Goal: Task Accomplishment & Management: Manage account settings

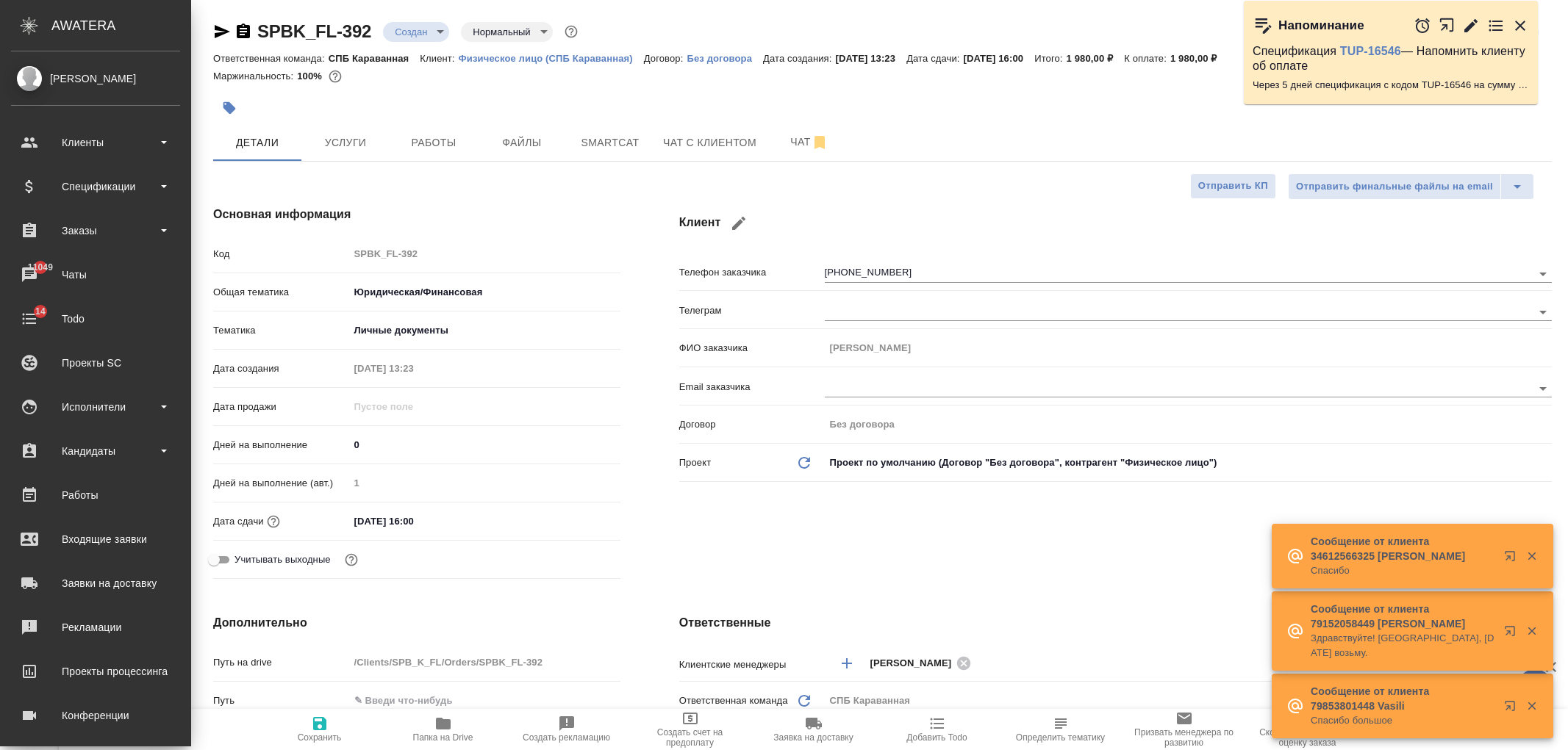
select select "RU"
click at [116, 238] on div "Заказы" at bounding box center [96, 230] width 169 height 22
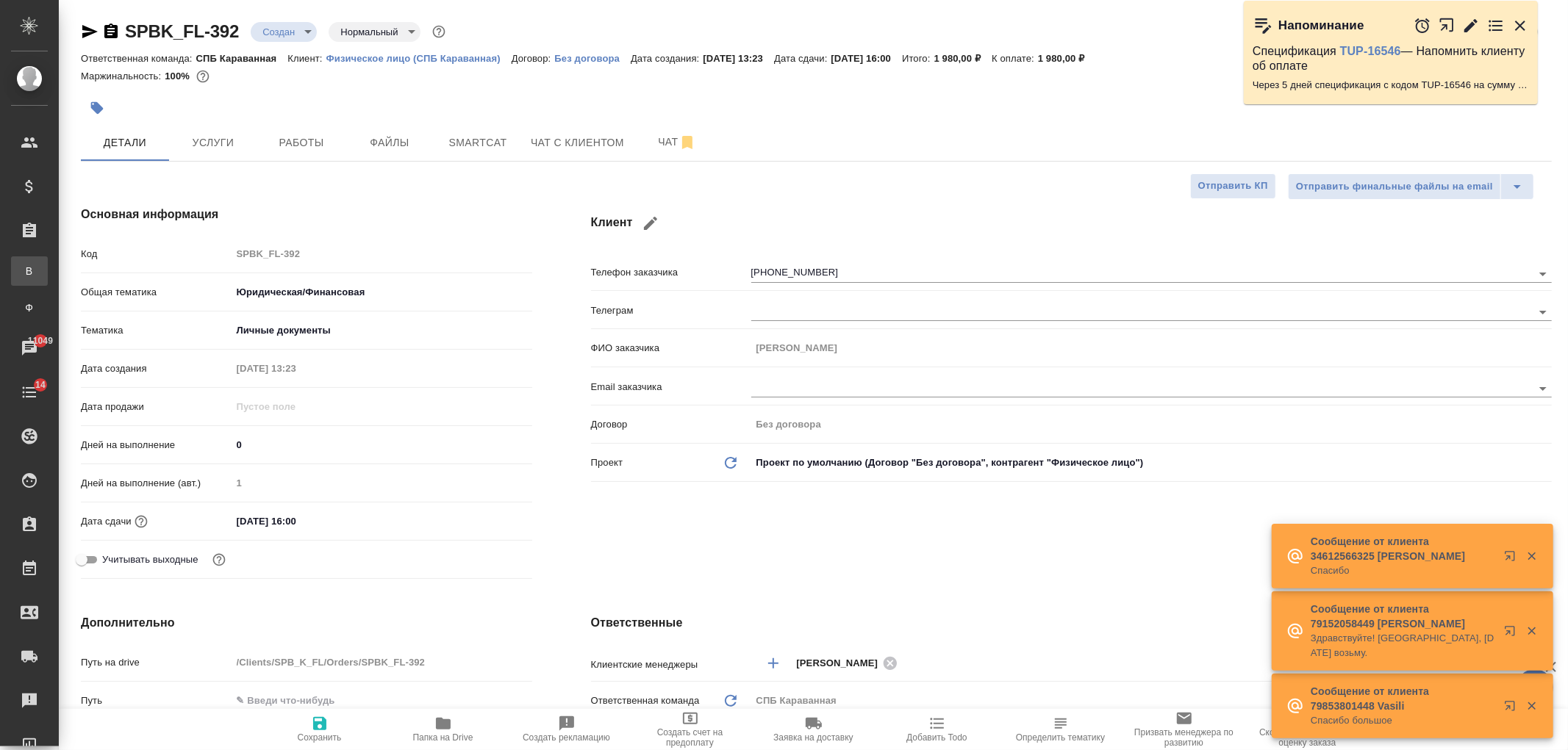
click at [22, 272] on div "Все заказы" at bounding box center [10, 271] width 22 height 15
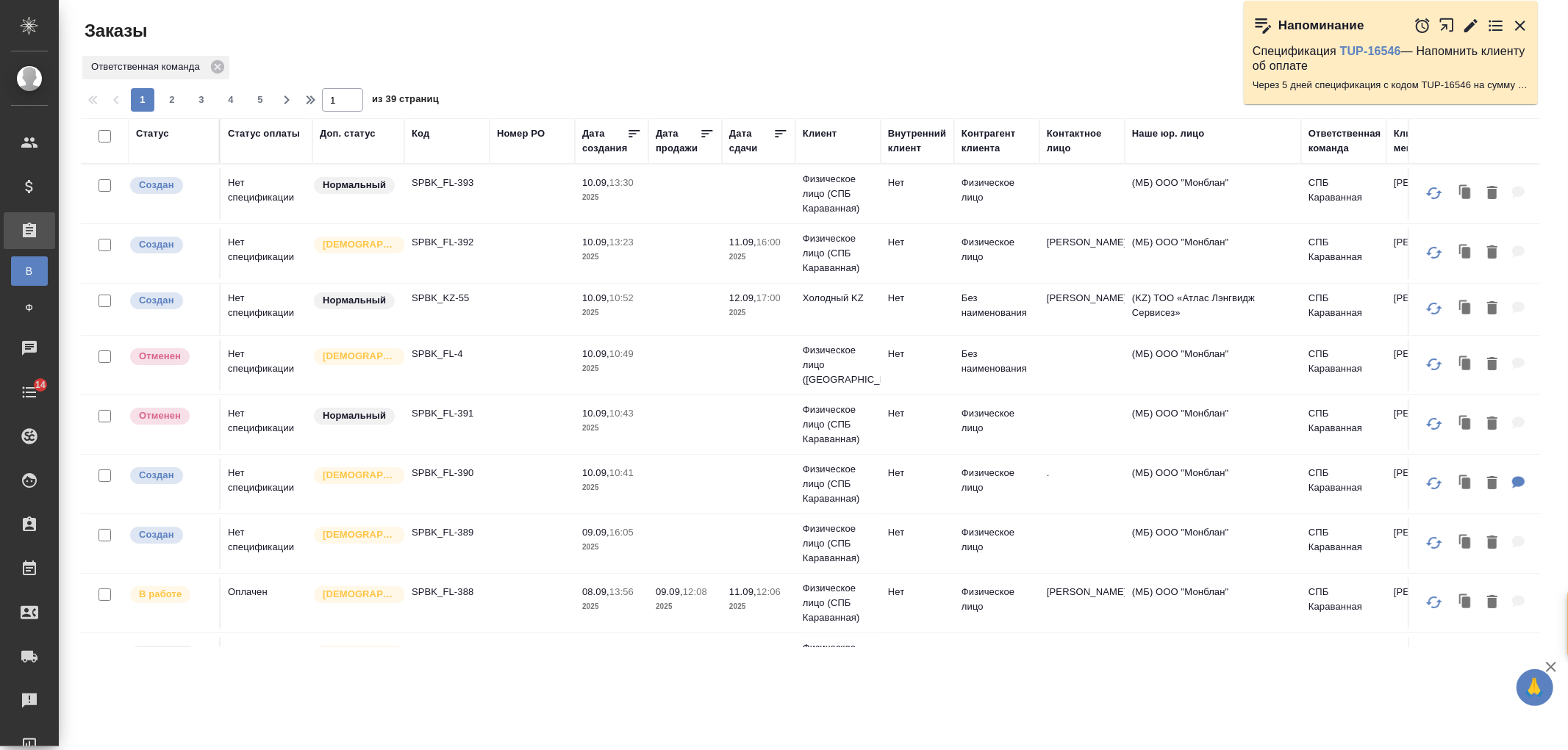
click at [524, 305] on td at bounding box center [532, 309] width 85 height 51
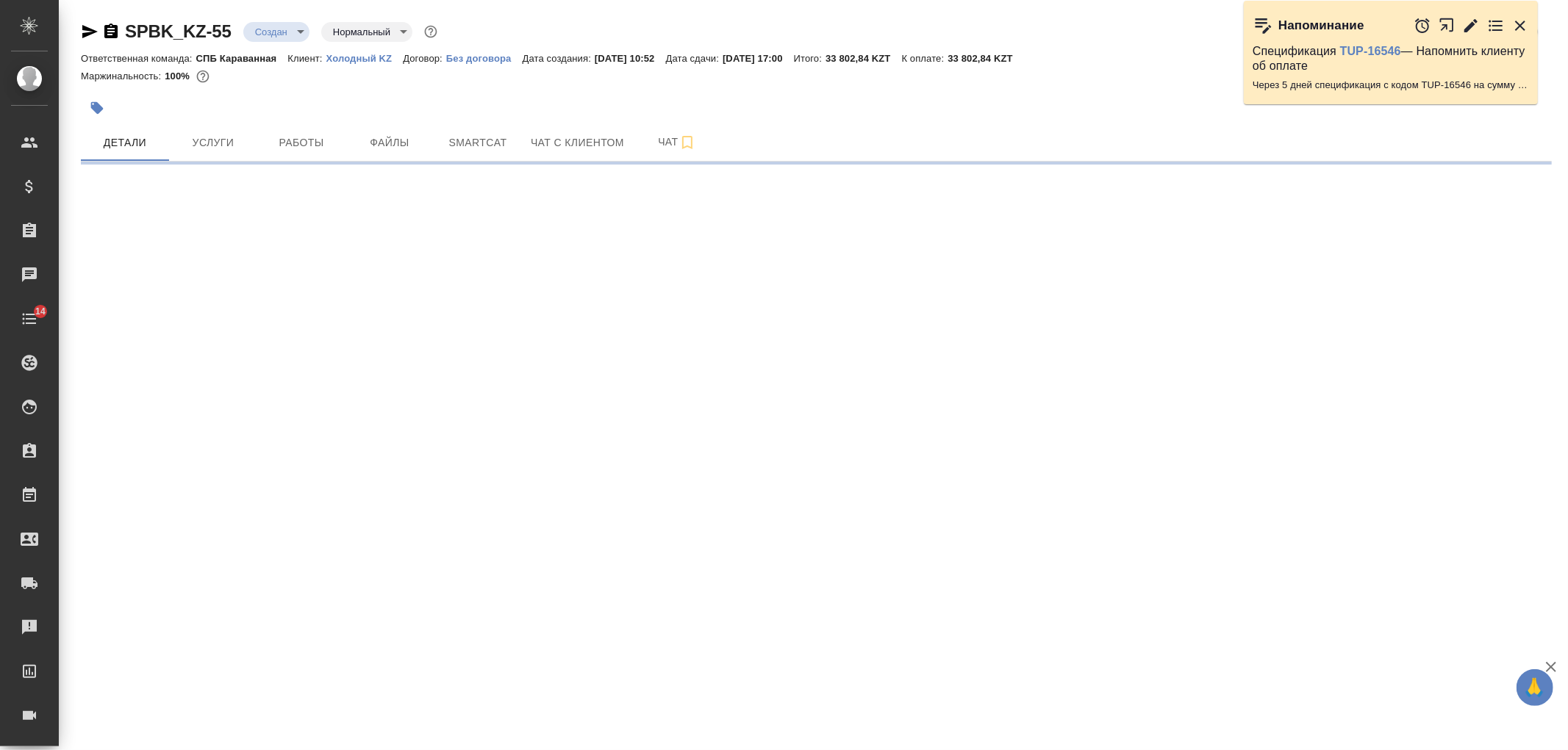
select select "RU"
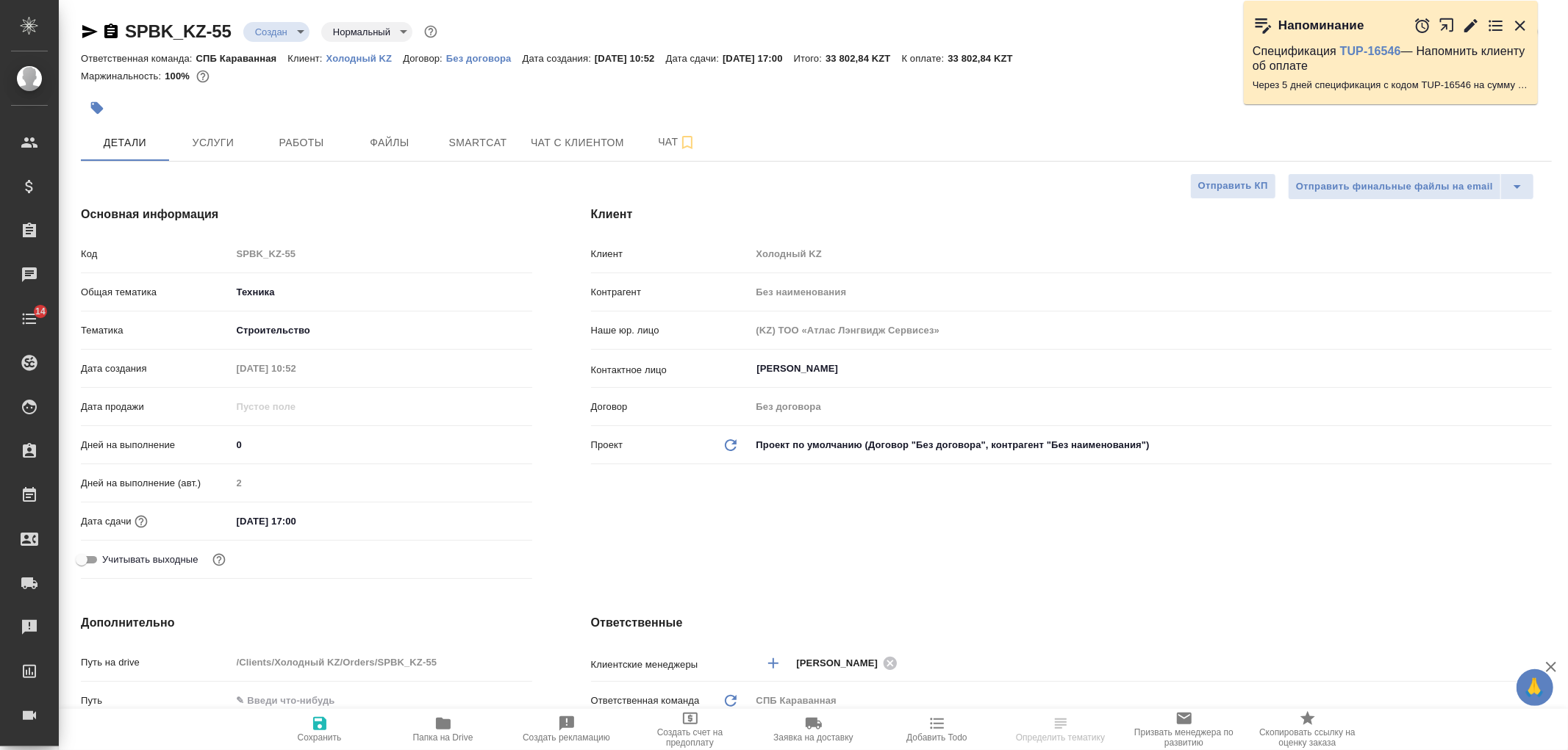
type textarea "x"
click at [379, 140] on span "Файлы" at bounding box center [389, 142] width 71 height 18
type textarea "x"
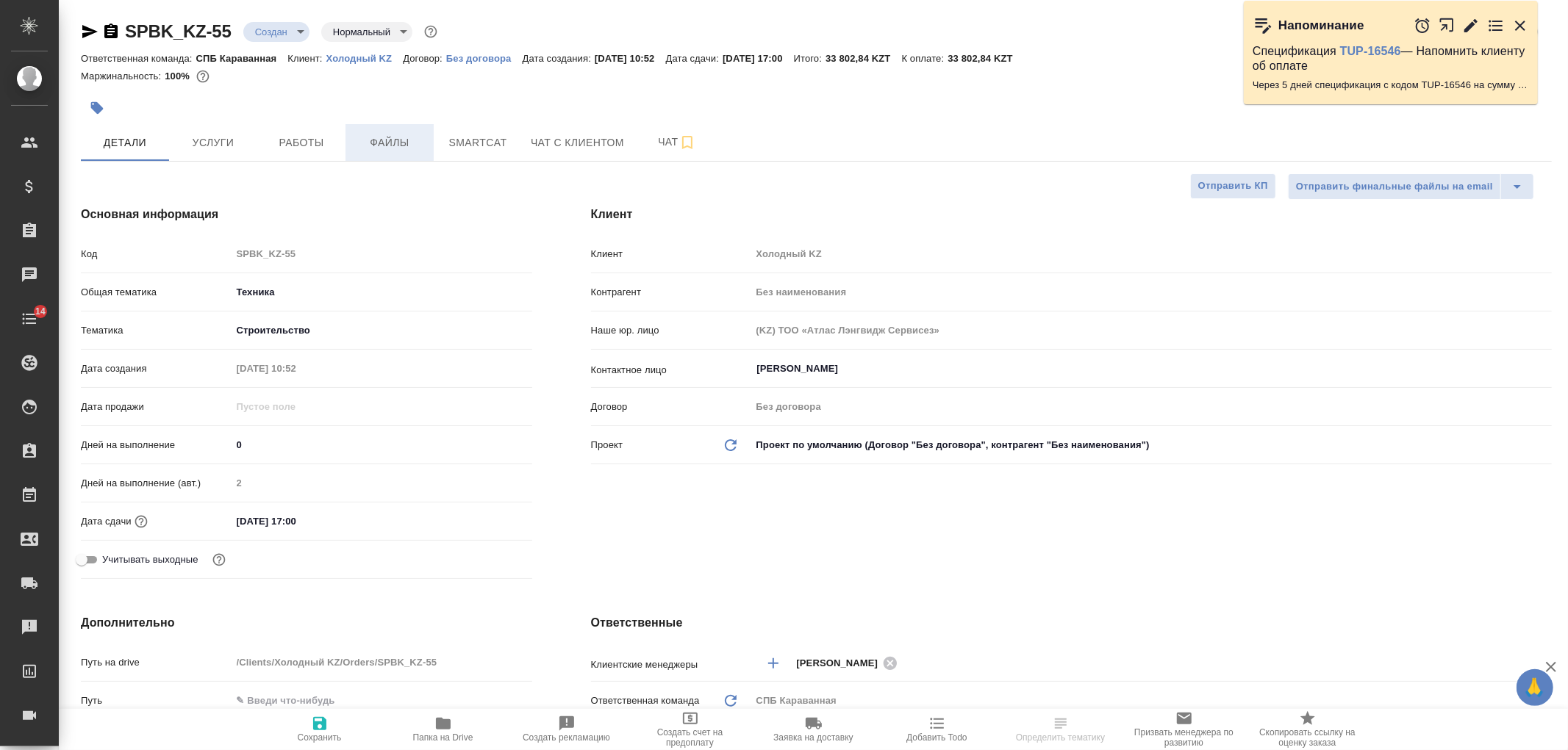
type textarea "x"
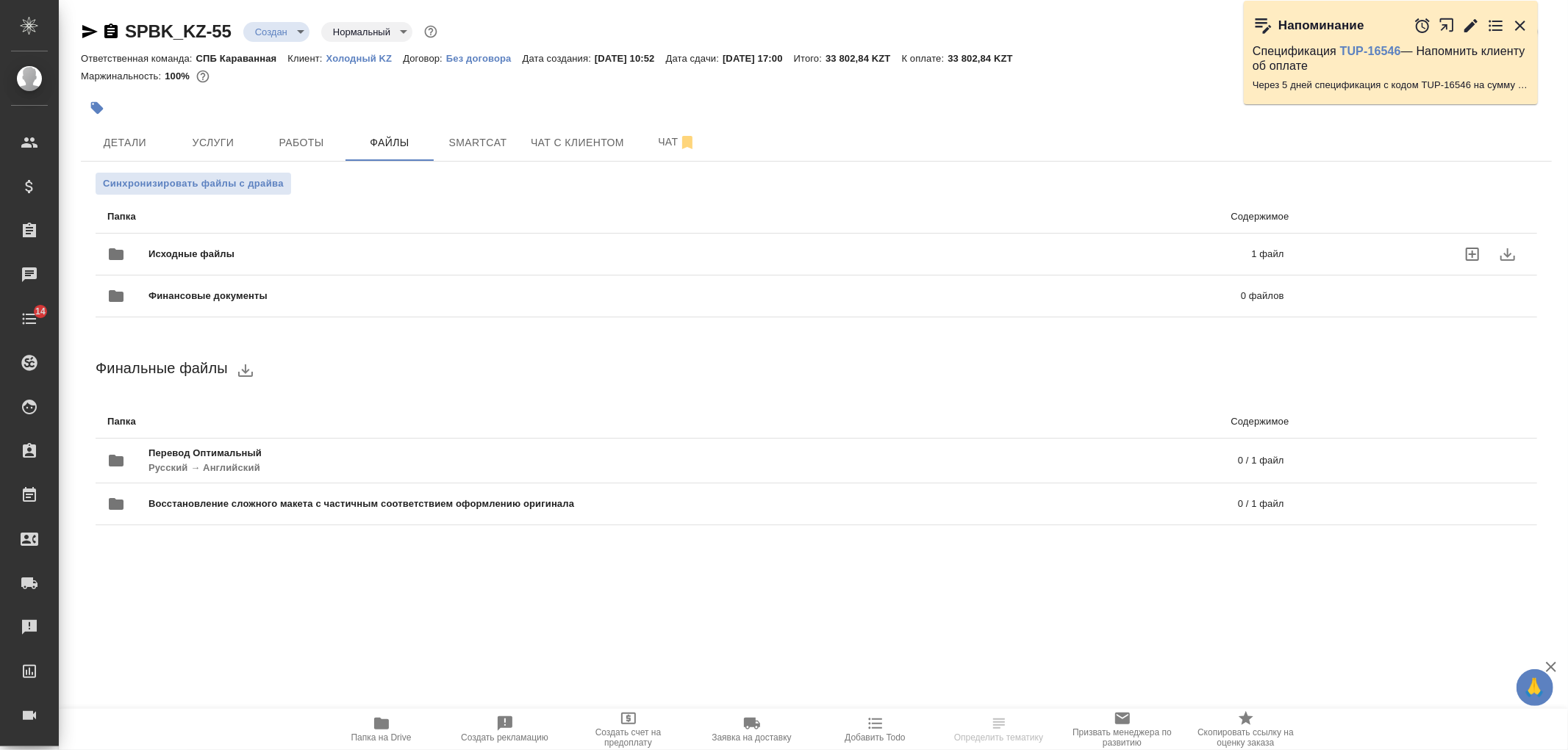
click at [393, 250] on span "Исходные файлы" at bounding box center [446, 254] width 595 height 15
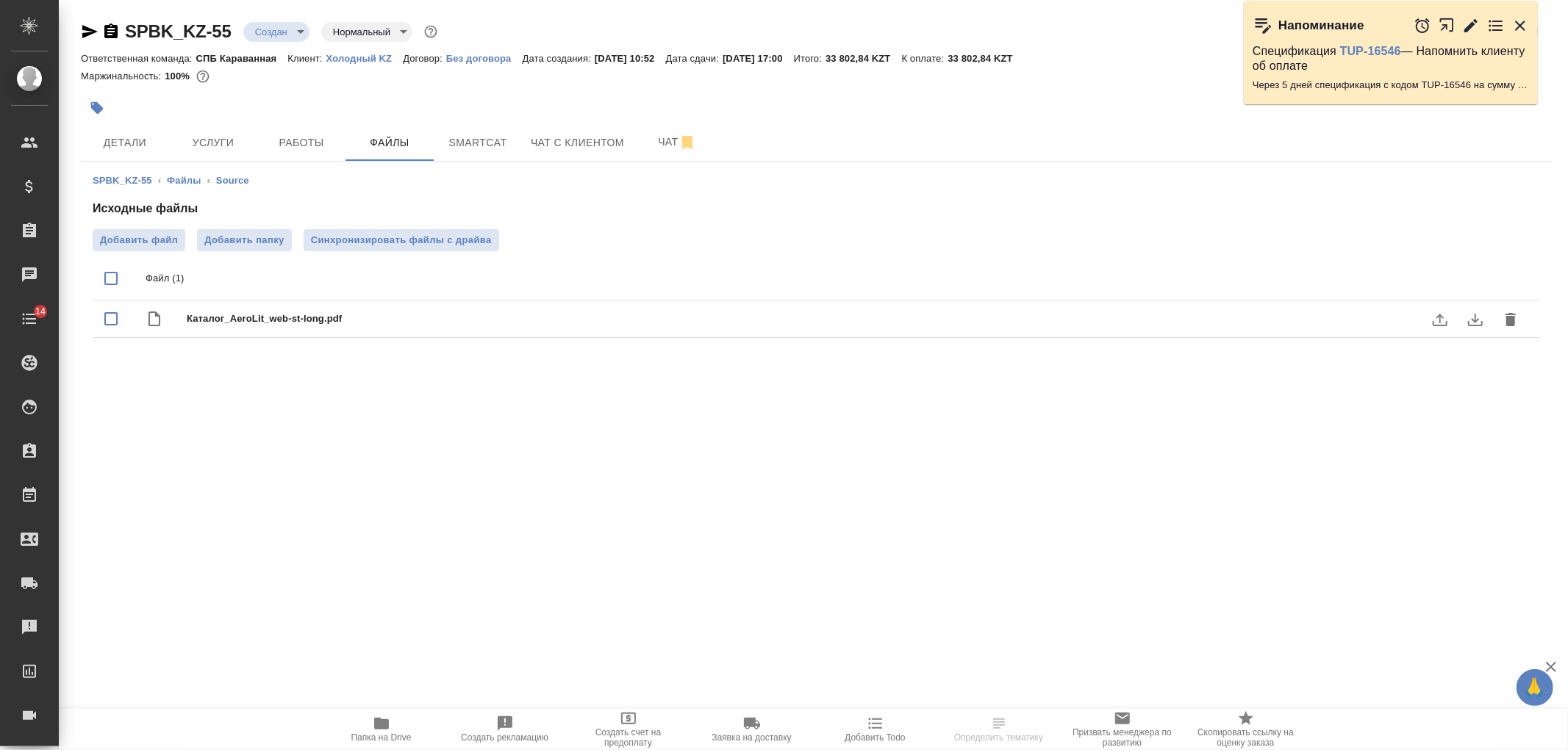
click at [111, 321] on input "checkbox" at bounding box center [111, 318] width 31 height 31
checkbox input "true"
click at [1512, 317] on icon "delete" at bounding box center [1510, 319] width 10 height 13
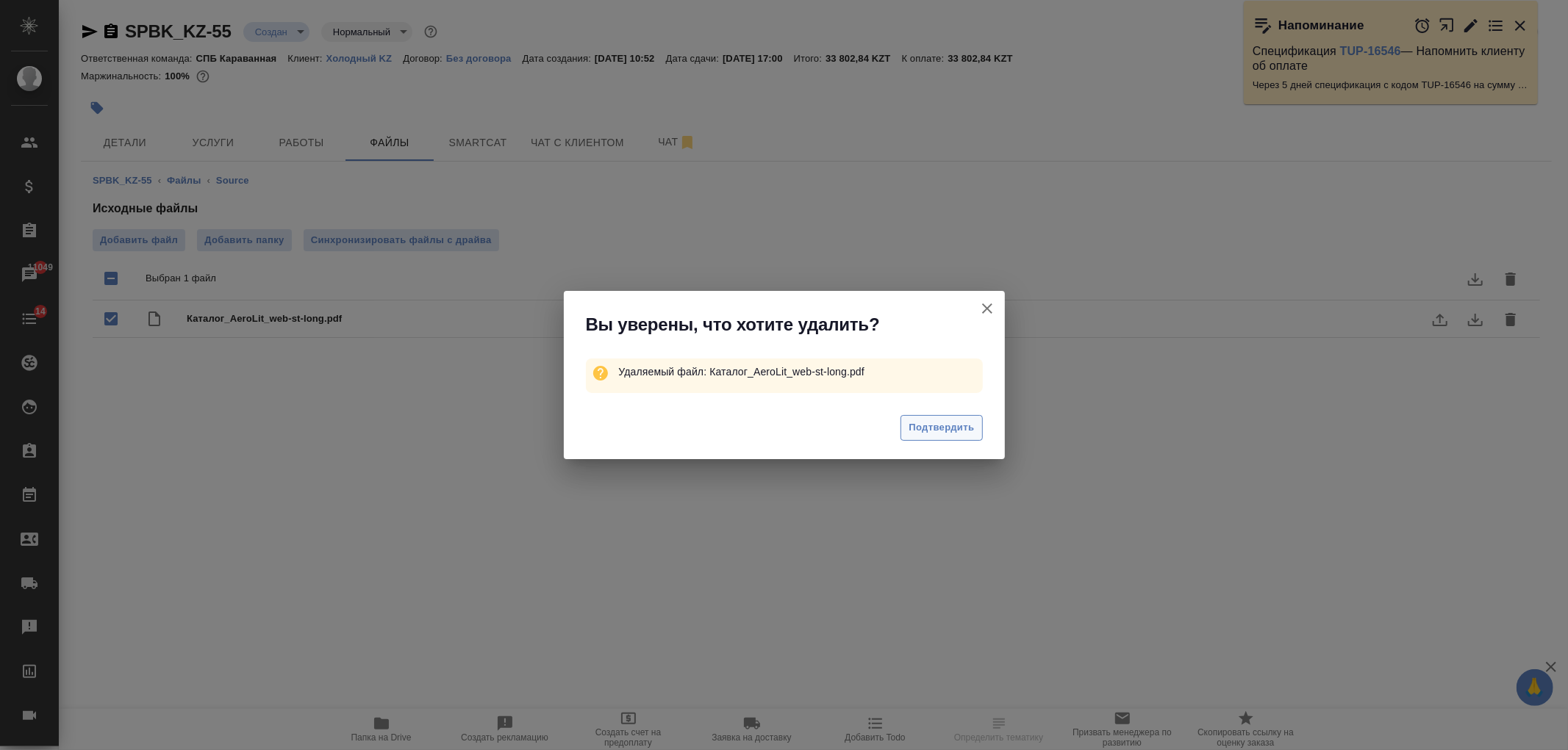
click at [951, 422] on span "Подтвердить" at bounding box center [941, 427] width 65 height 17
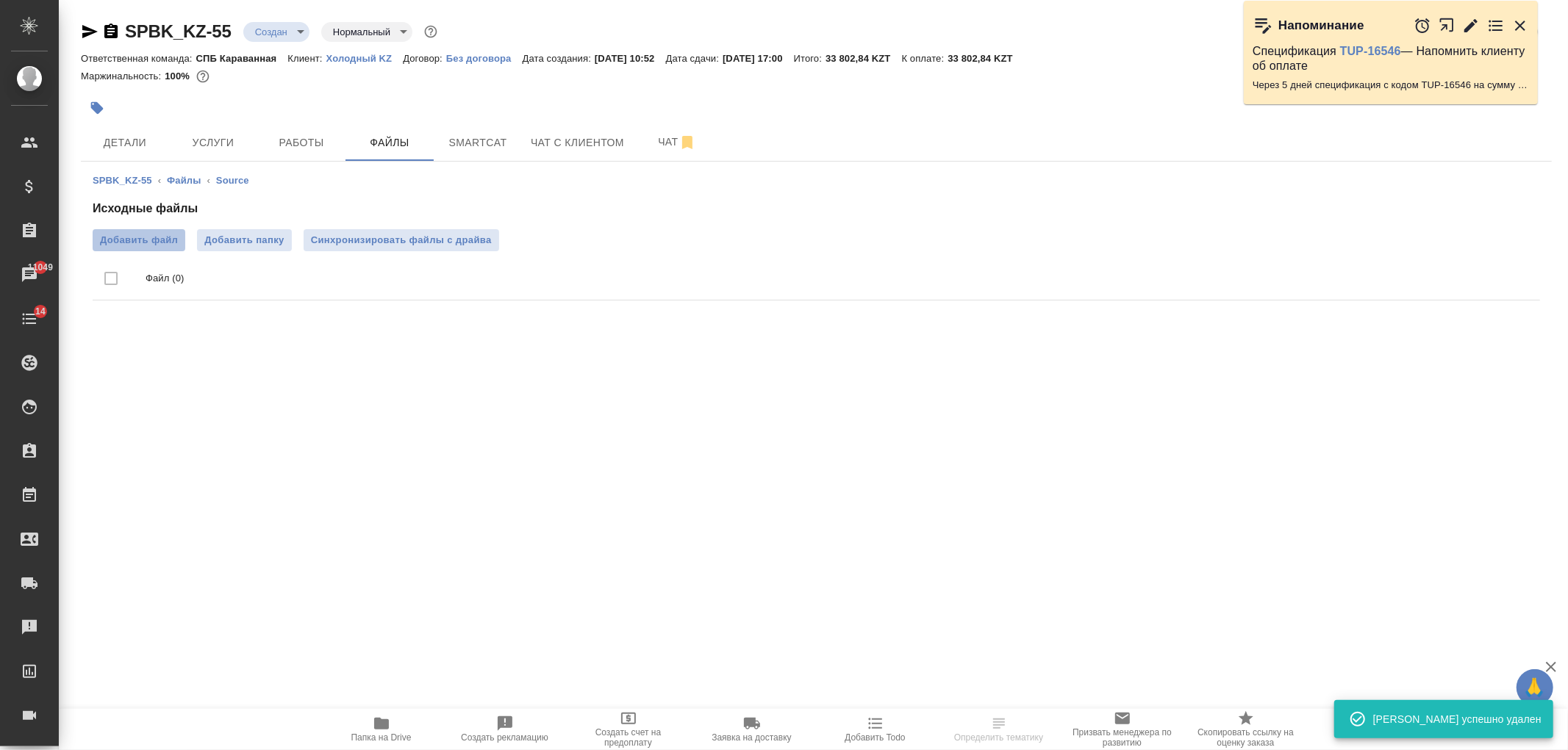
click at [136, 231] on label "Добавить файл" at bounding box center [139, 240] width 92 height 22
click at [0, 0] on input "Добавить файл" at bounding box center [0, 0] width 0 height 0
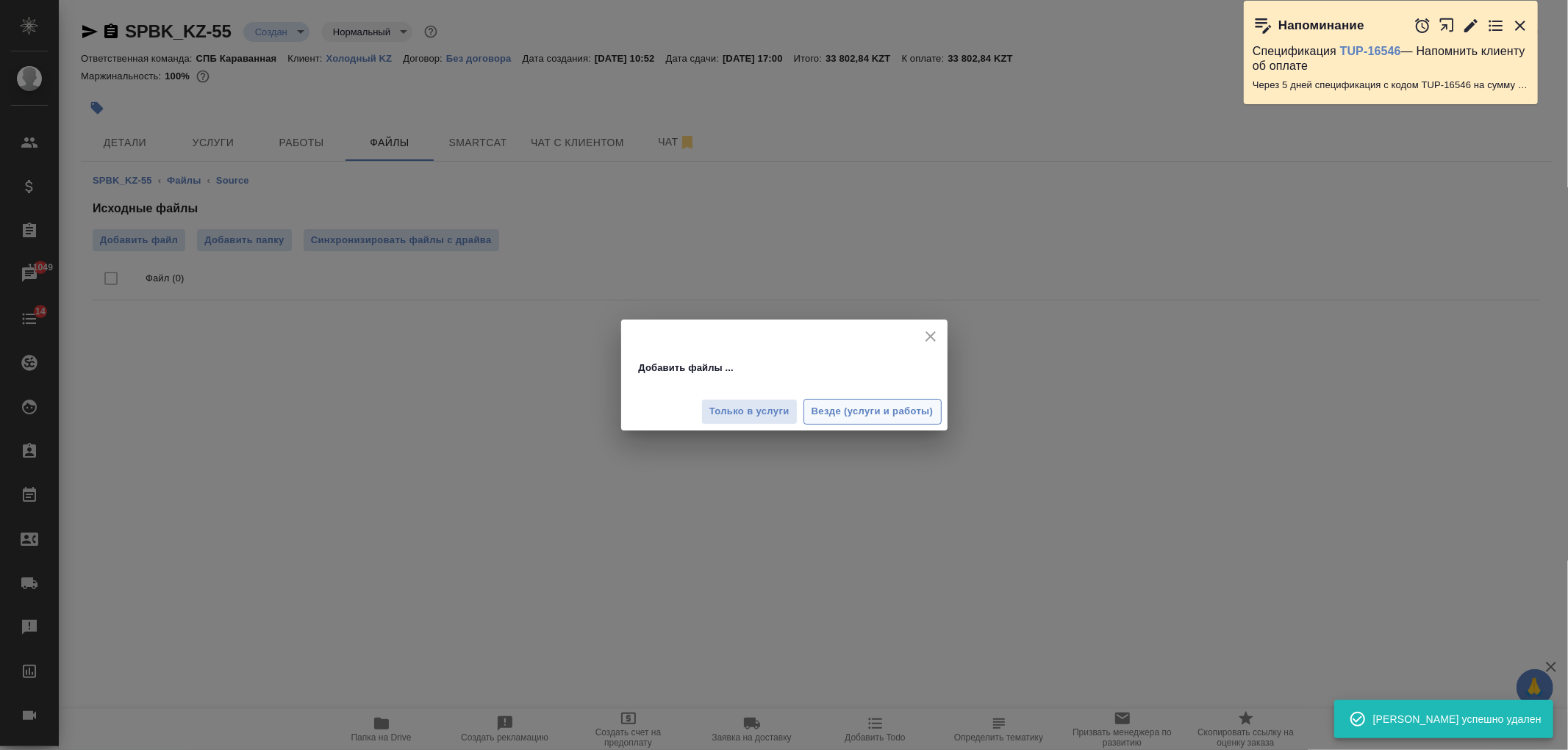
click at [827, 405] on span "Везде (услуги и работы)" at bounding box center [872, 412] width 122 height 17
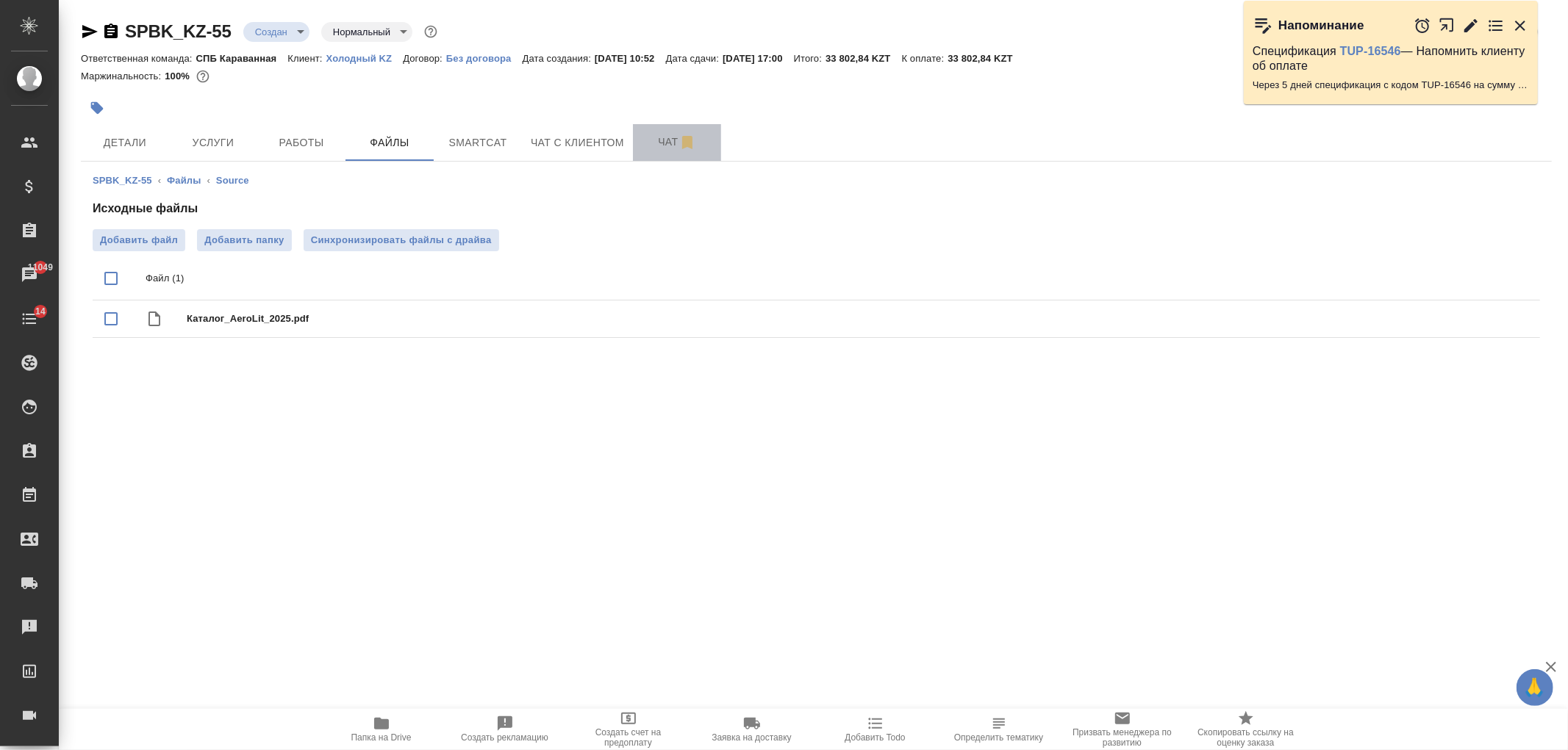
click at [647, 147] on span "Чат" at bounding box center [677, 142] width 71 height 18
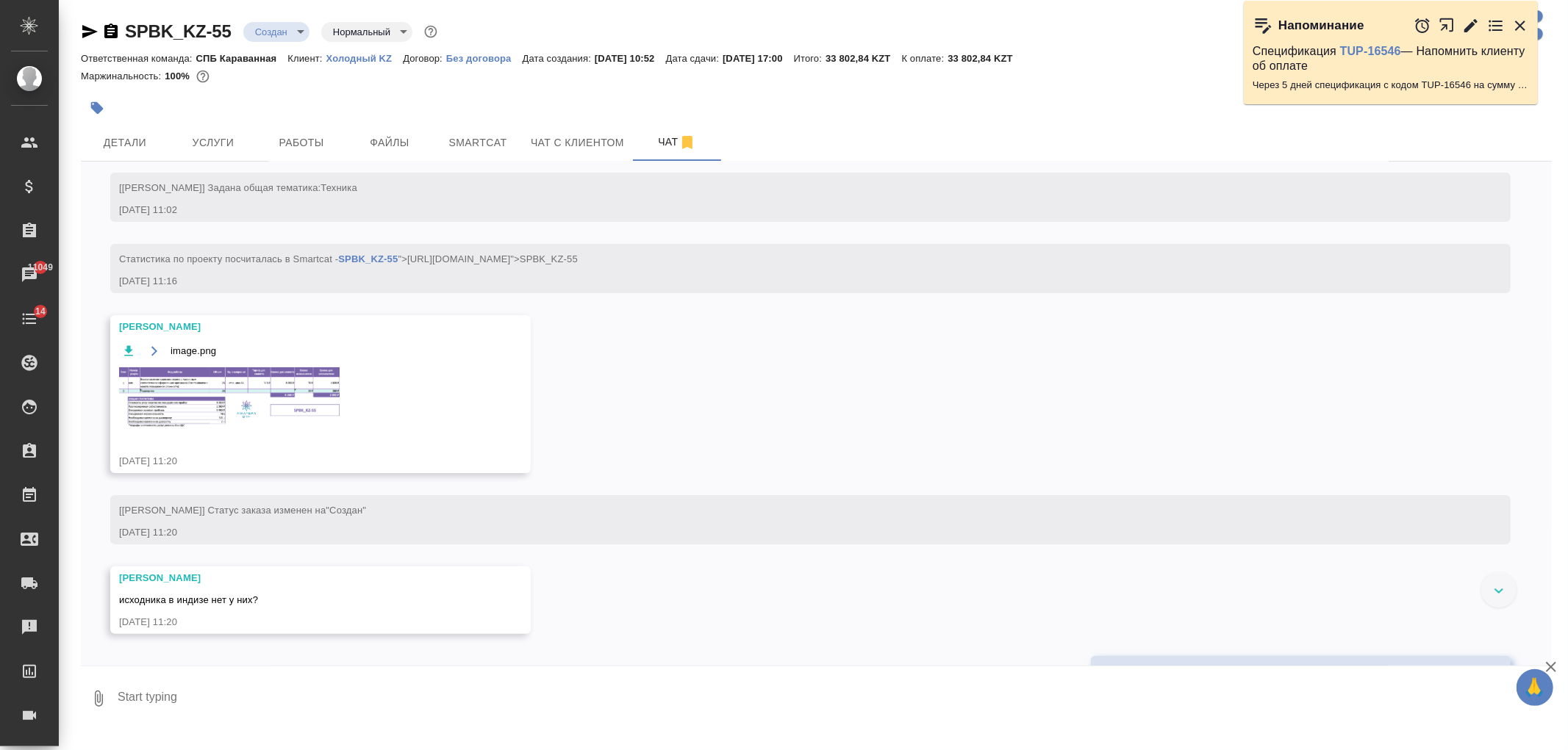
scroll to position [257, 0]
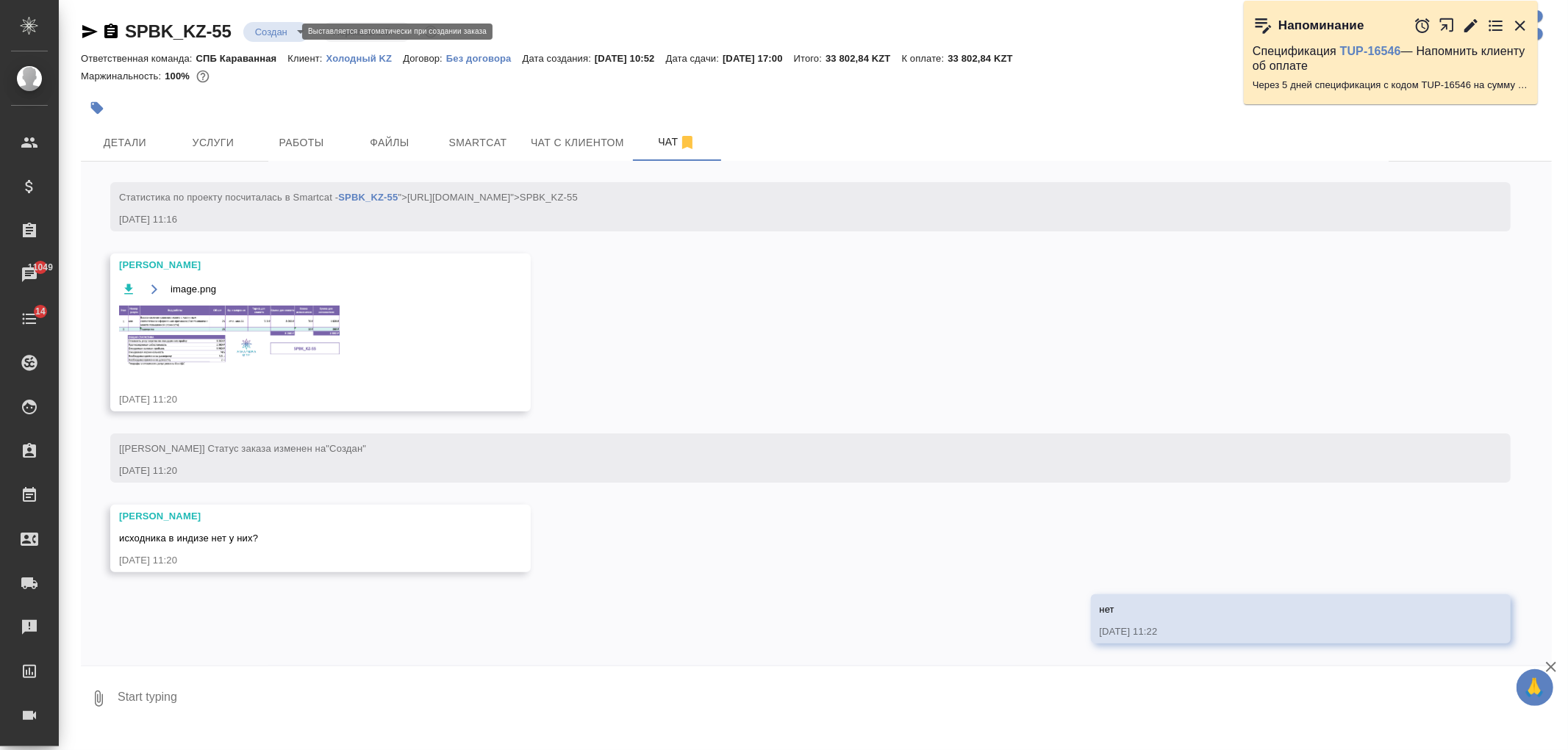
click at [283, 27] on body "🙏 .cls-1 fill:#fff; AWATERA Ivanova Arina Клиенты Спецификации Заказы 11049 Чат…" at bounding box center [784, 375] width 1568 height 750
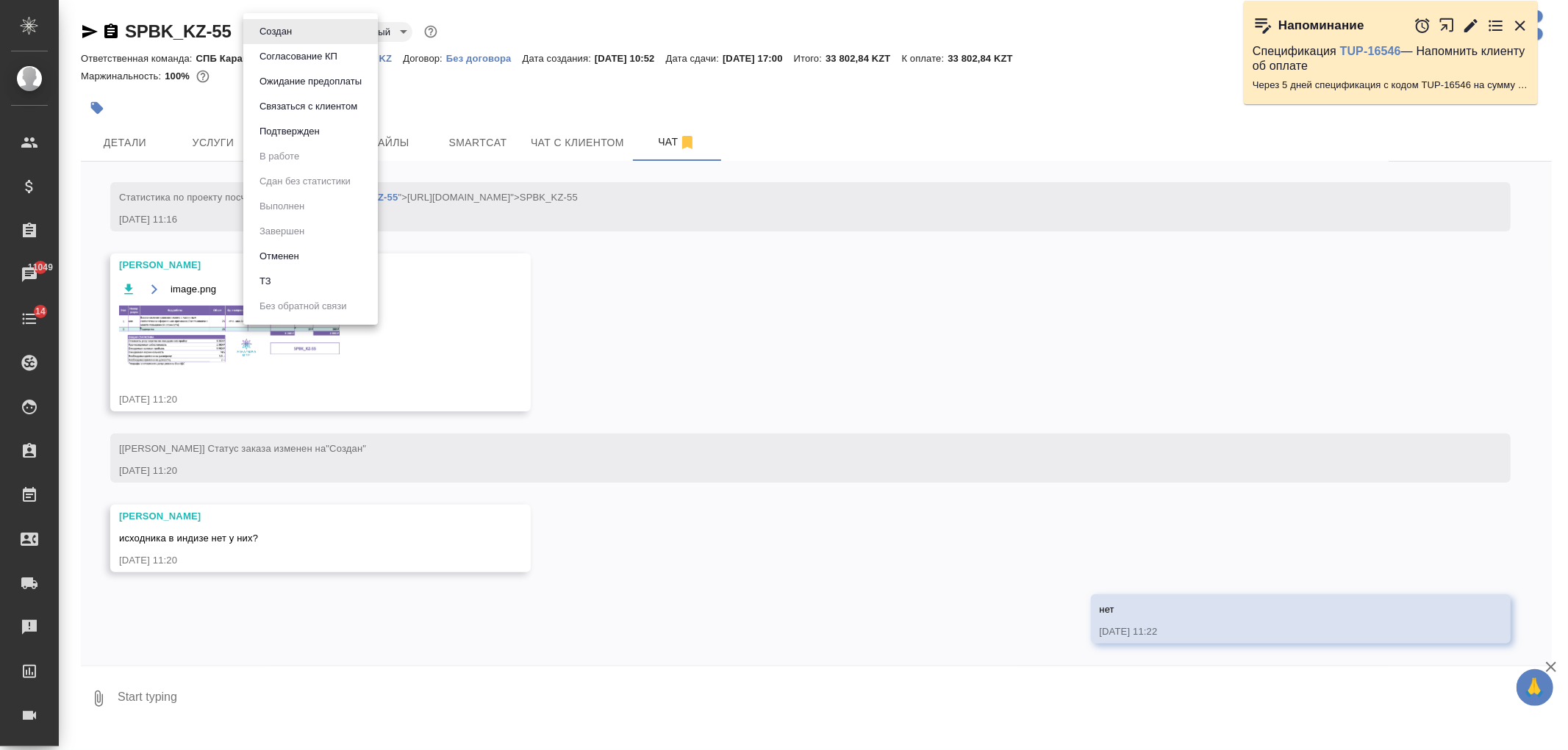
click at [318, 279] on li "ТЗ" at bounding box center [310, 281] width 134 height 25
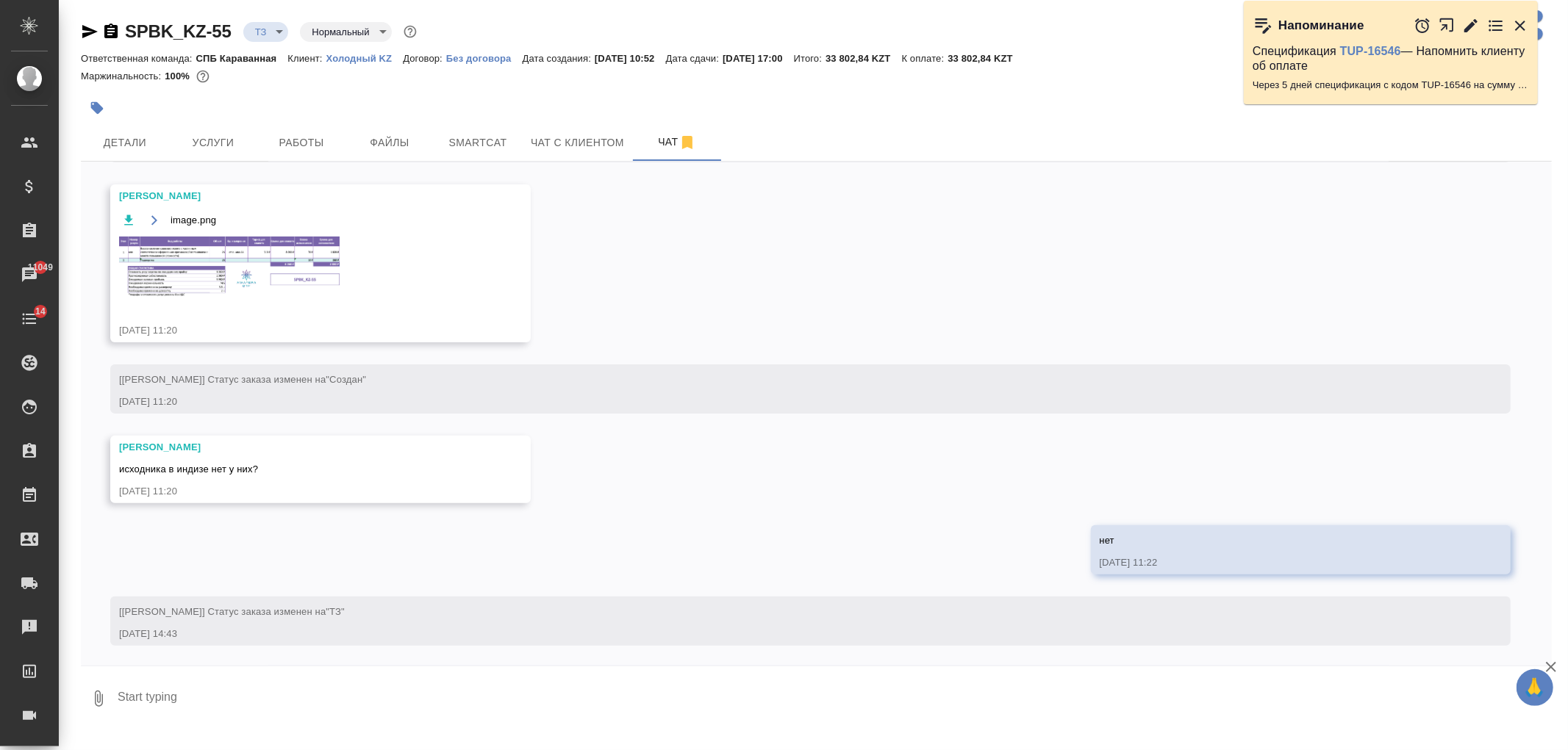
scroll to position [328, 0]
click at [299, 694] on textarea at bounding box center [834, 699] width 1435 height 50
click at [278, 699] on textarea "файл изменился, пересчитай, пожалуйста" at bounding box center [821, 699] width 1411 height 50
drag, startPoint x: 1558, startPoint y: 567, endPoint x: 1557, endPoint y: 556, distance: 11.0
click at [1557, 556] on div "SPBK_KZ-55 ТЗ tz Нормальный normal Ответственная команда: СПБ Караванная Клиент…" at bounding box center [815, 366] width 1487 height 733
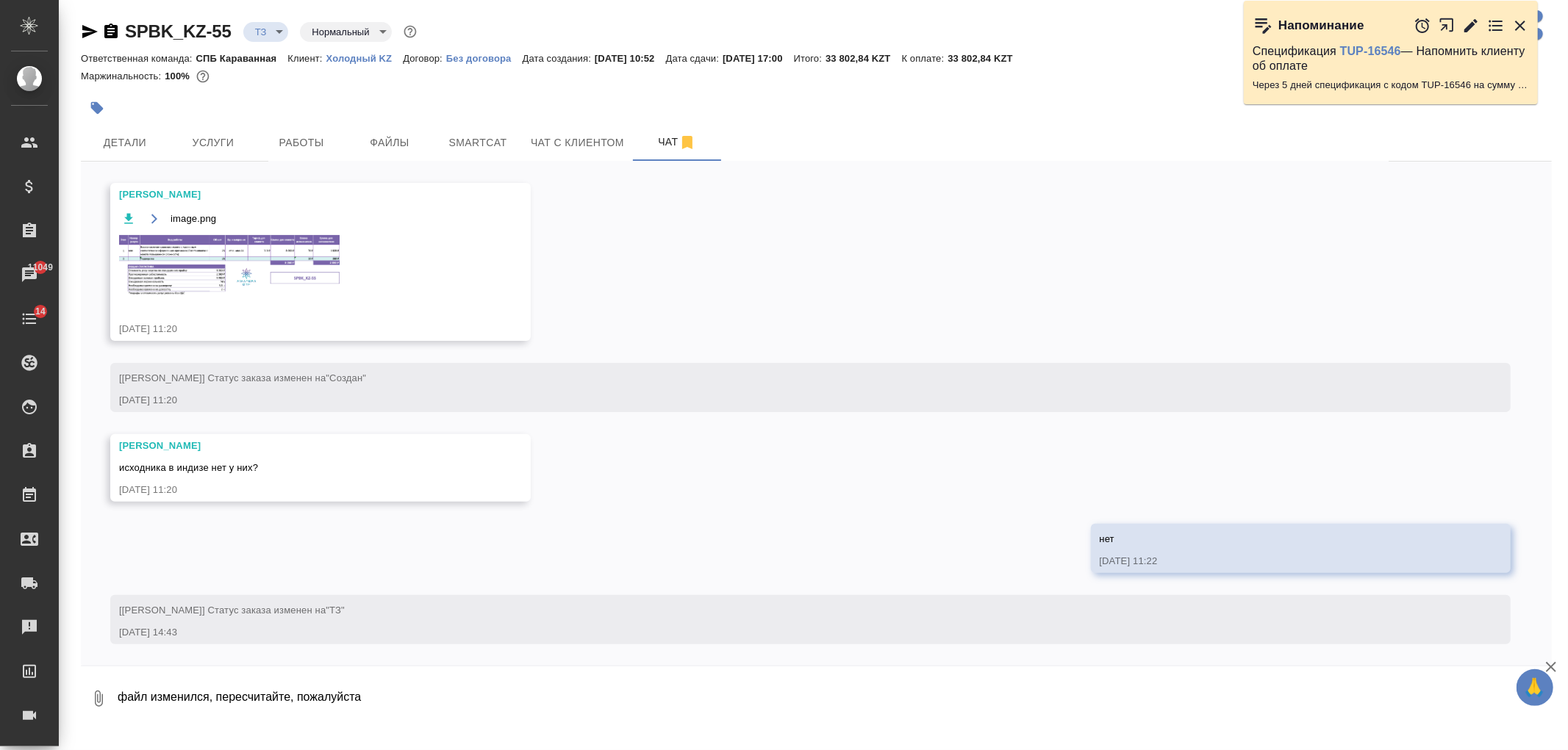
click at [288, 700] on textarea "файл изменился, пересчитайте, пожалуйста" at bounding box center [821, 699] width 1411 height 50
type textarea "файл изменился, пересчитай , пожалуйста"
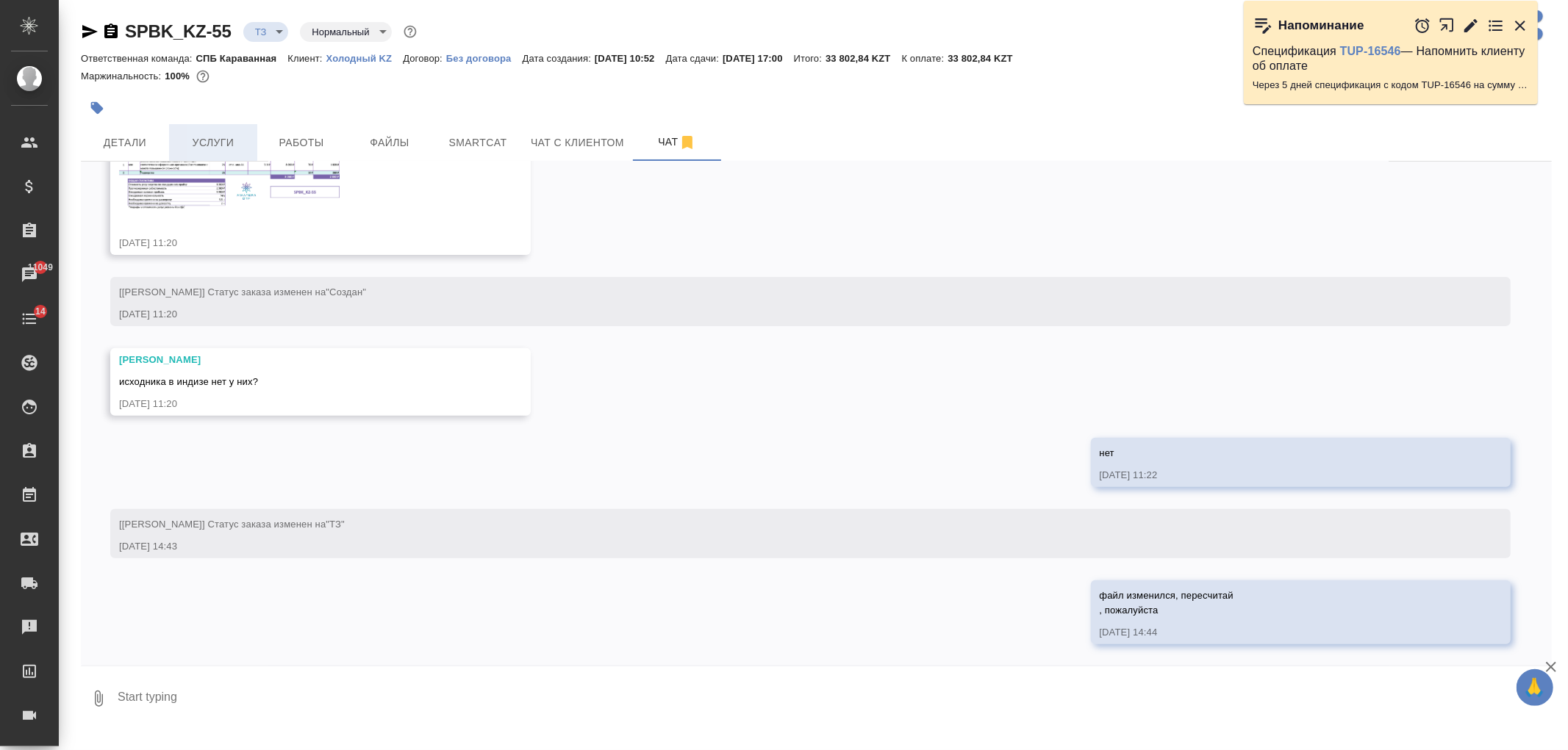
click at [201, 138] on span "Услуги" at bounding box center [213, 142] width 71 height 18
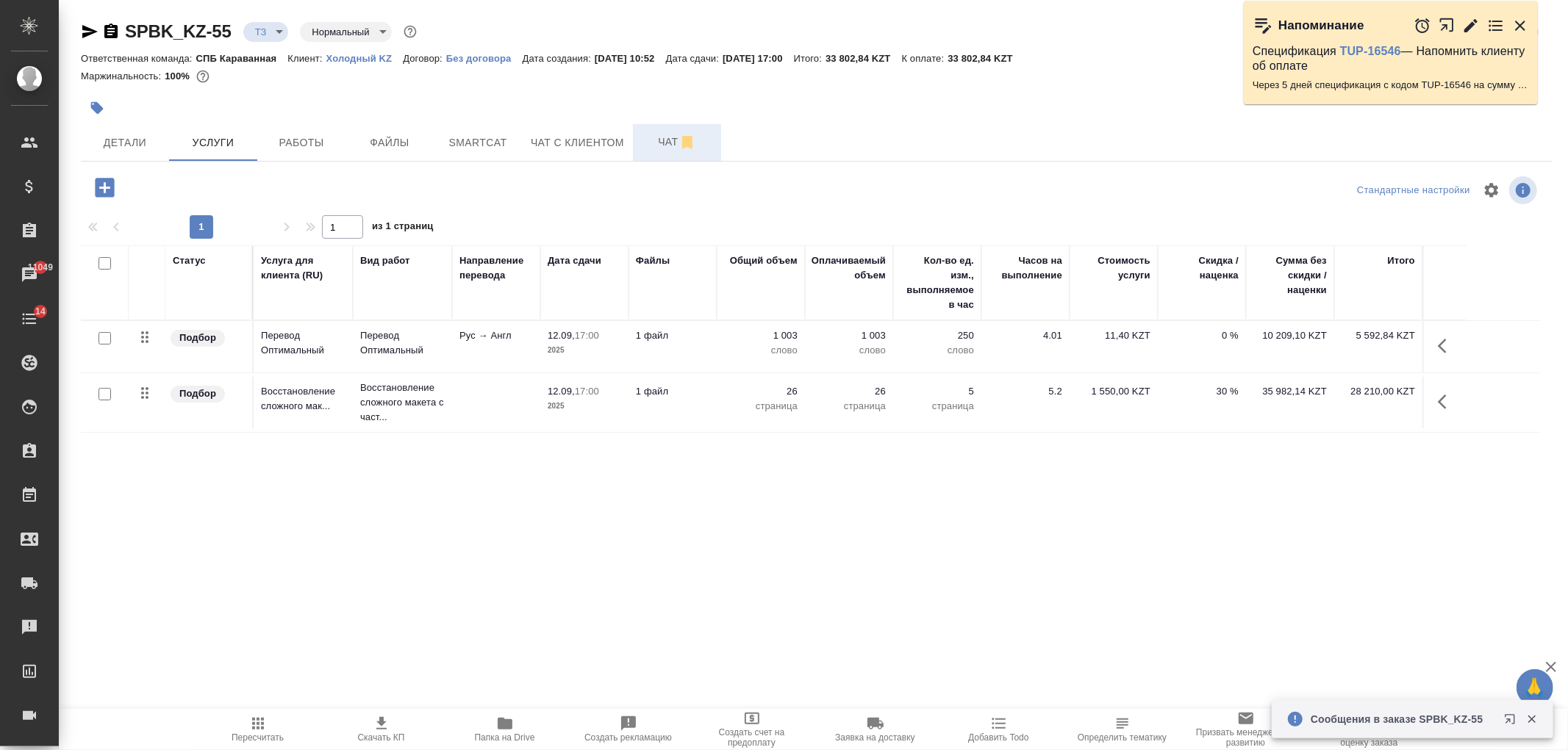
drag, startPoint x: 636, startPoint y: 166, endPoint x: 654, endPoint y: 160, distance: 19.0
click at [642, 166] on div "SPBK_KZ-55 ТЗ tz Нормальный normal Кратко детали заказа Ответственная команда: …" at bounding box center [815, 299] width 1487 height 599
click at [654, 160] on button "Чат" at bounding box center [677, 142] width 88 height 37
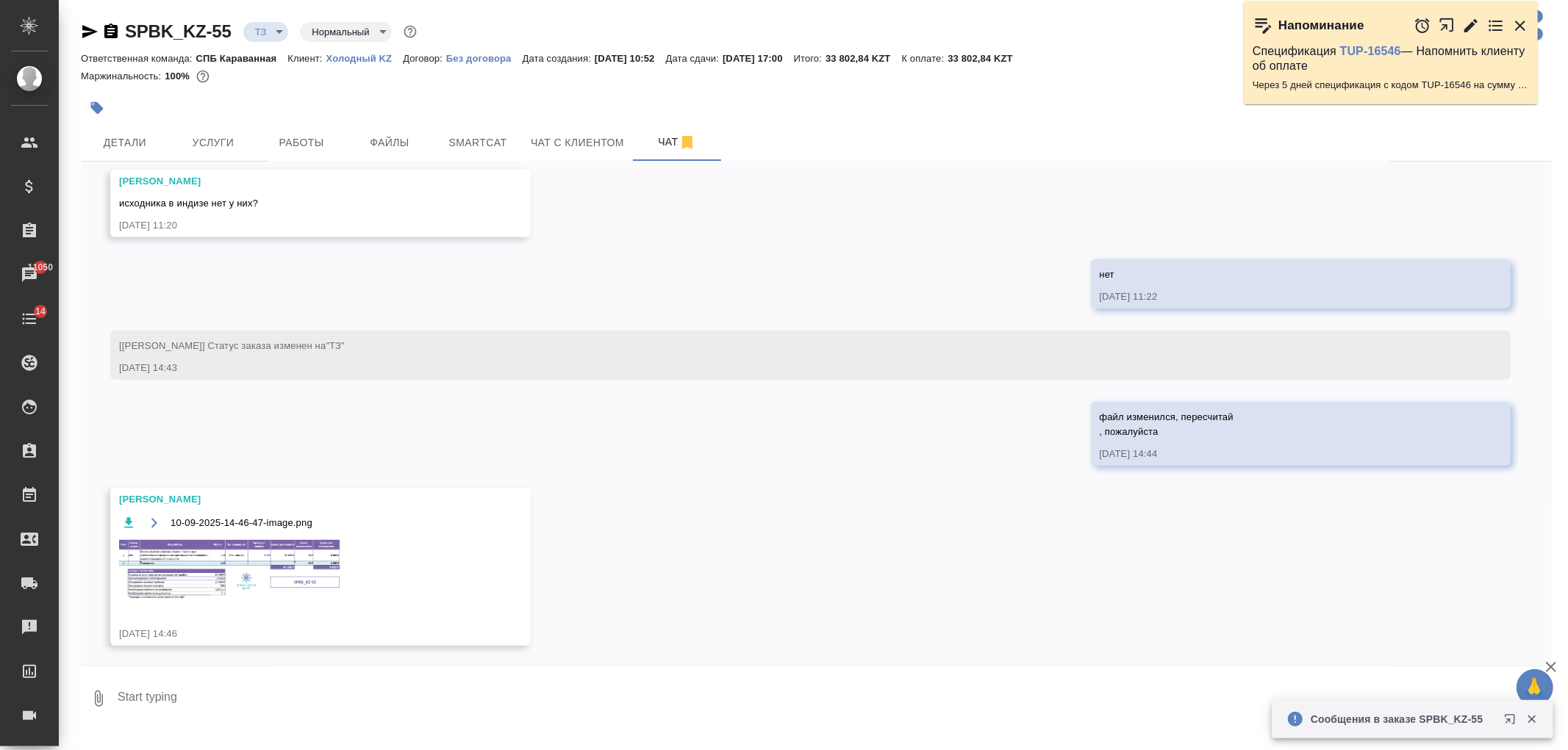
scroll to position [604, 0]
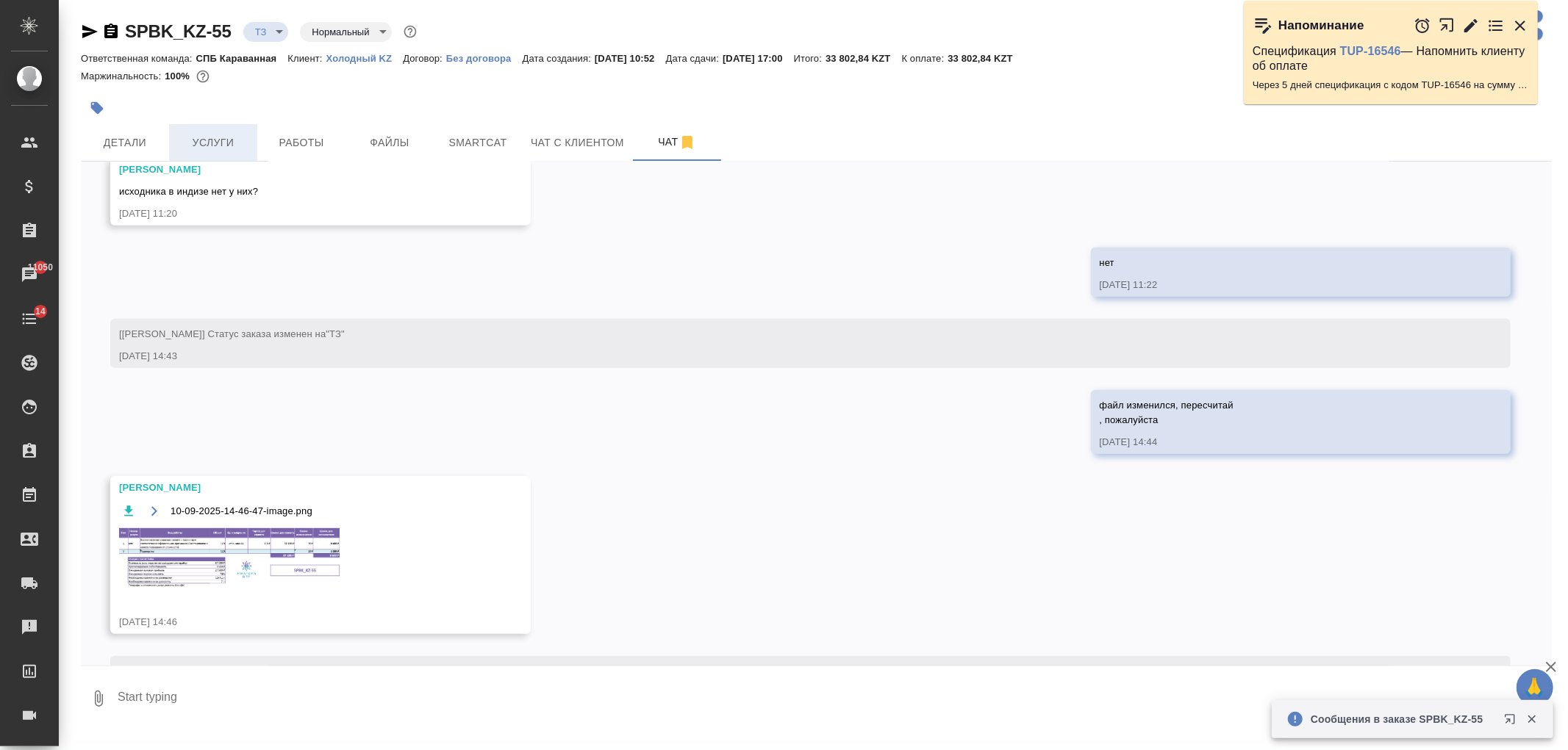
click at [225, 140] on span "Услуги" at bounding box center [213, 142] width 71 height 18
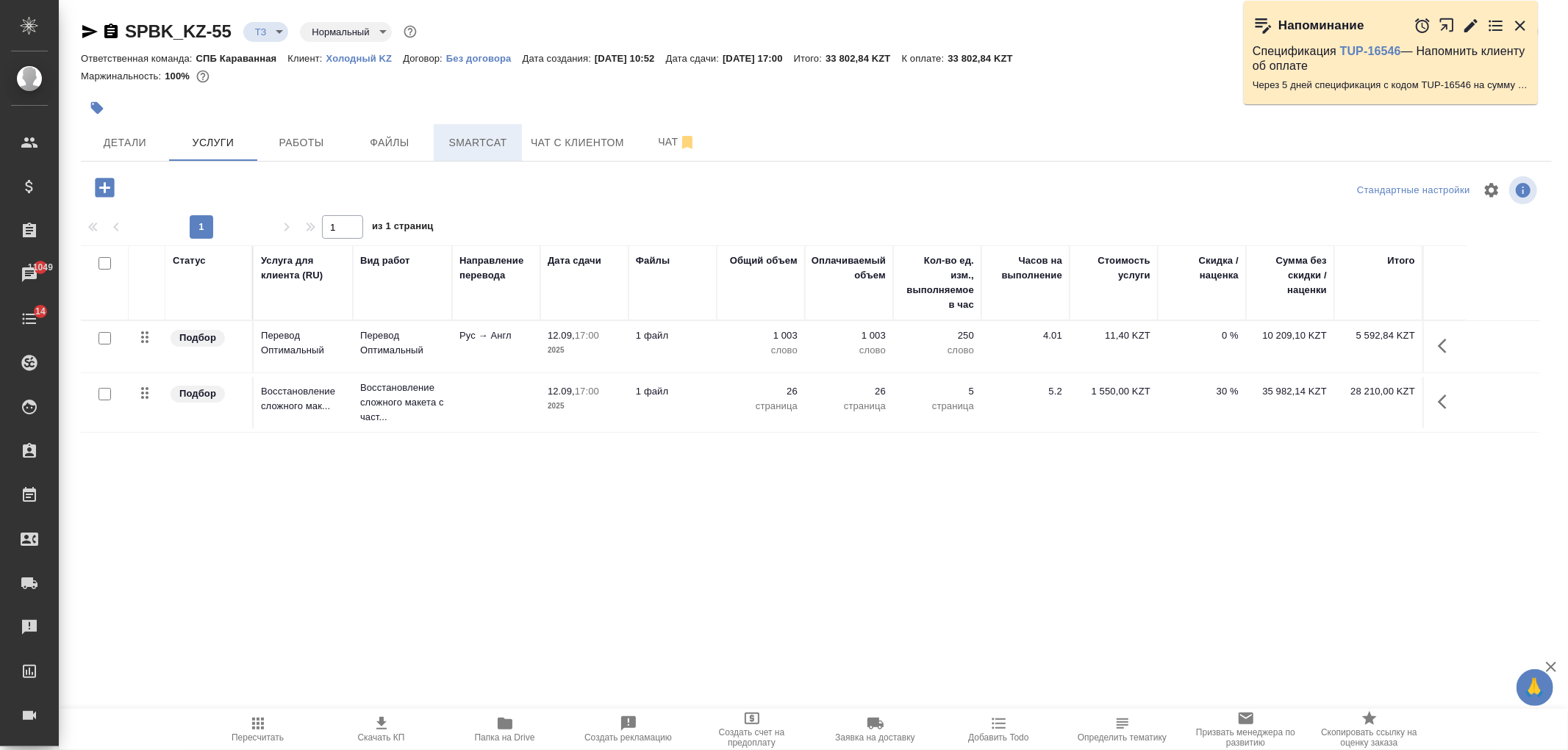
click at [461, 140] on span "Smartcat" at bounding box center [477, 142] width 71 height 18
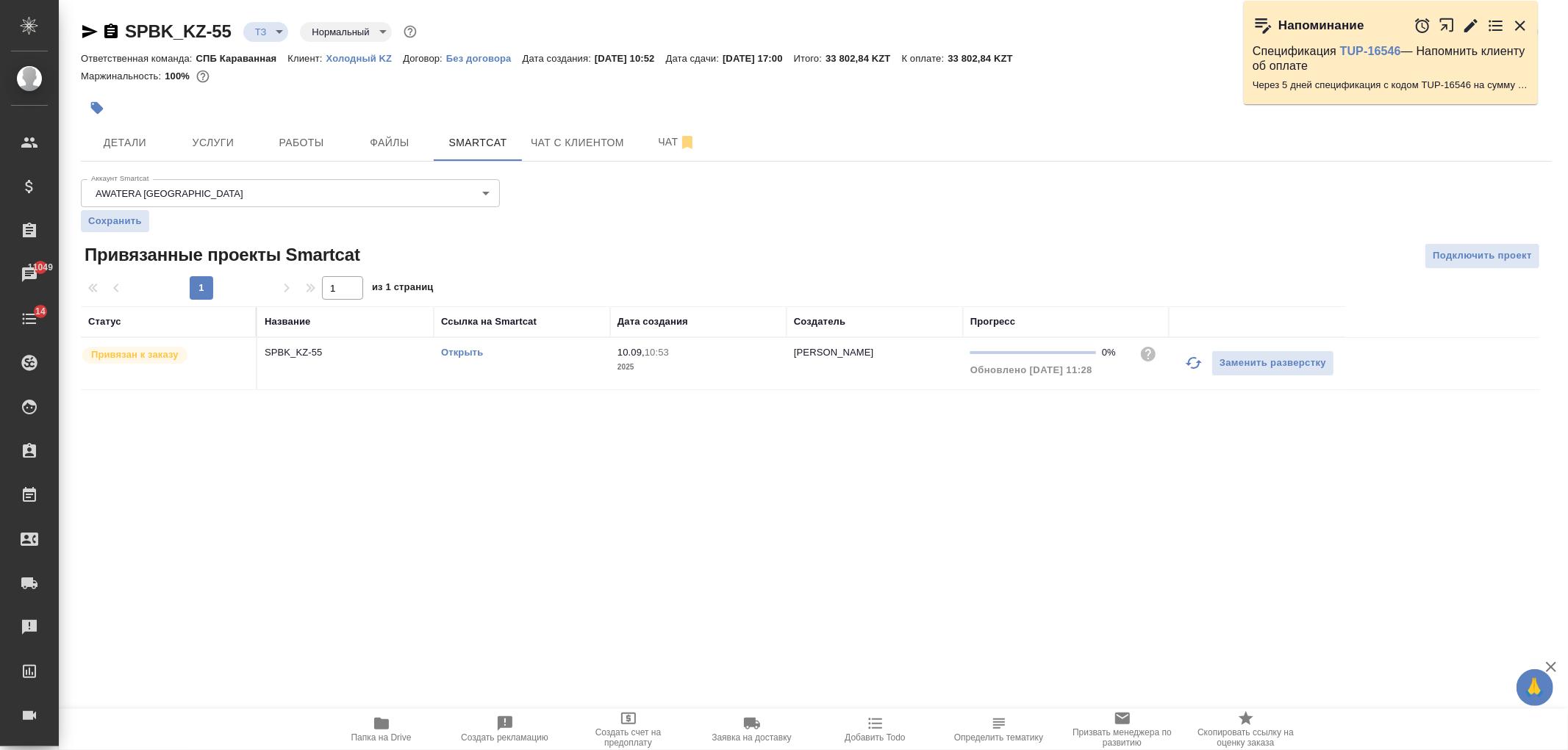
click at [471, 357] on link "Открыть" at bounding box center [462, 352] width 42 height 11
click at [204, 134] on span "Услуги" at bounding box center [213, 142] width 71 height 18
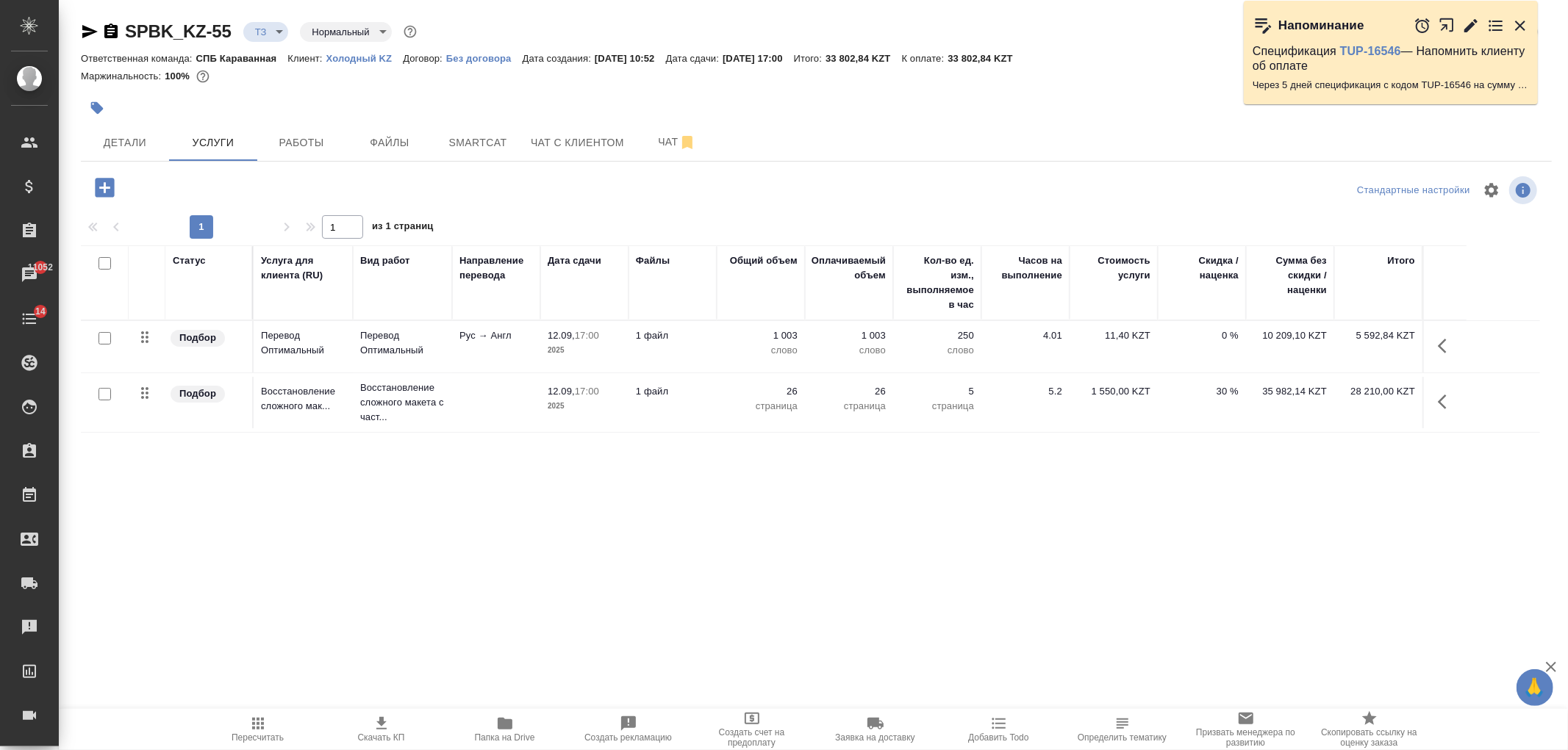
click at [594, 355] on p "2025" at bounding box center [584, 351] width 73 height 15
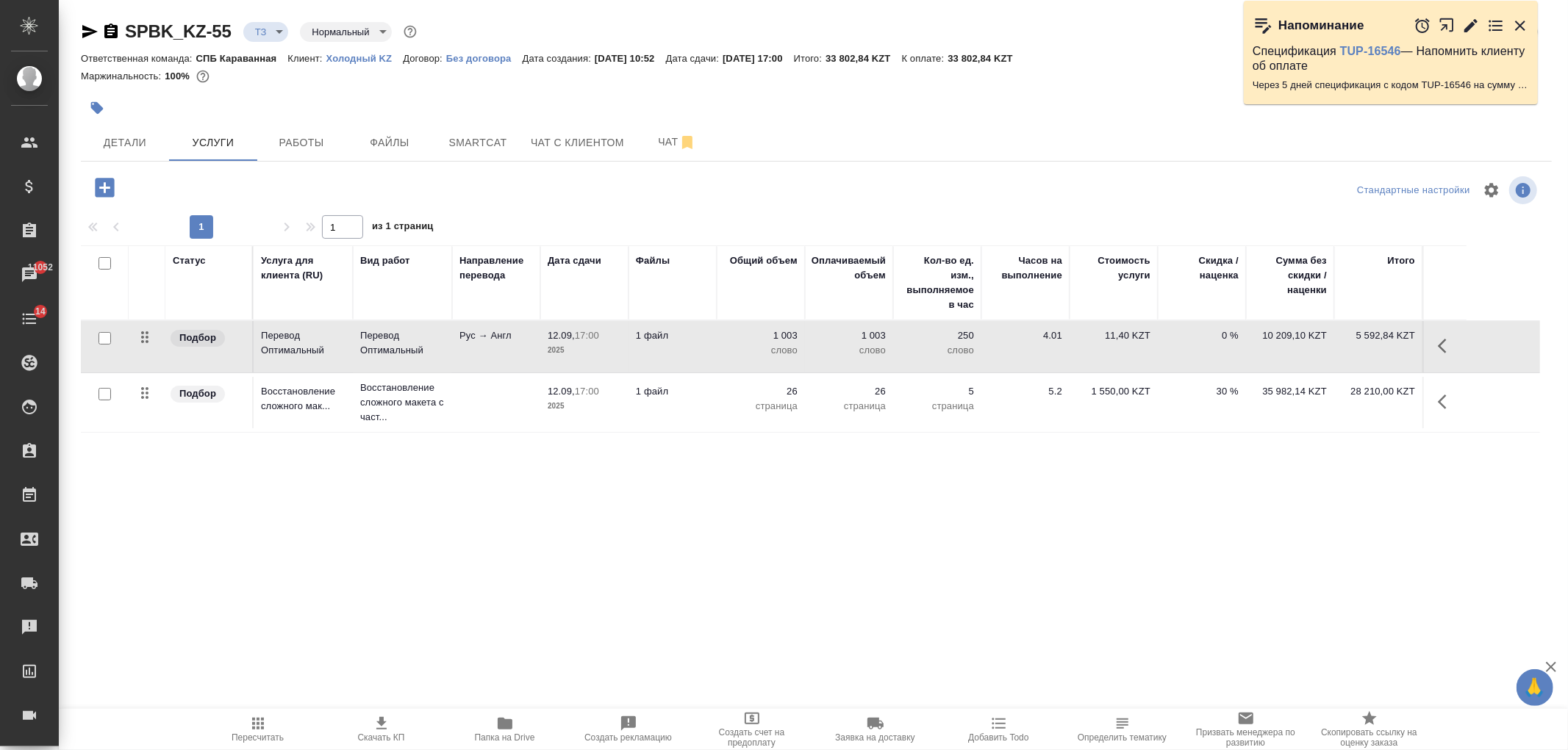
click at [594, 355] on p "2025" at bounding box center [584, 351] width 73 height 15
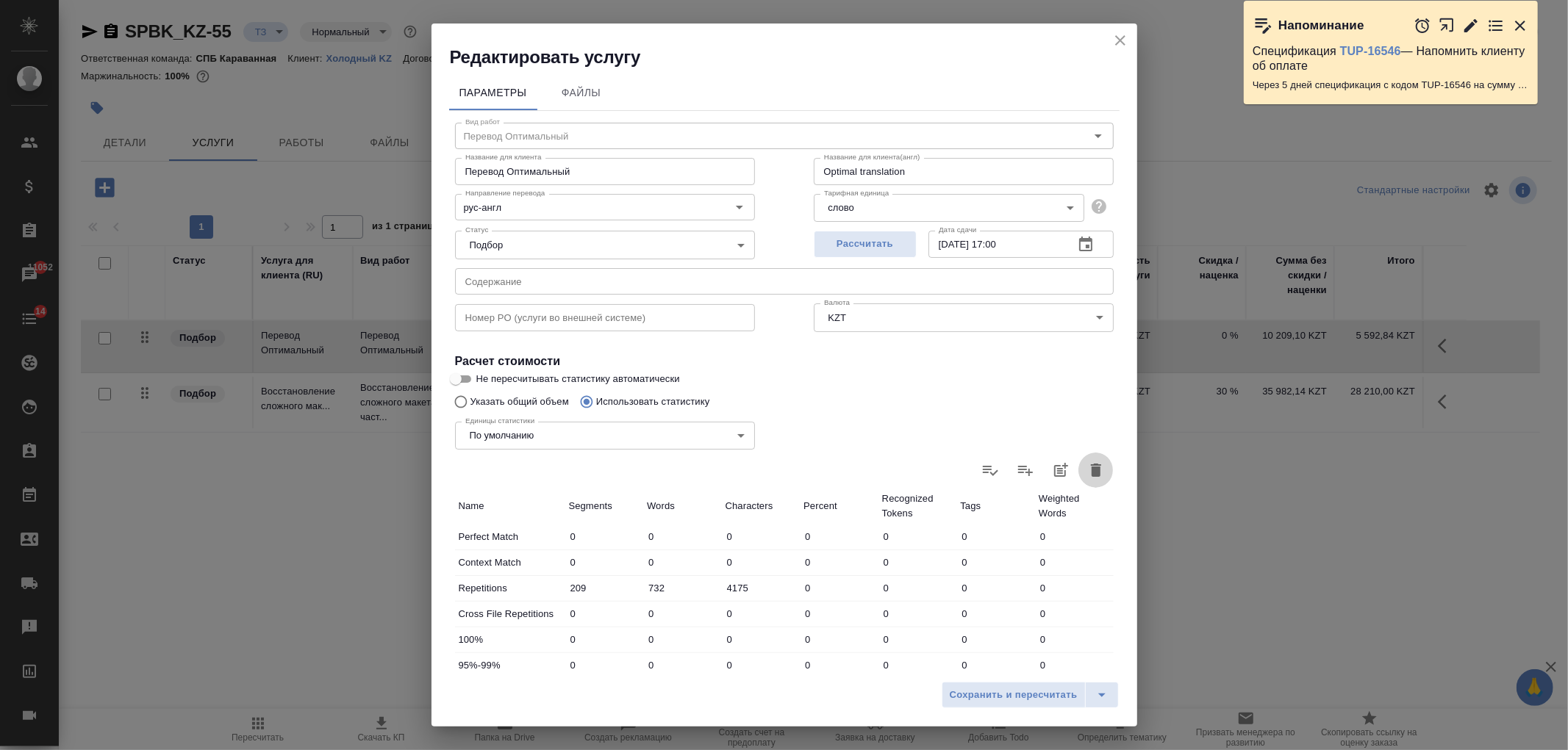
click at [1091, 468] on icon "button" at bounding box center [1096, 470] width 10 height 13
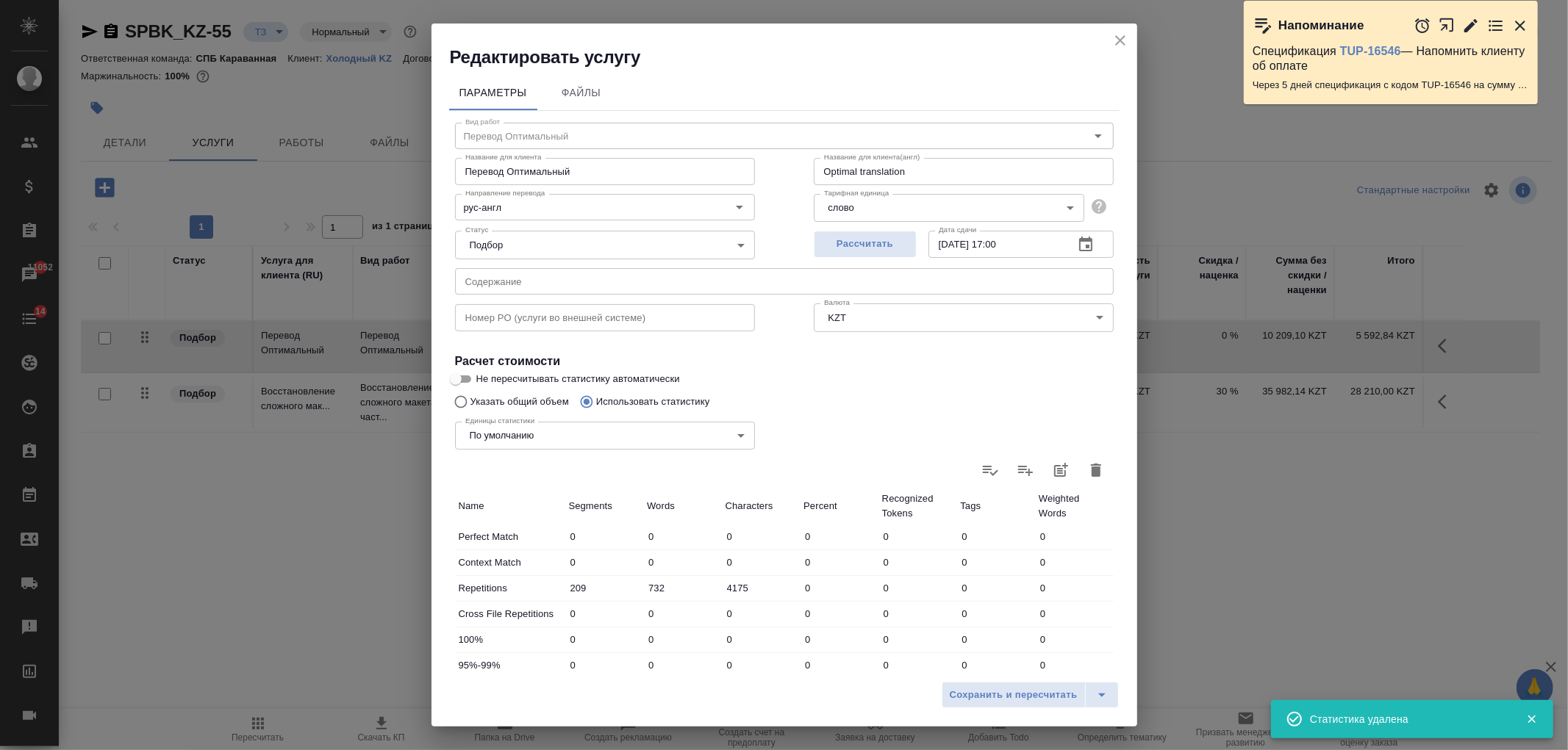
type input "0"
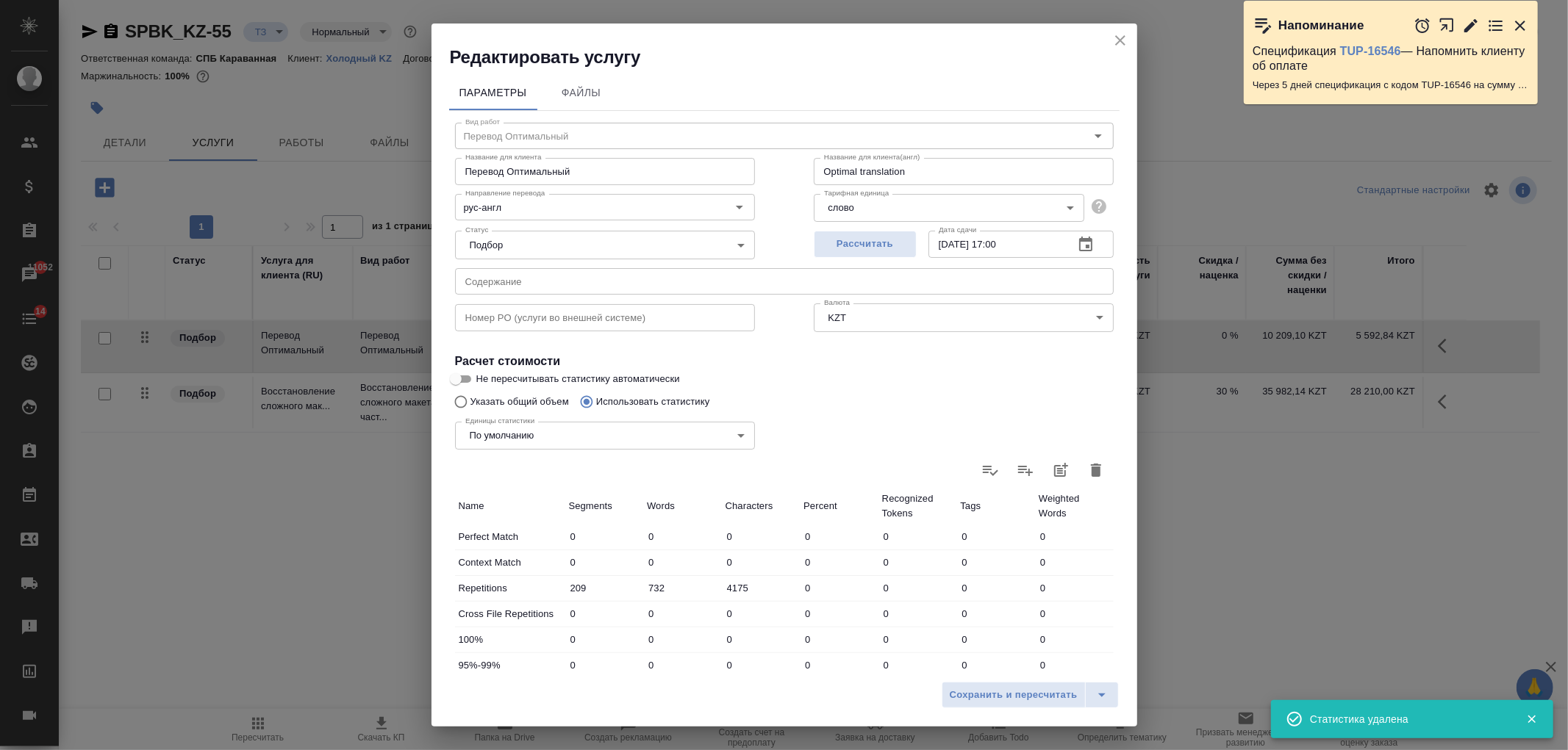
type input "0"
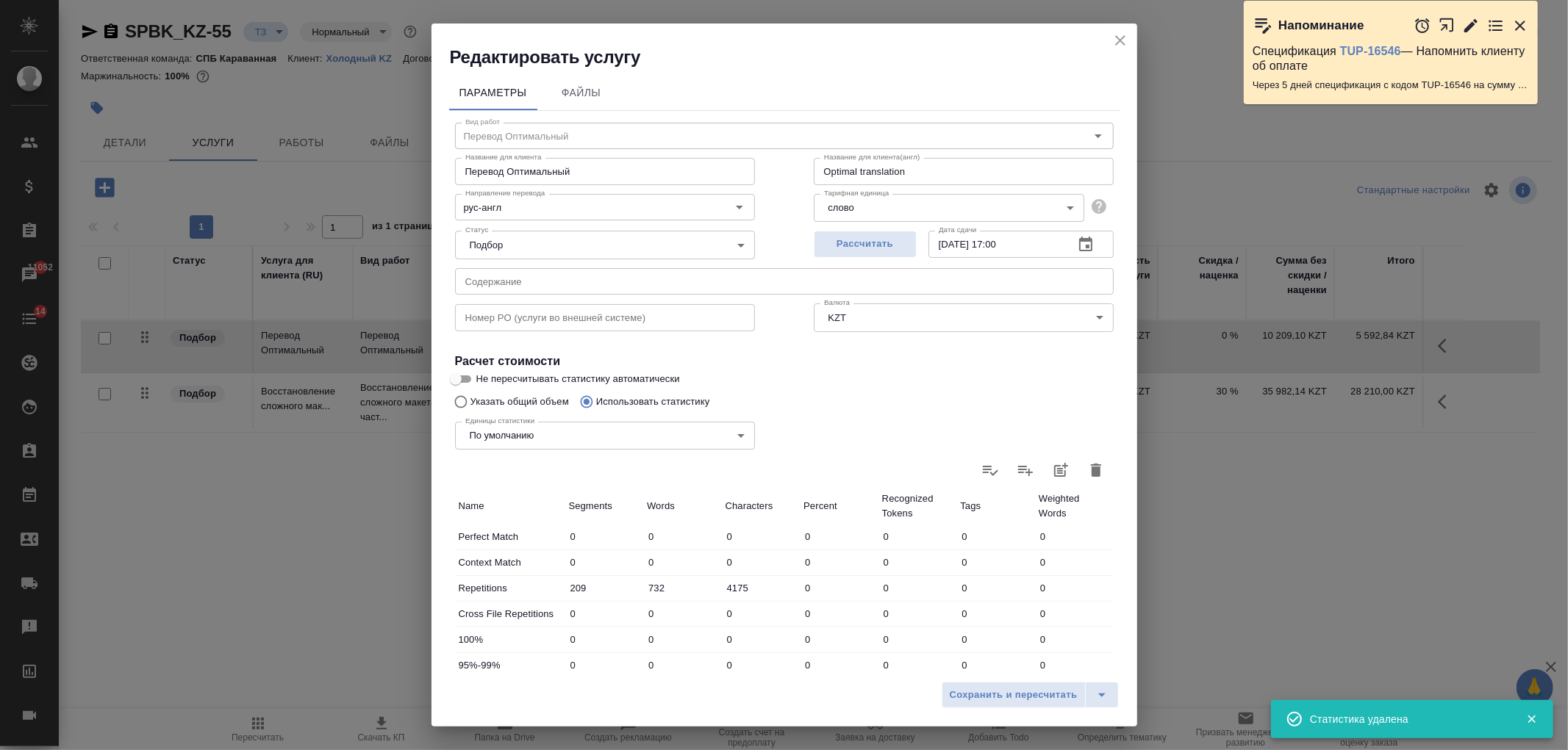
type input "0"
click at [1088, 468] on icon at bounding box center [1095, 471] width 15 height 10
click at [0, 0] on input "file" at bounding box center [0, 0] width 0 height 0
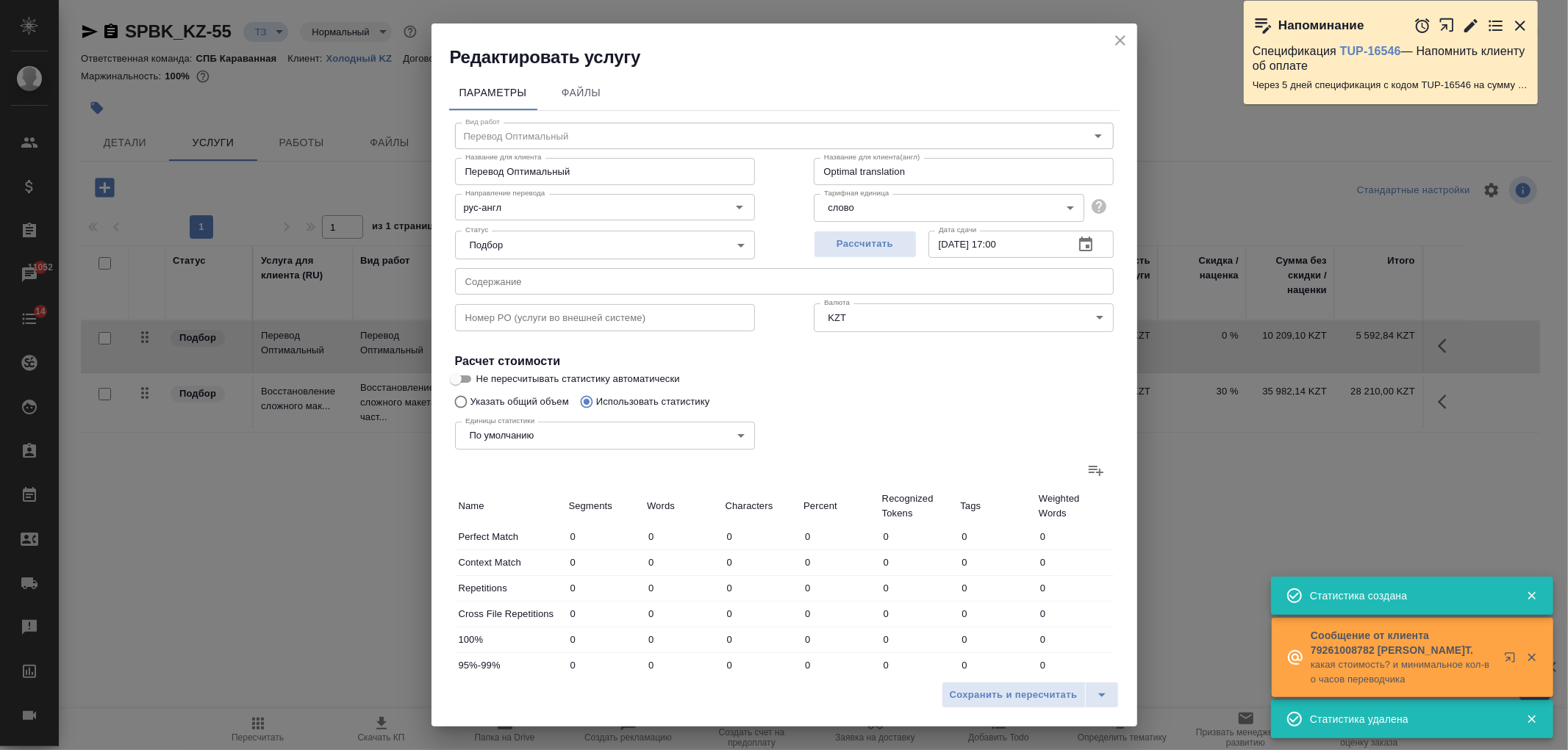
type input "415"
type input "1583"
type input "9105"
type input "471"
type input "1536"
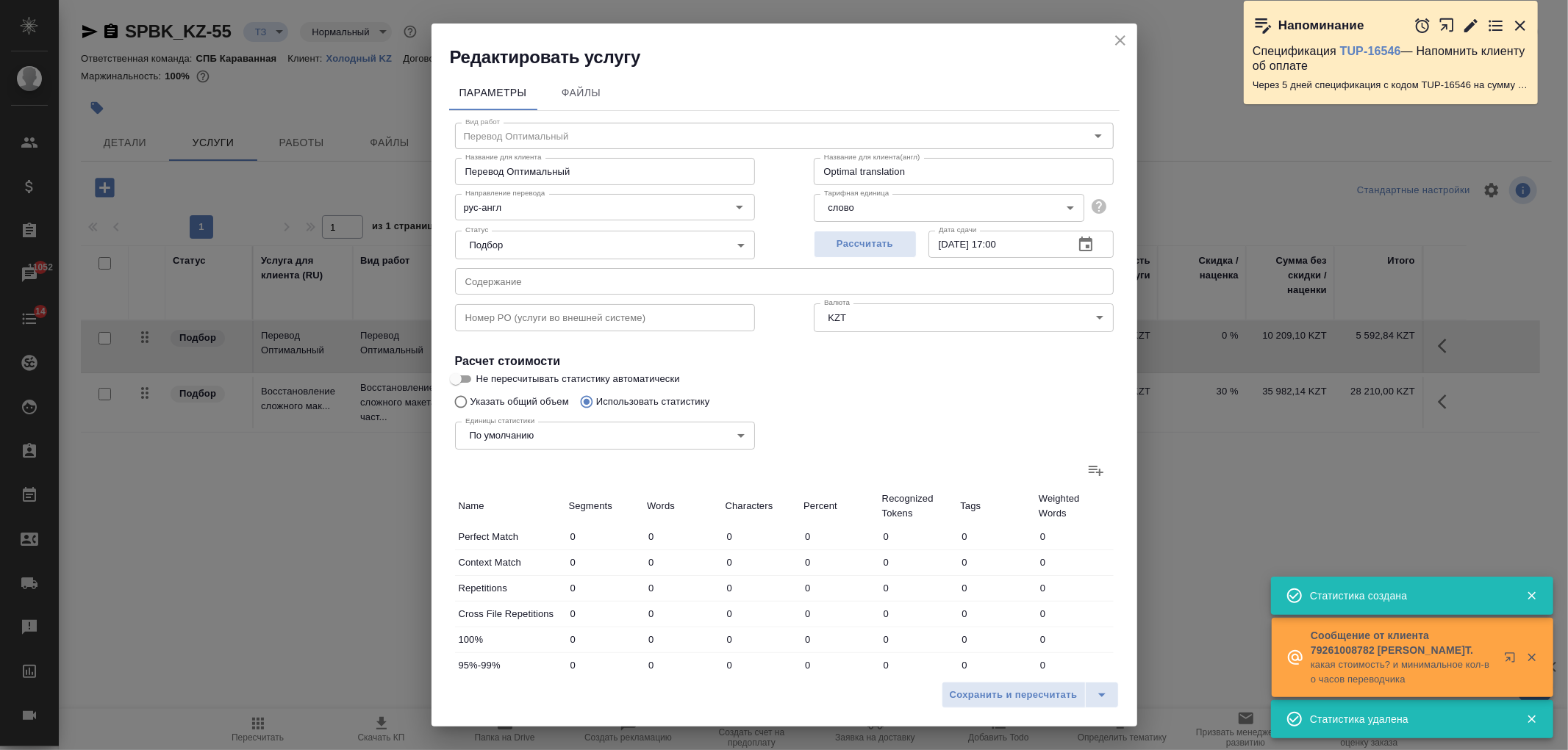
type input "7941"
type input "471"
type input "1536"
type input "7941"
type input "886"
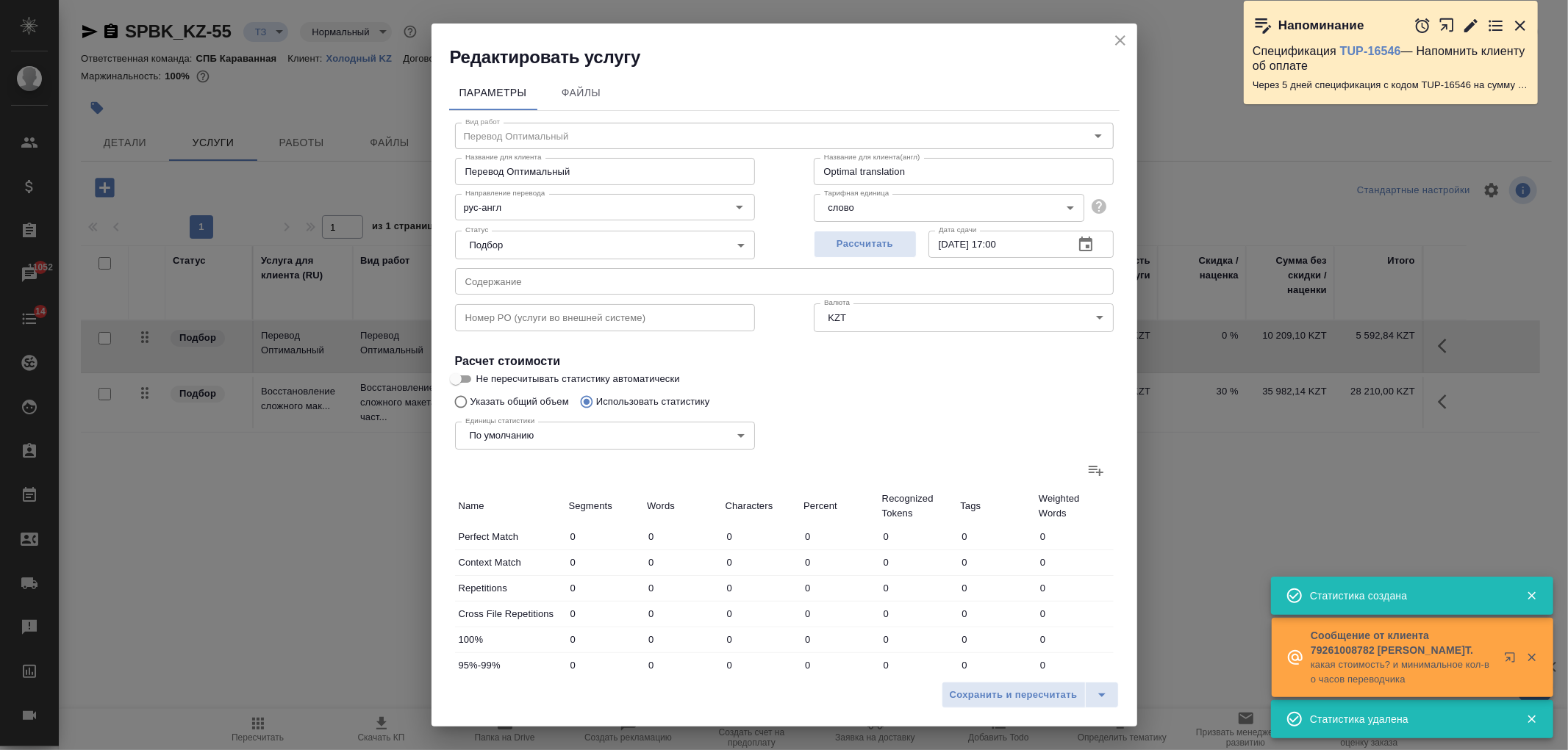
type input "3119"
type input "17046"
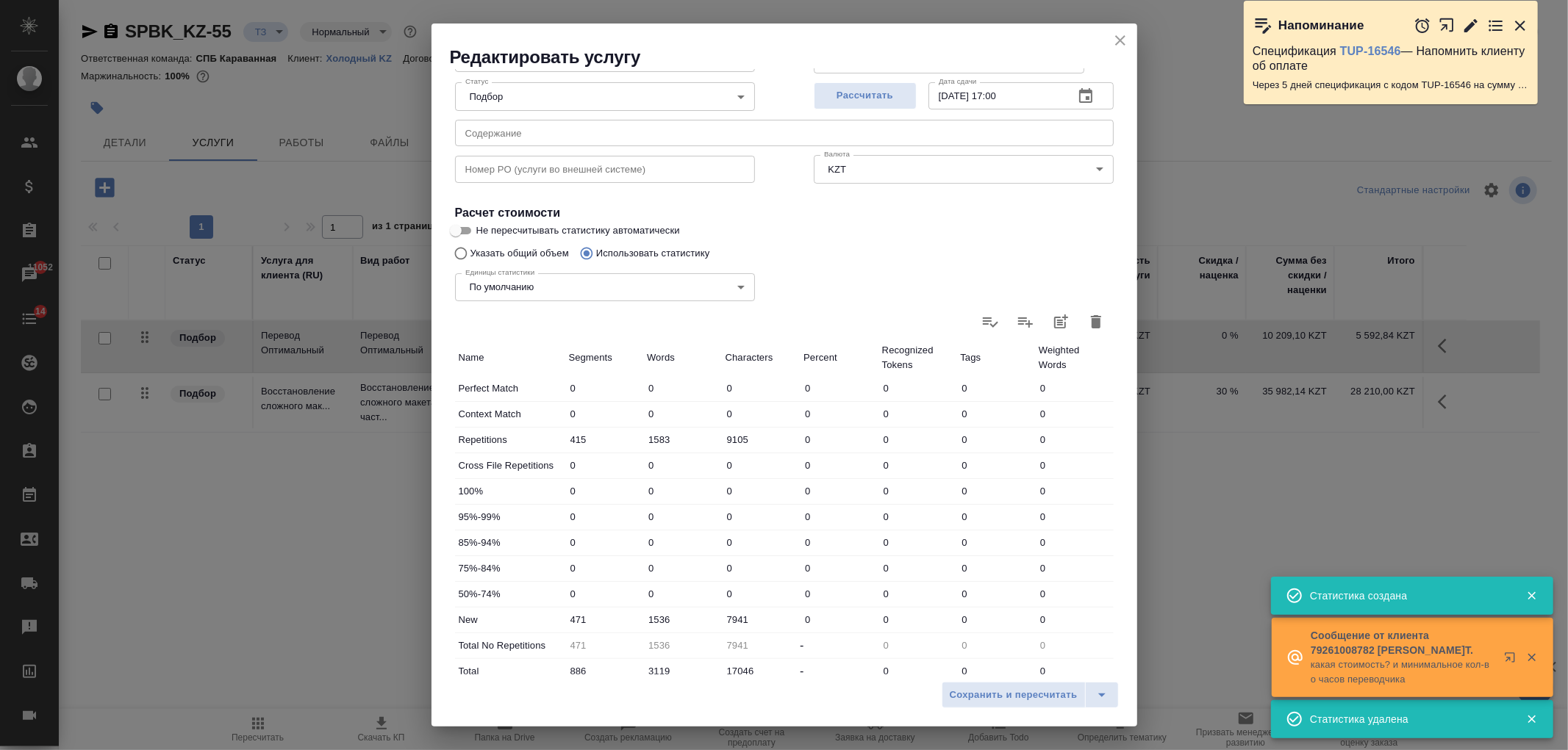
scroll to position [252, 0]
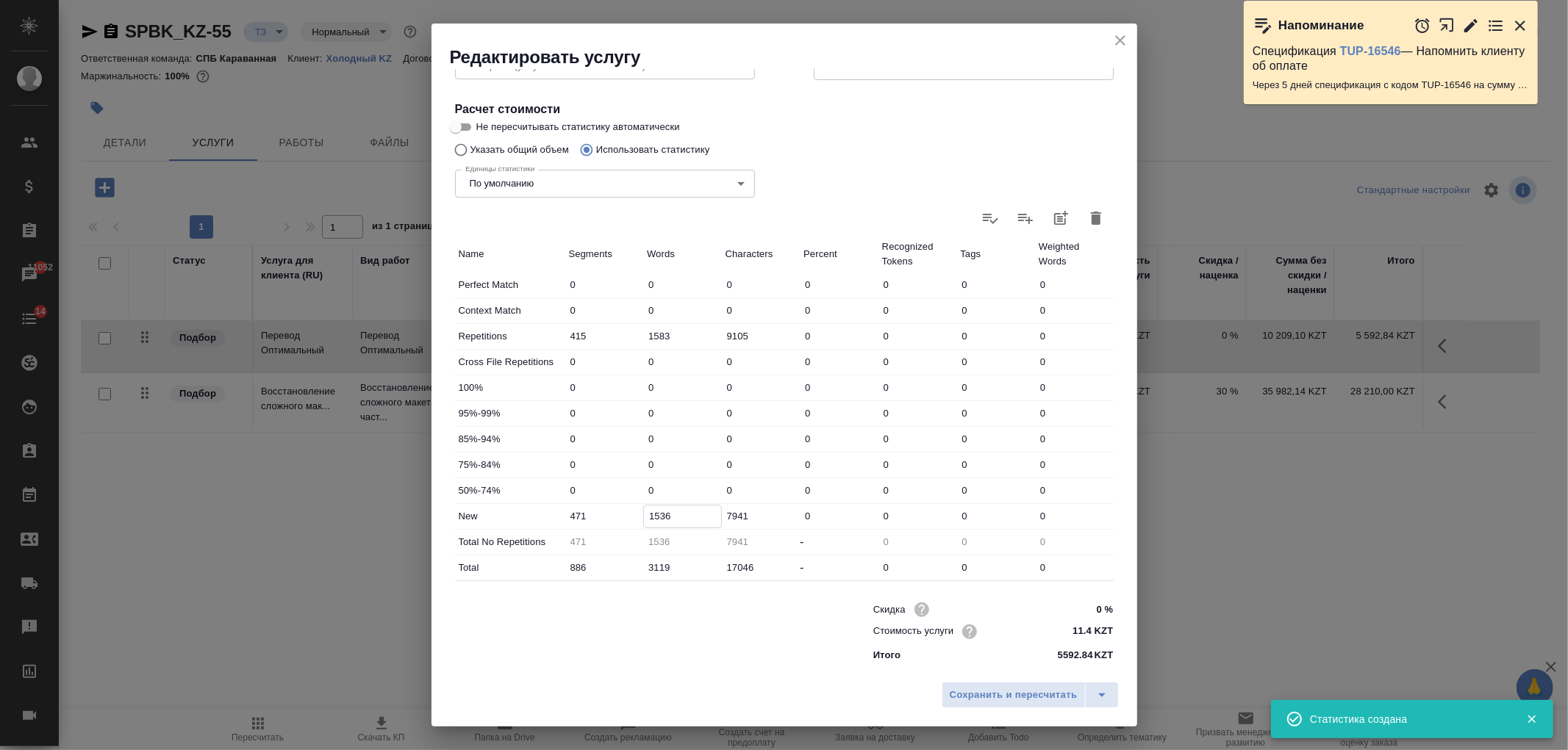
click at [658, 512] on input "1536" at bounding box center [682, 516] width 77 height 21
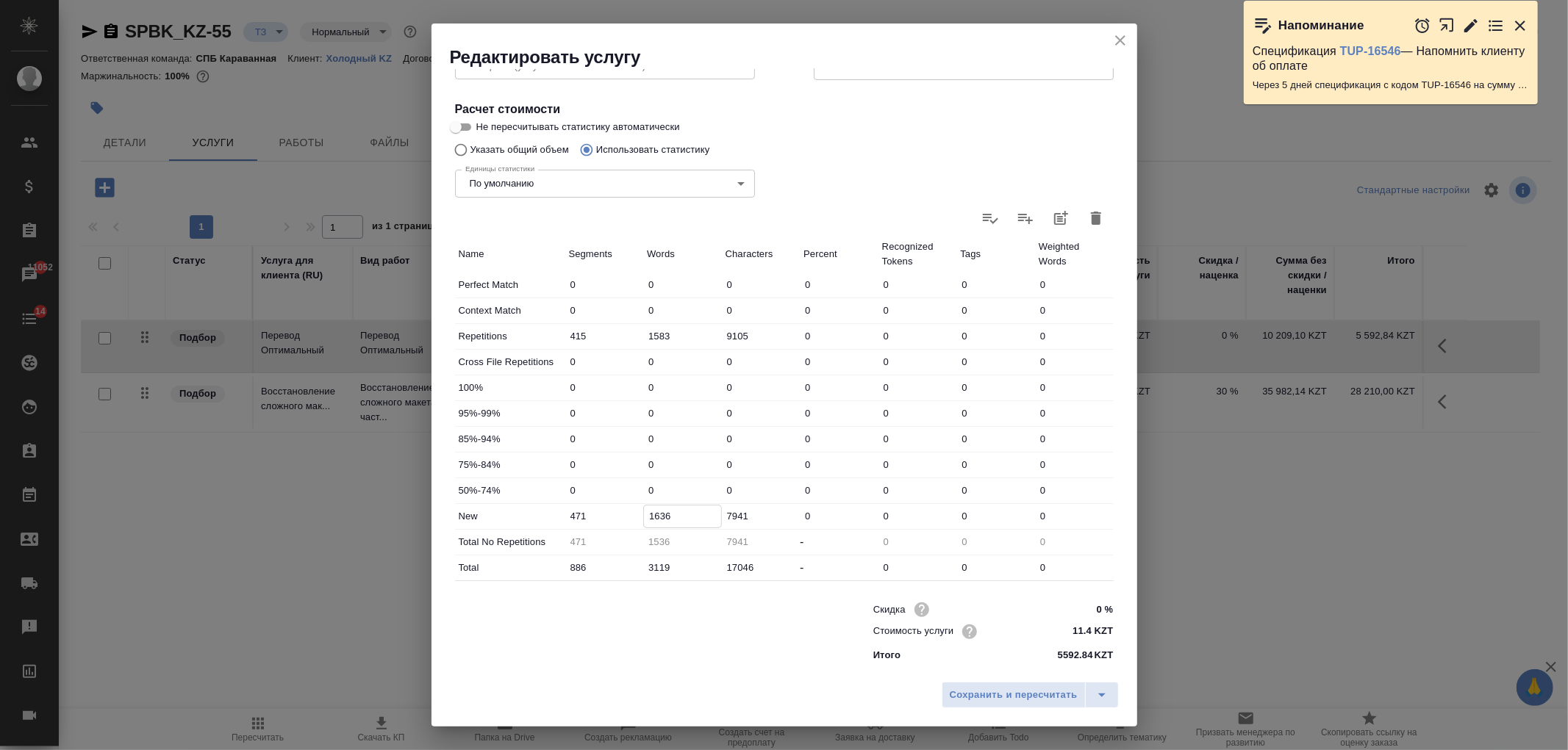
type input "1636"
click at [657, 573] on input "3119" at bounding box center [682, 568] width 78 height 21
type input "319"
type input "1636"
type input "3219"
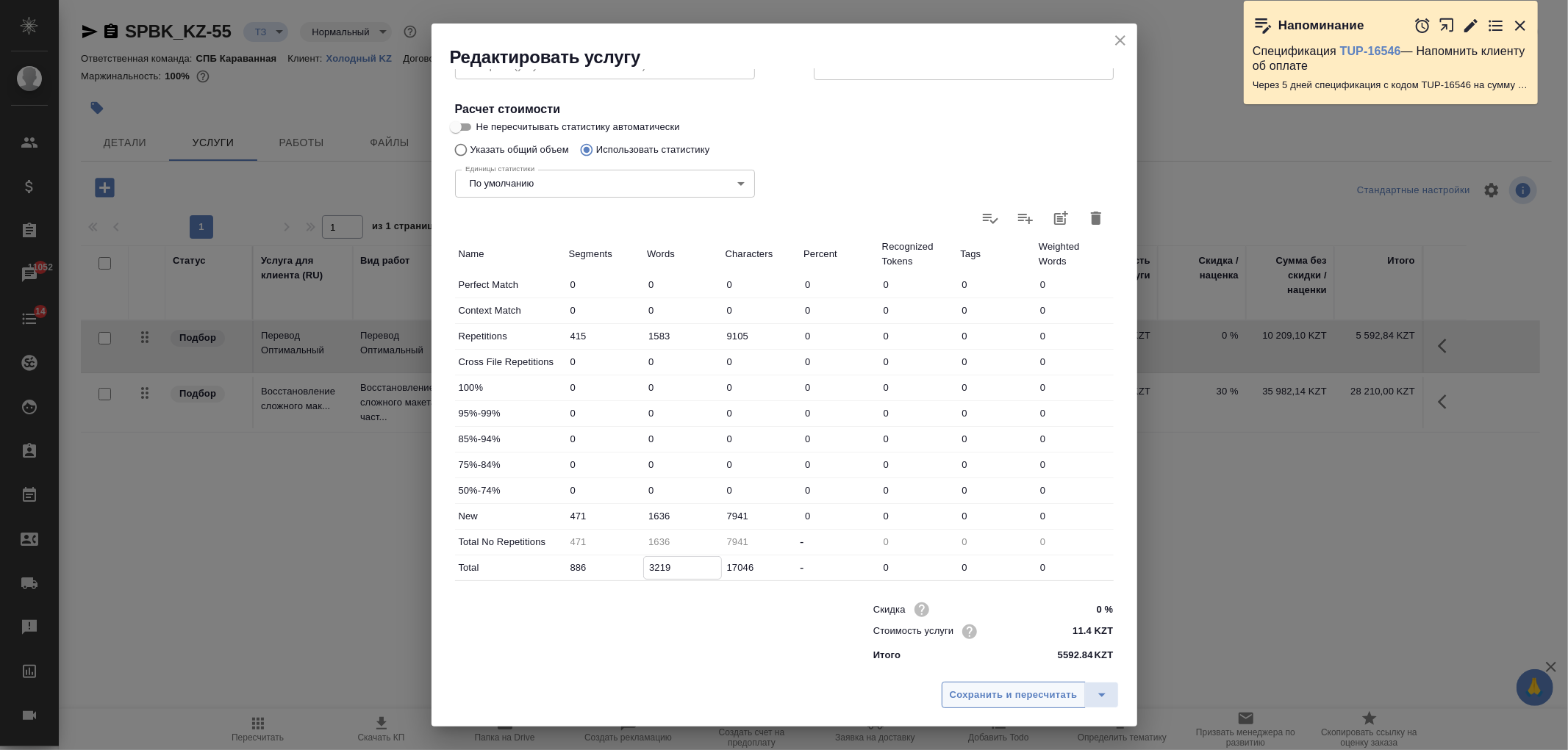
click at [994, 702] on span "Сохранить и пересчитать" at bounding box center [1013, 695] width 128 height 17
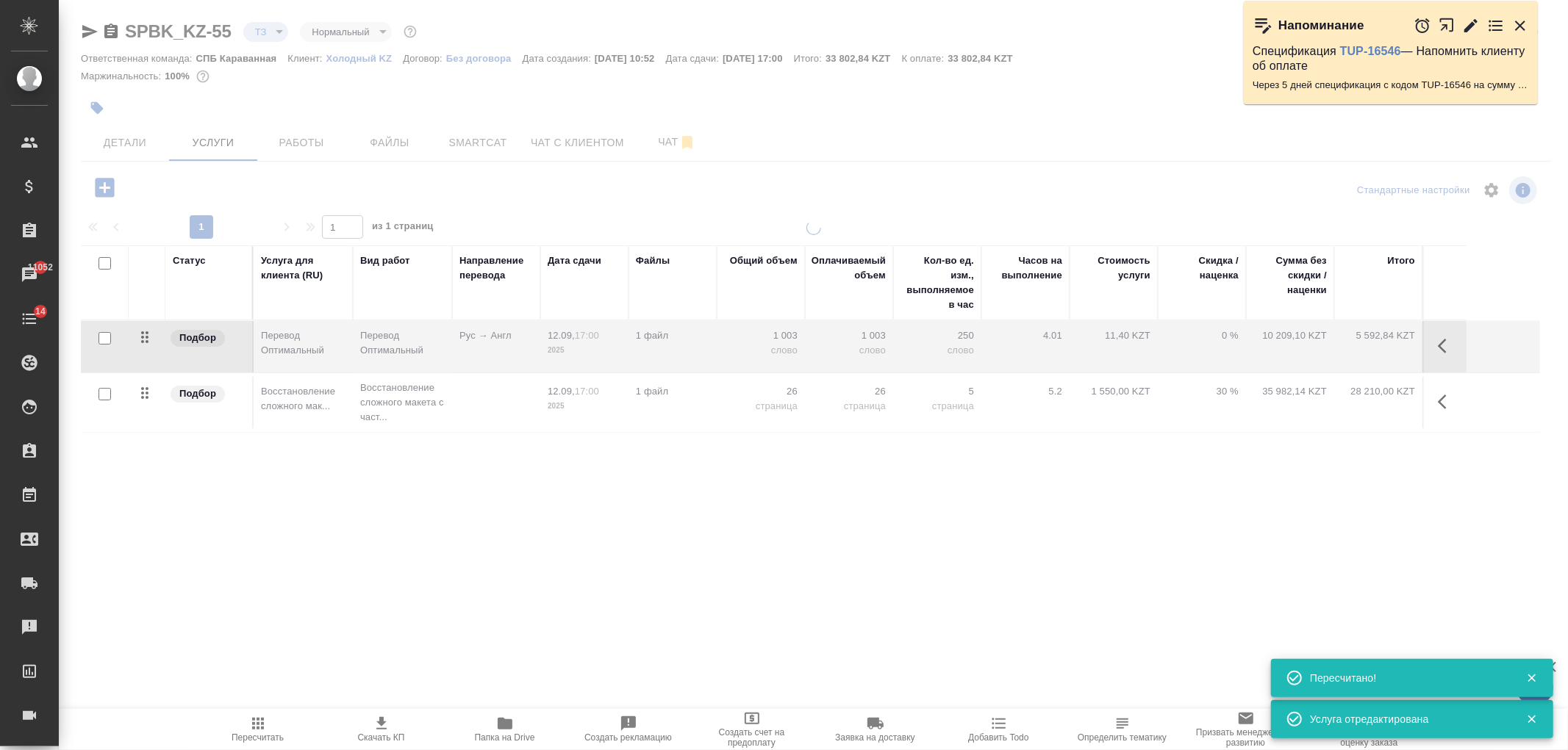
type input "new"
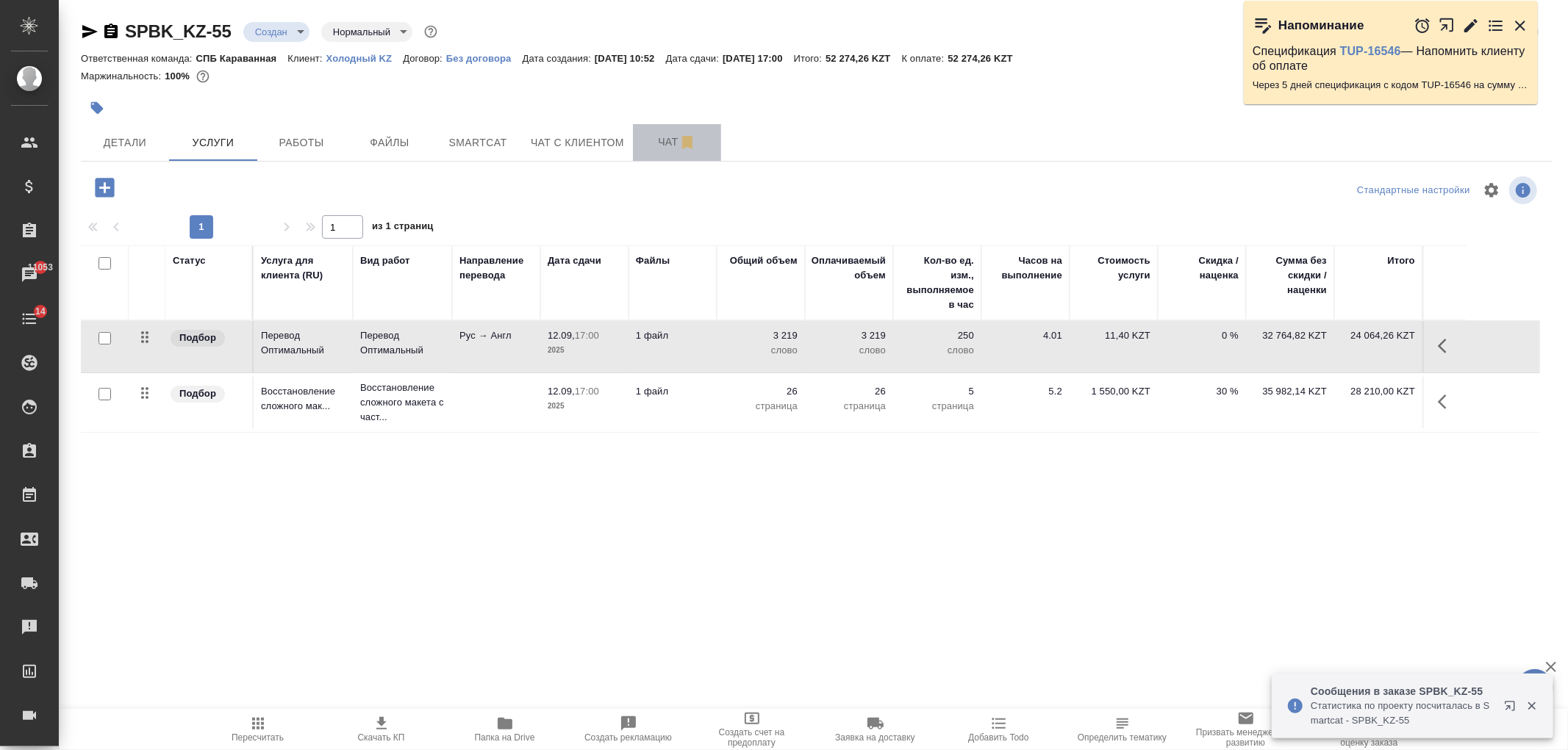
click at [652, 157] on button "Чат" at bounding box center [677, 142] width 88 height 37
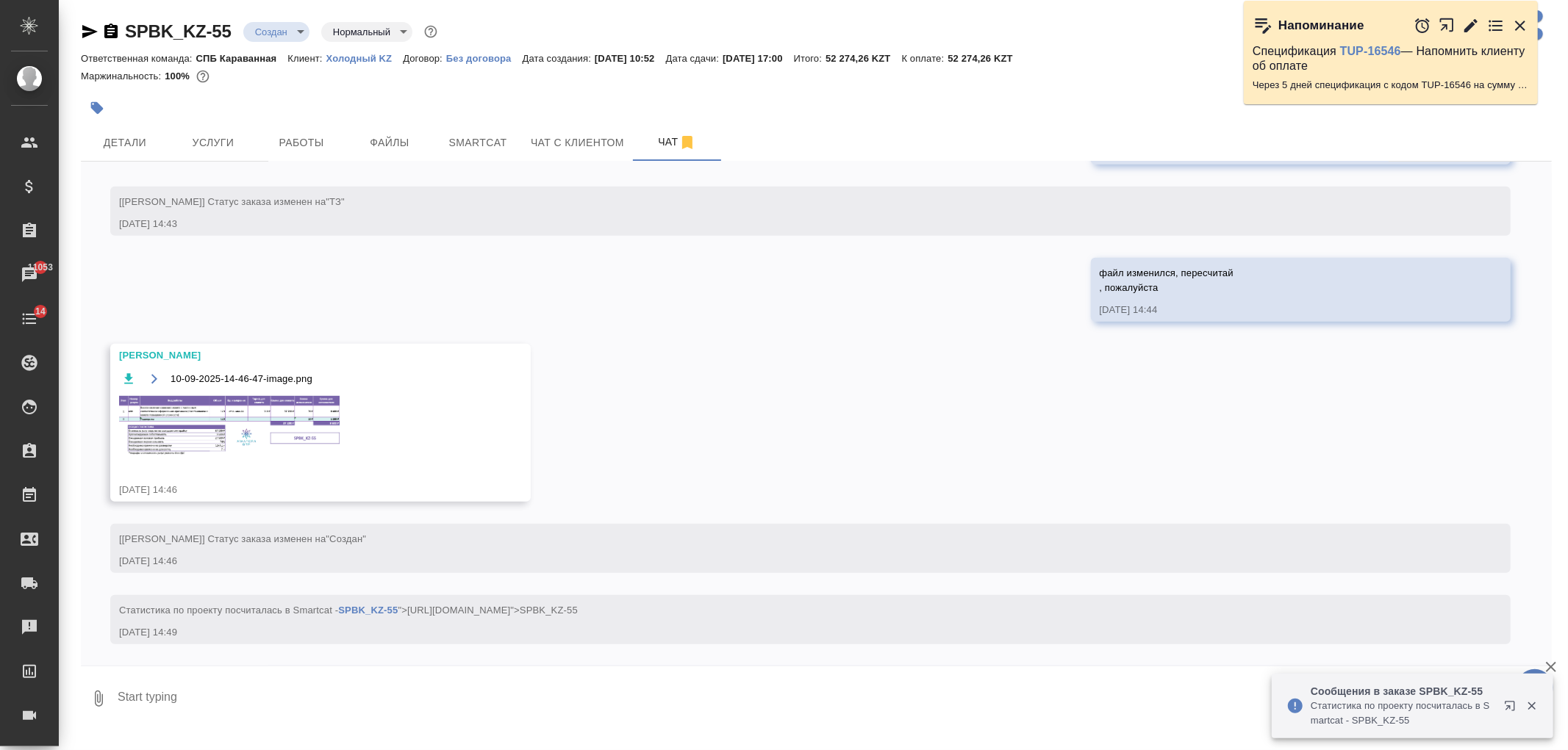
scroll to position [737, 0]
click at [202, 433] on img at bounding box center [229, 426] width 221 height 62
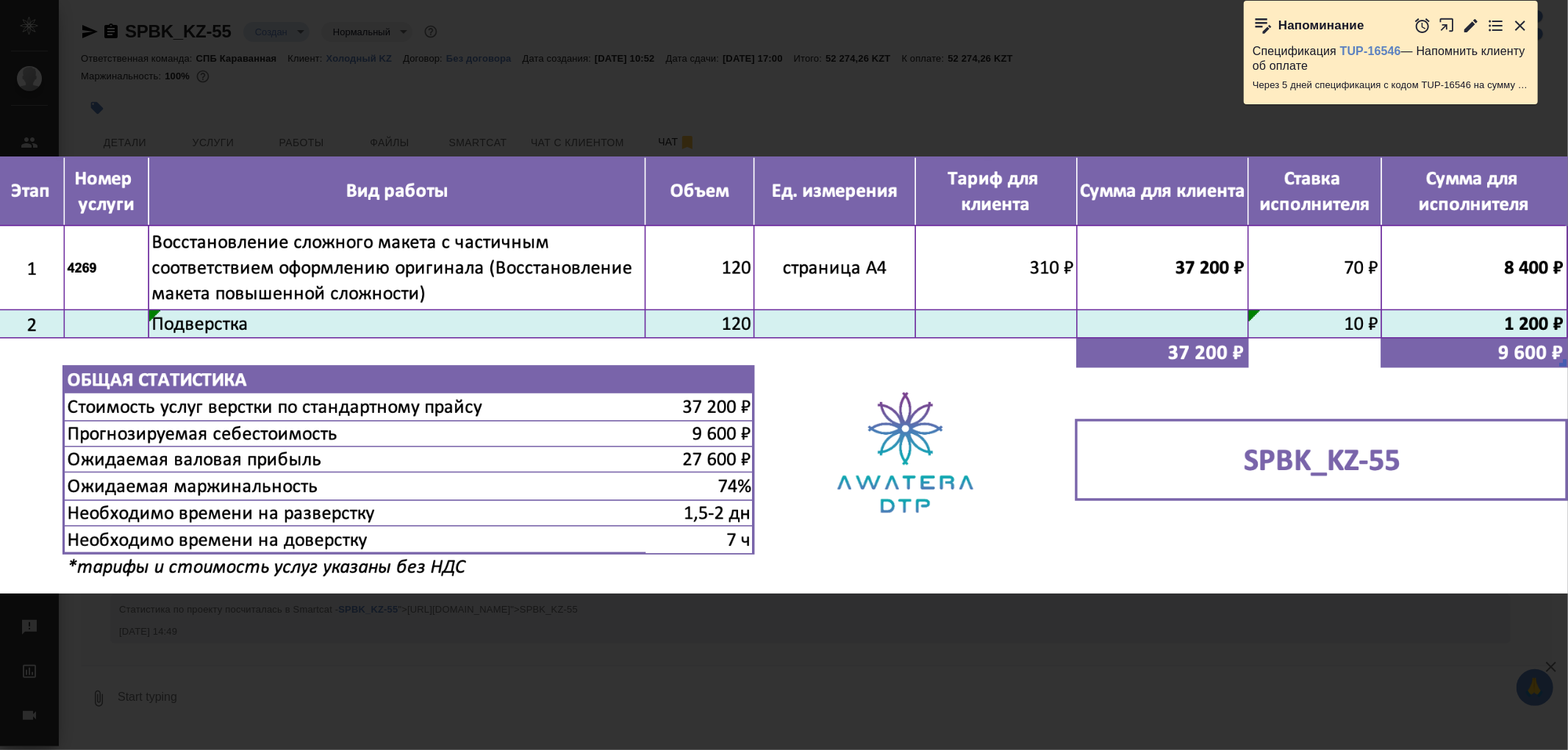
click at [526, 125] on div "10-09-2025-14-46-47-image.png 1 of 1" at bounding box center [784, 375] width 1568 height 750
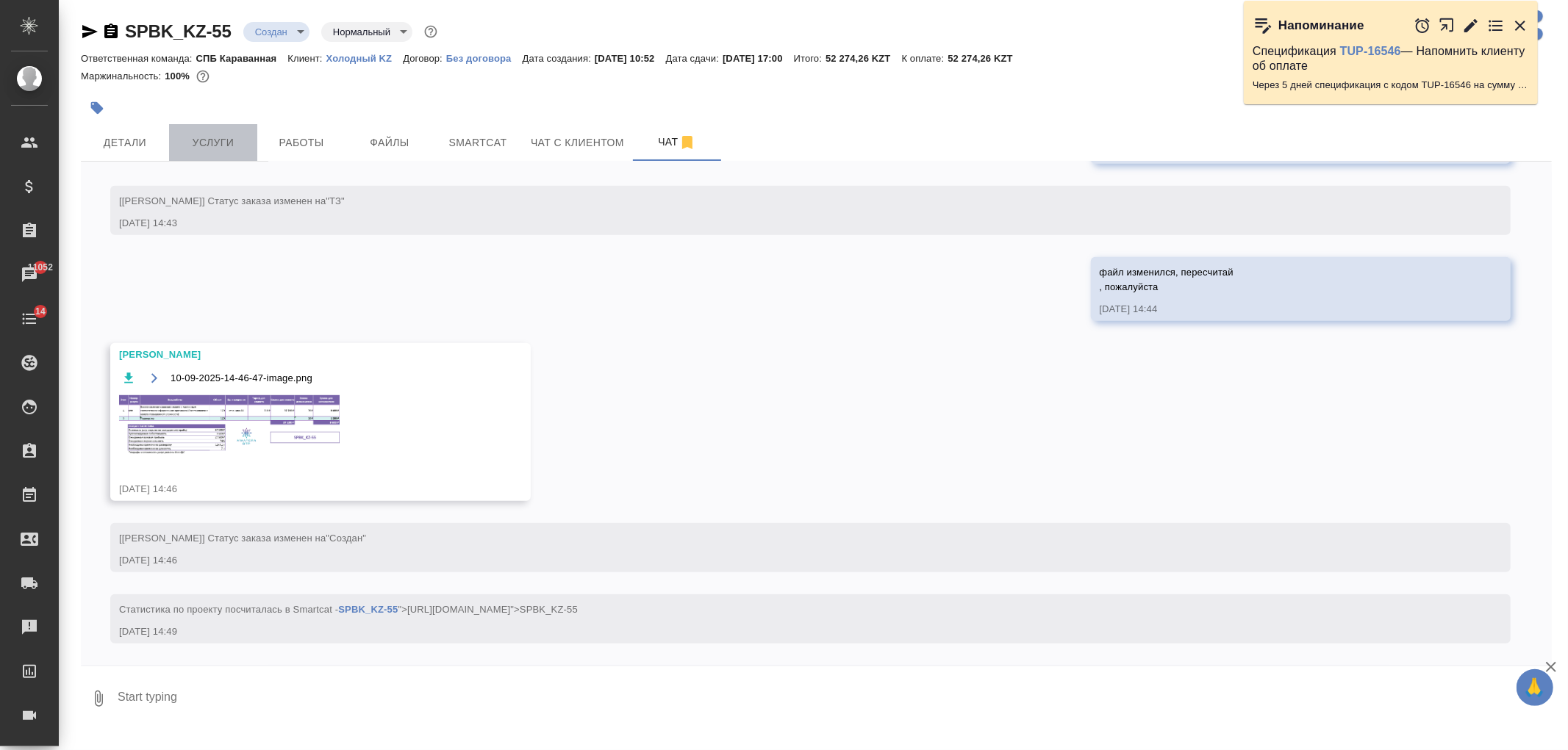
click at [217, 130] on button "Услуги" at bounding box center [213, 142] width 88 height 37
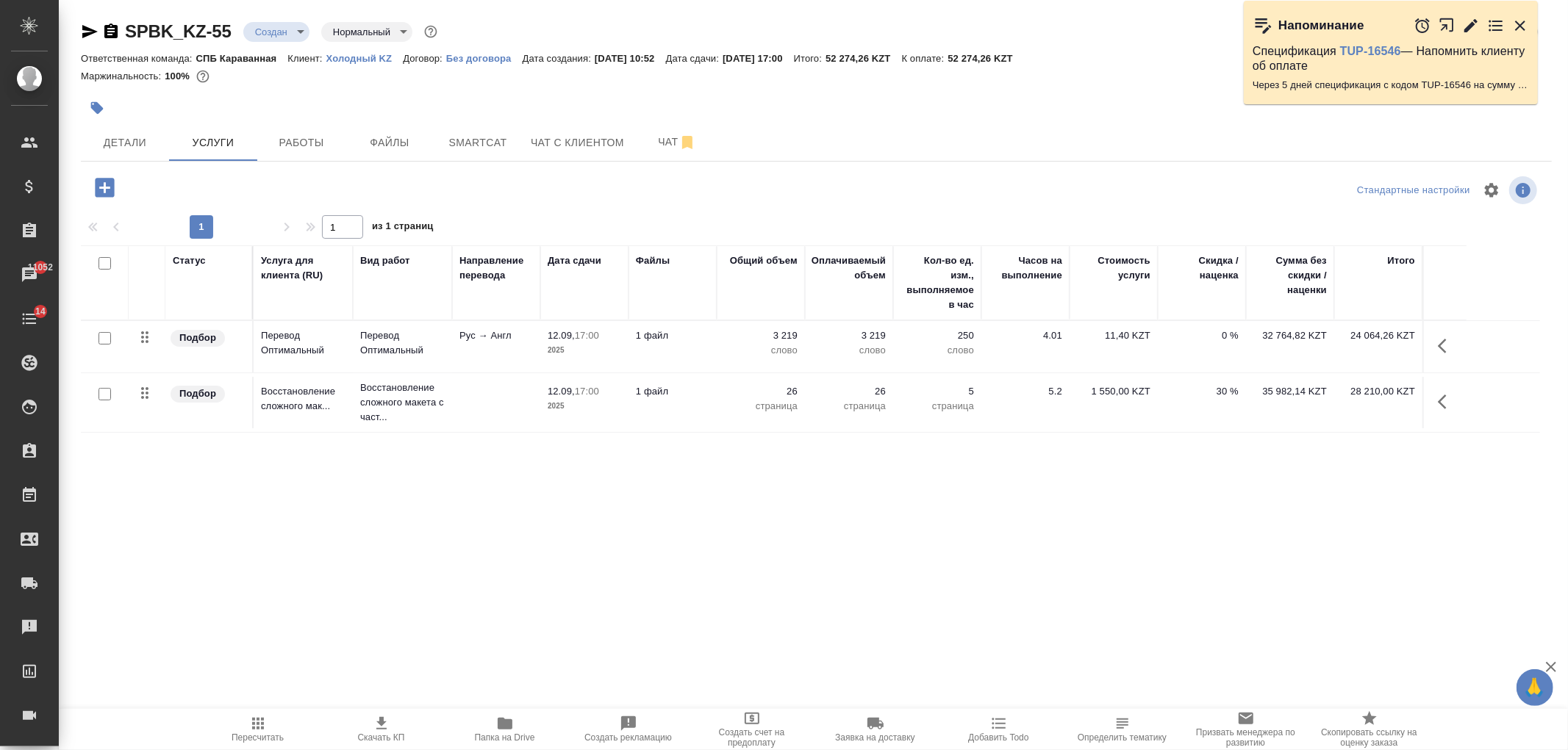
click at [690, 399] on td "1 файл" at bounding box center [672, 402] width 88 height 51
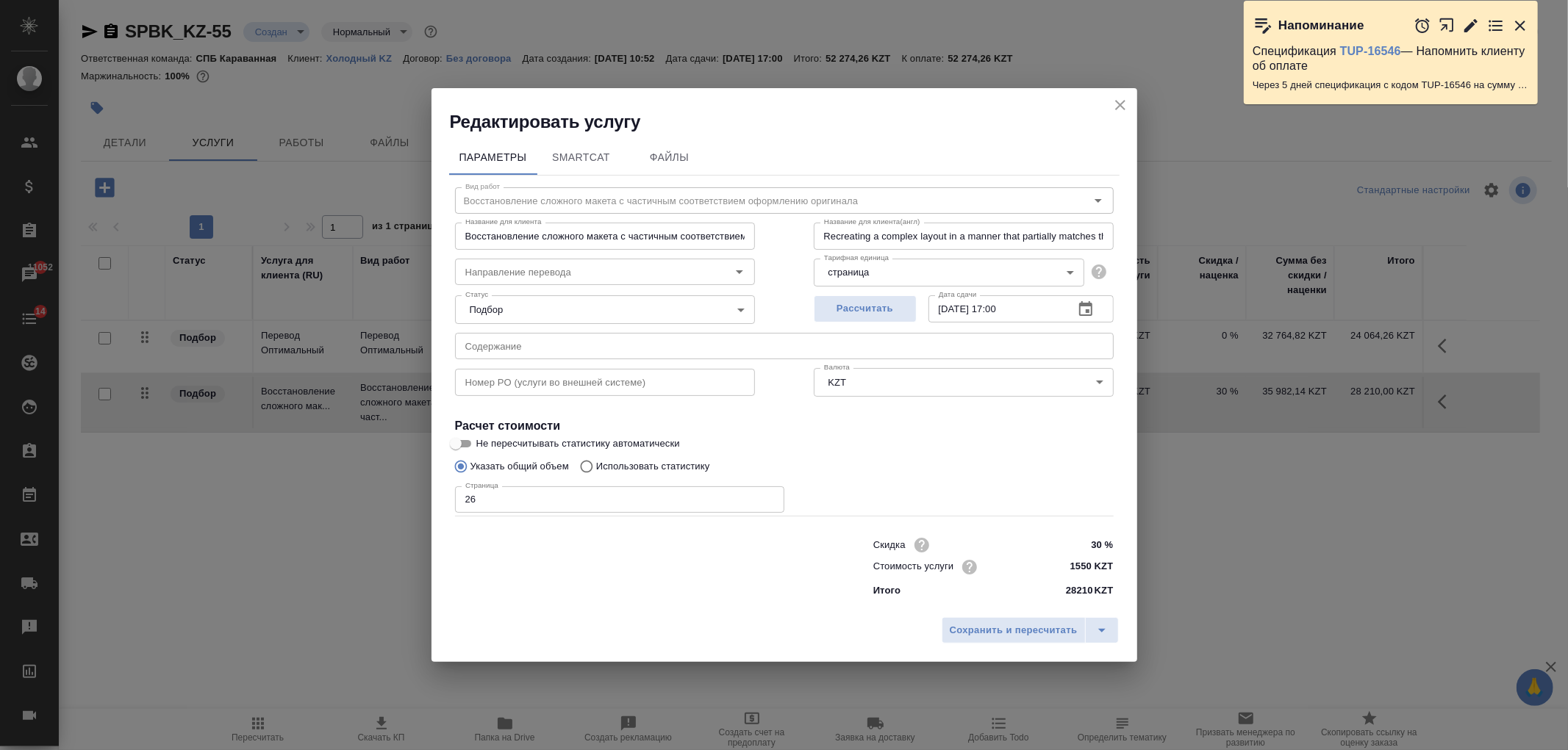
click at [515, 500] on input "26" at bounding box center [620, 500] width 330 height 26
type input "2"
type input "120"
click at [979, 630] on span "Сохранить и пересчитать" at bounding box center [1013, 631] width 128 height 17
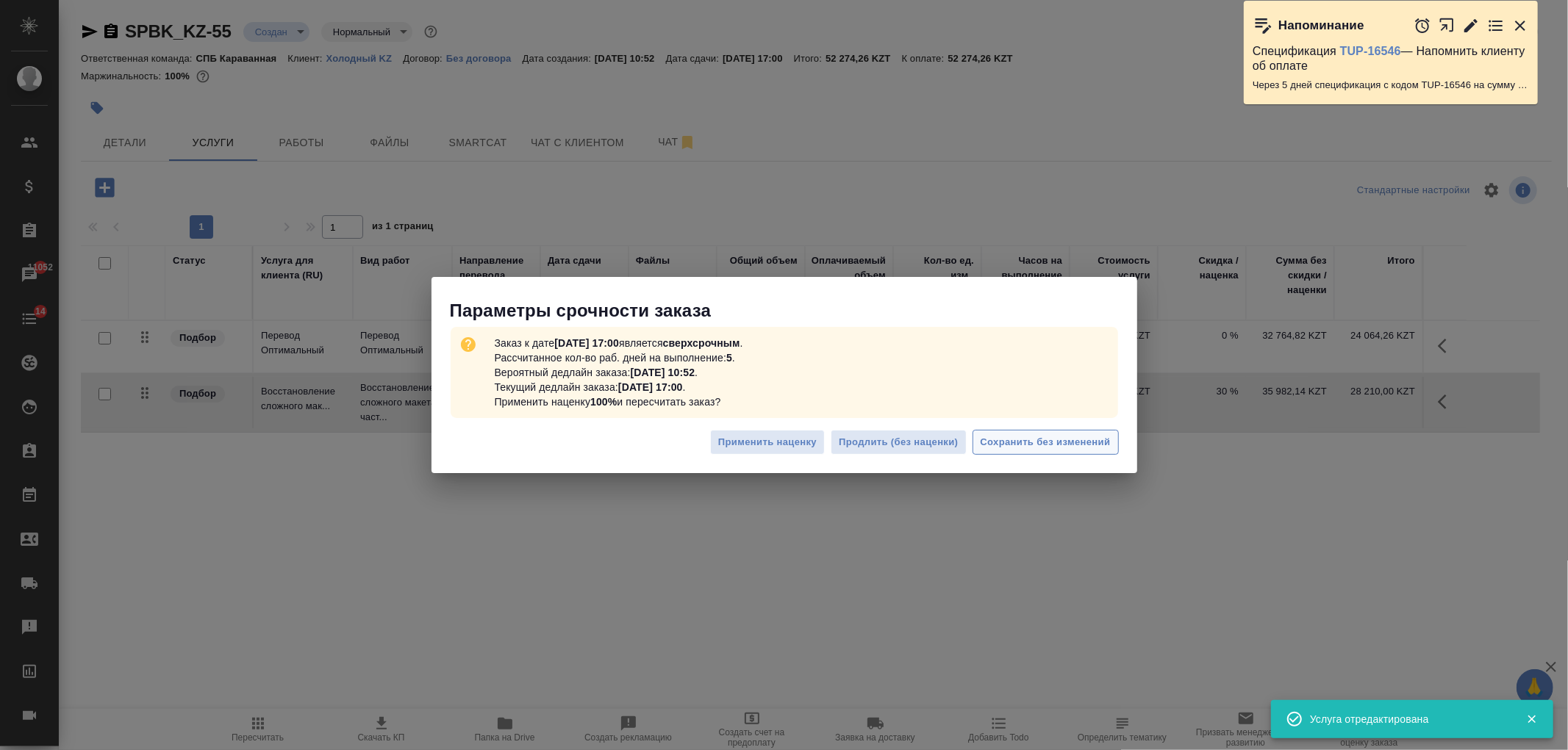
click at [1067, 443] on span "Сохранить без изменений" at bounding box center [1045, 442] width 130 height 17
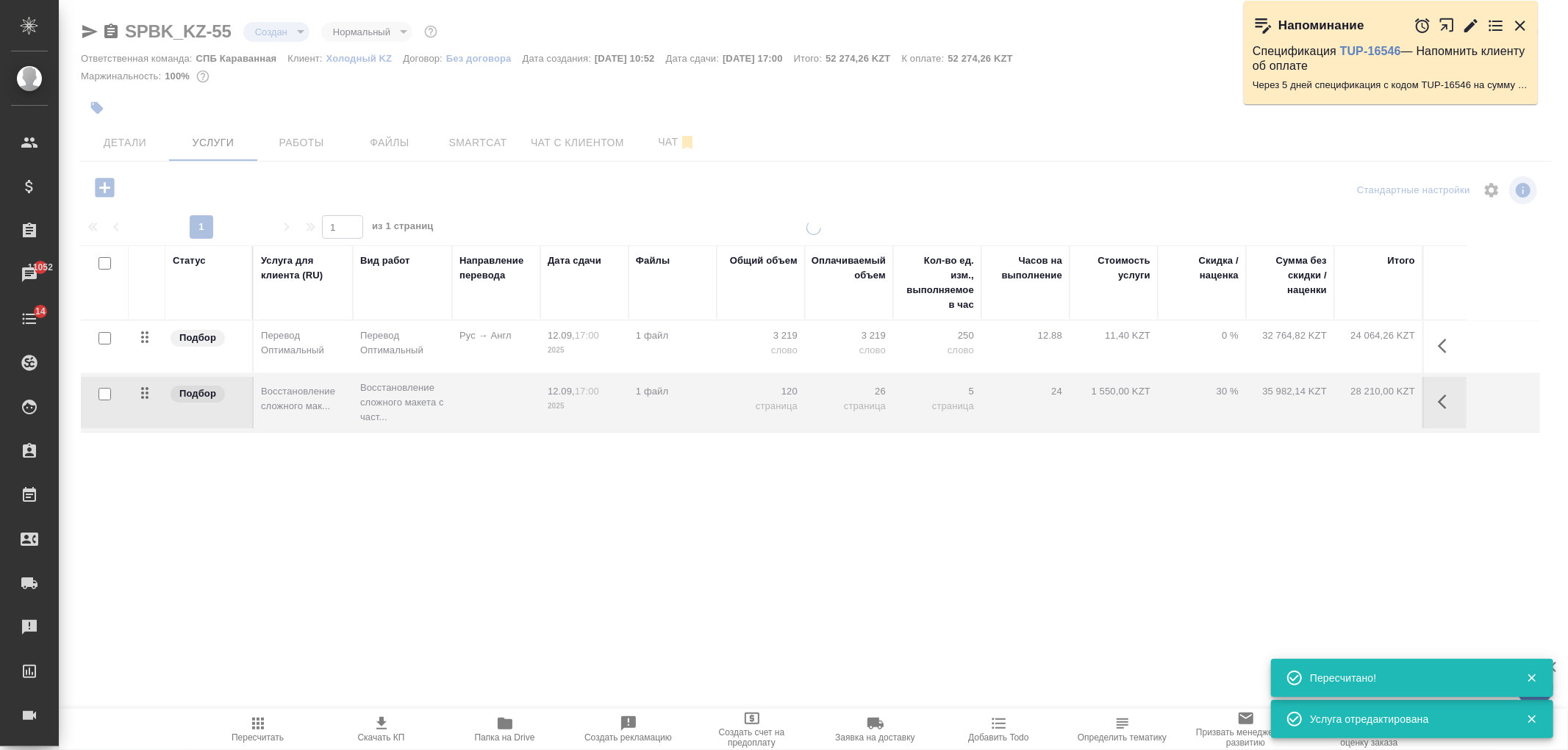
type input "urgent"
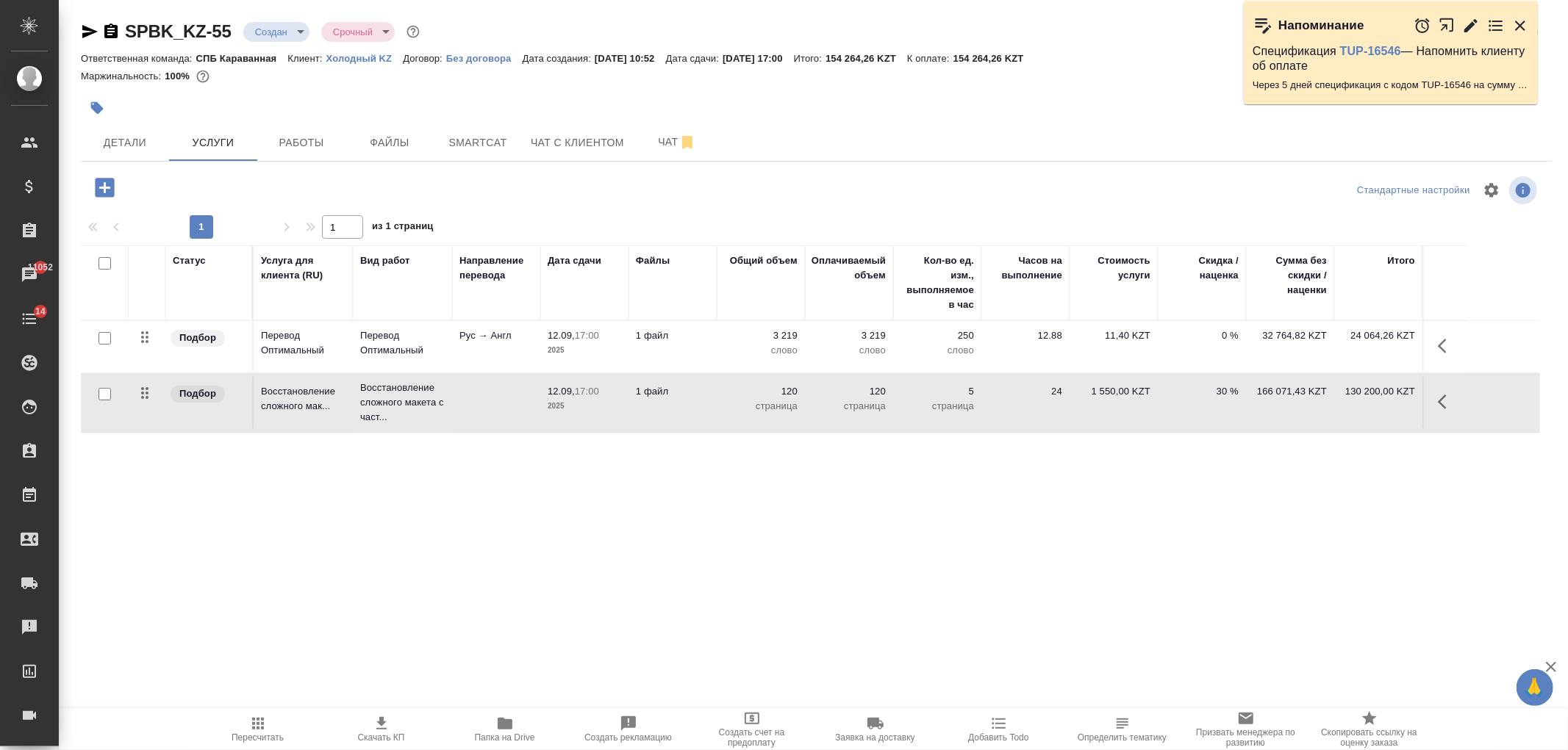
click at [1017, 409] on td "24" at bounding box center [1025, 402] width 88 height 51
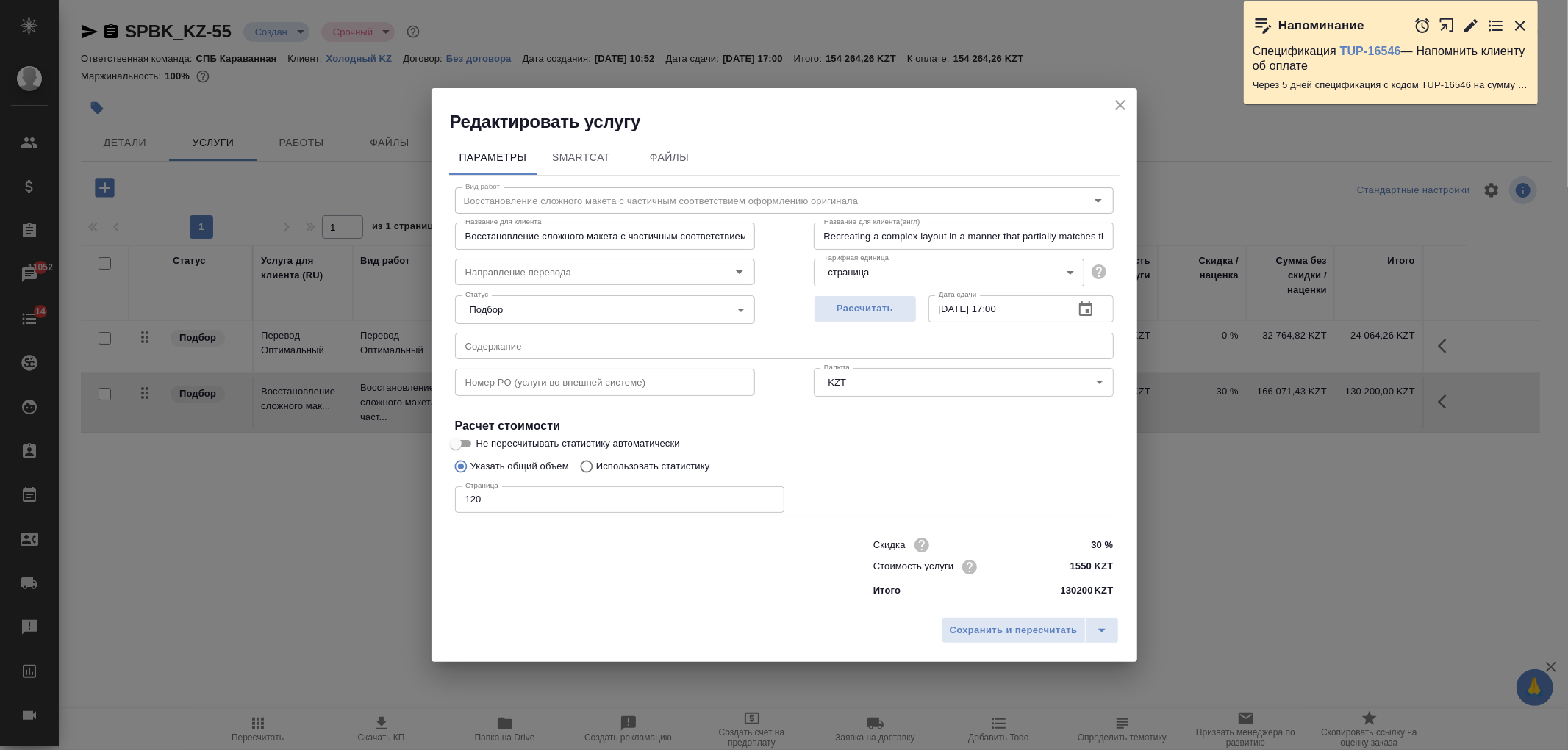
click at [1081, 548] on input "30 %" at bounding box center [1085, 545] width 55 height 21
type input "50 %"
click at [1006, 639] on button "Сохранить и пересчитать" at bounding box center [1013, 631] width 144 height 26
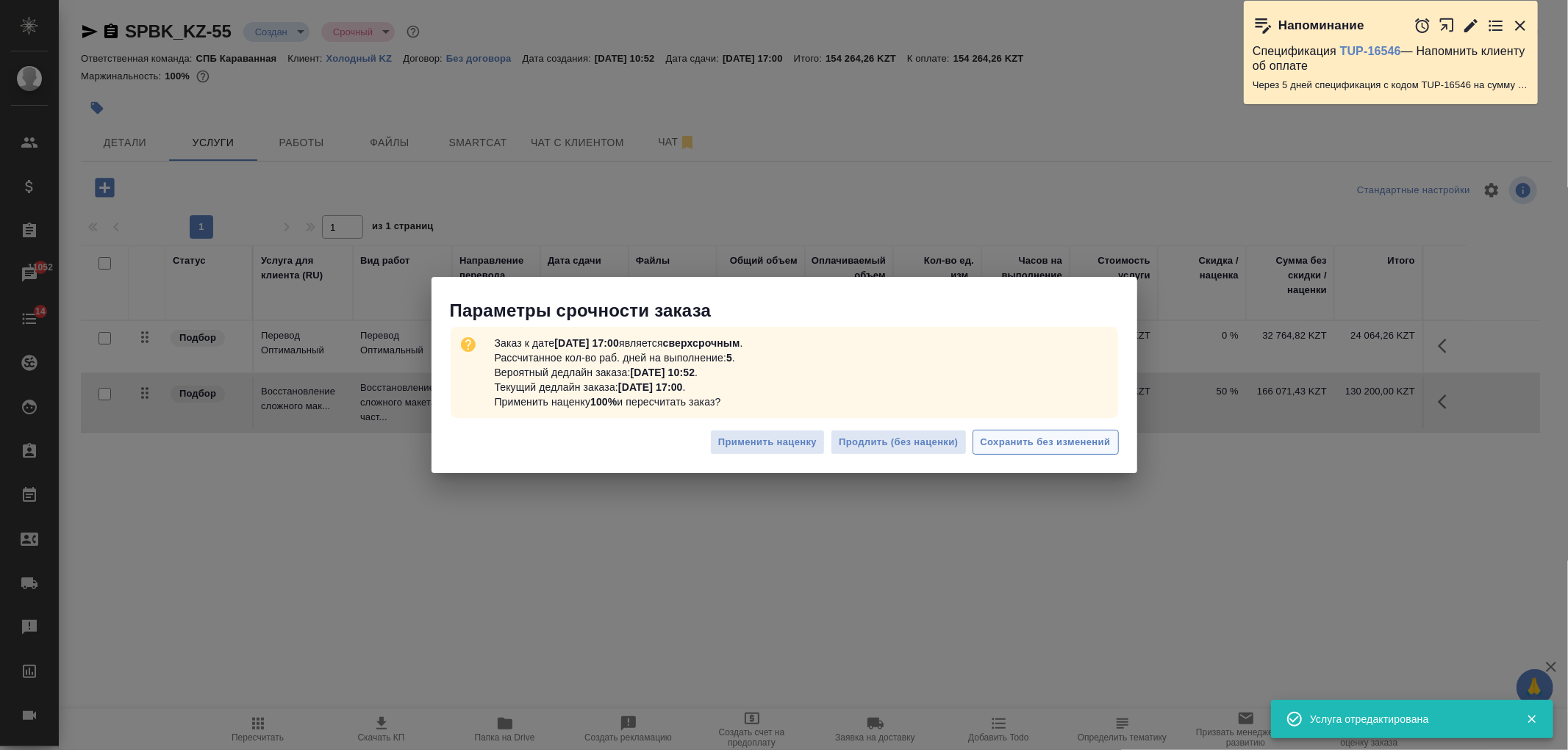
click at [1075, 437] on span "Сохранить без изменений" at bounding box center [1045, 442] width 130 height 17
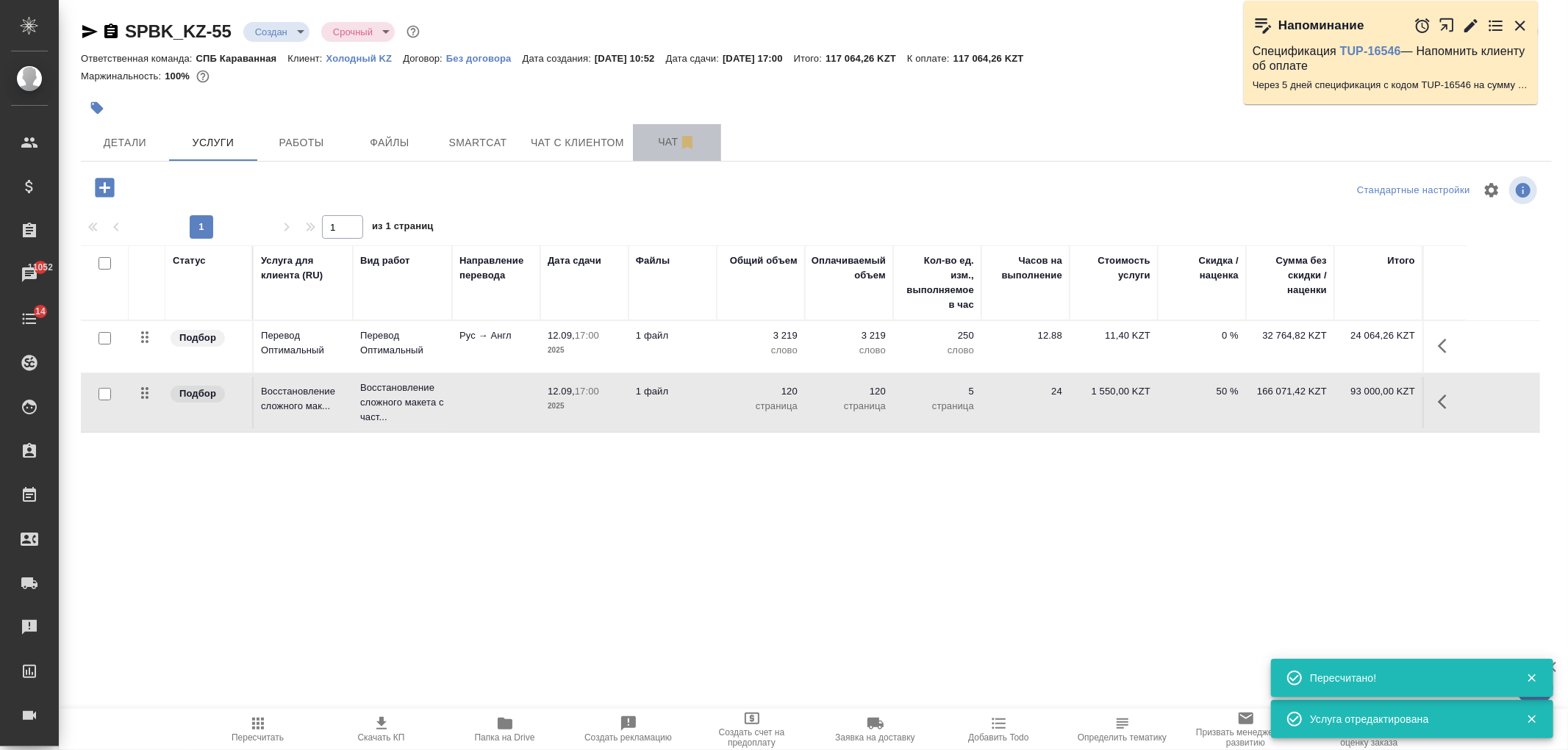
click at [658, 140] on span "Чат" at bounding box center [677, 142] width 71 height 18
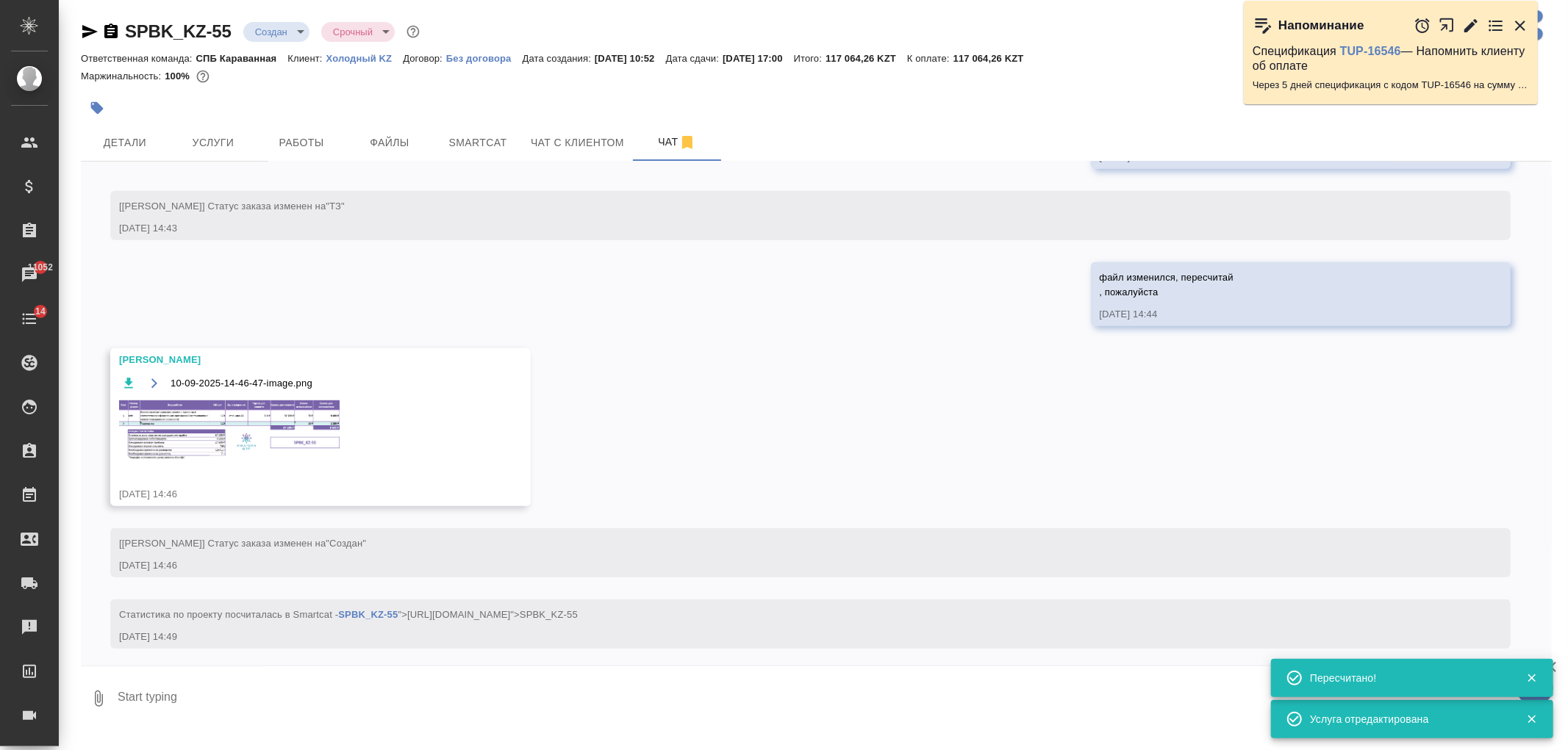
scroll to position [737, 0]
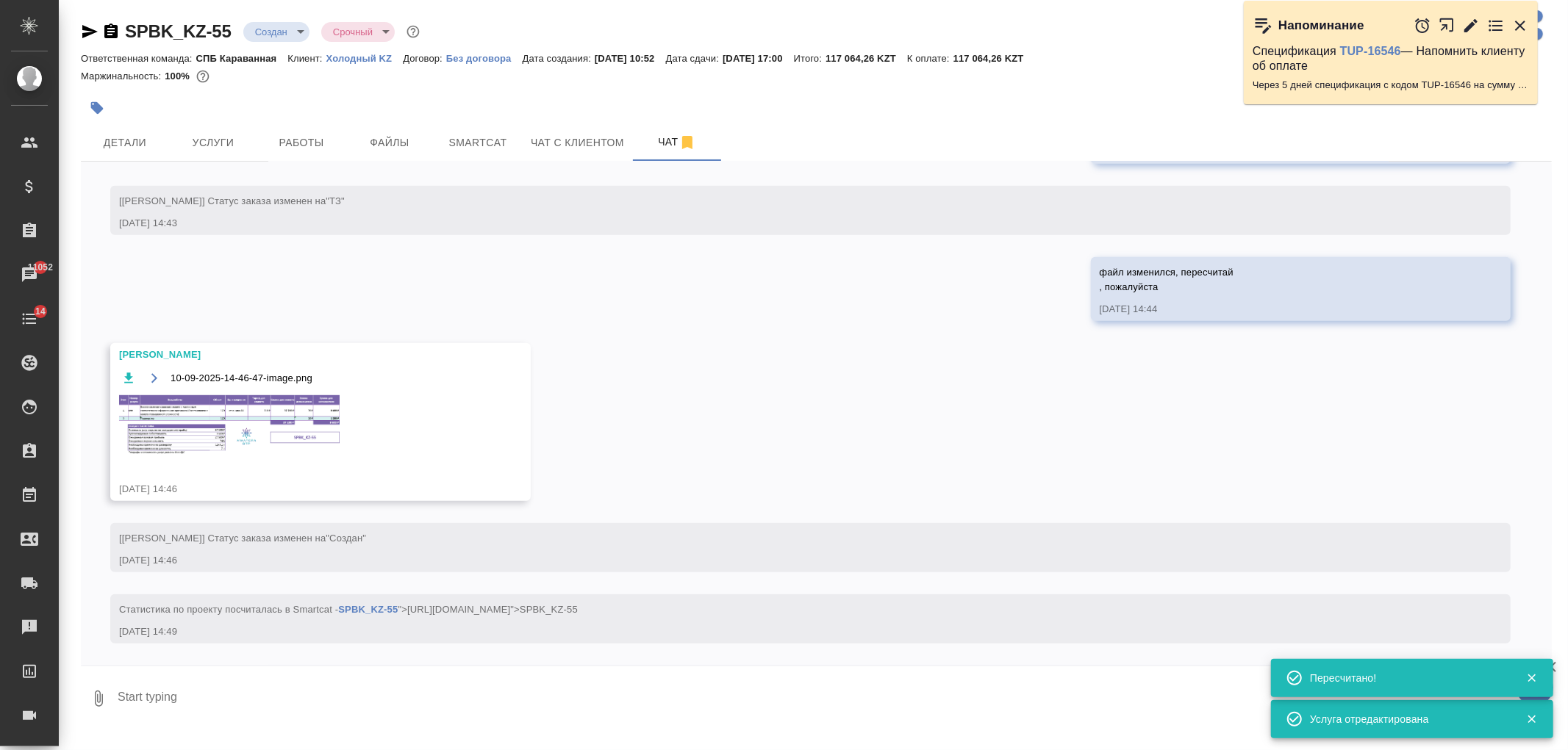
click at [260, 426] on img at bounding box center [229, 426] width 221 height 62
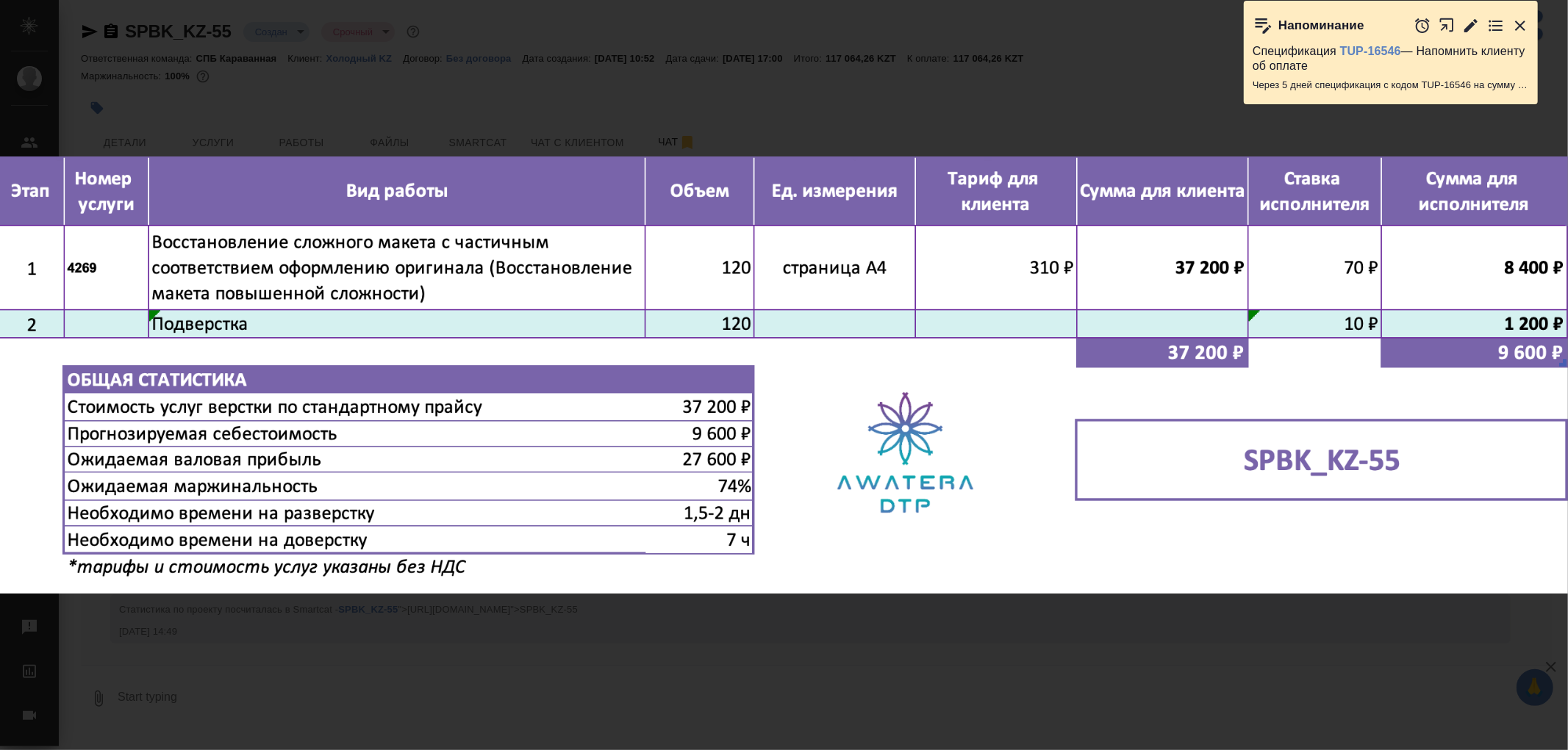
click at [586, 629] on div "10-09-2025-14-46-47-image.png 1 of 1" at bounding box center [784, 375] width 1568 height 750
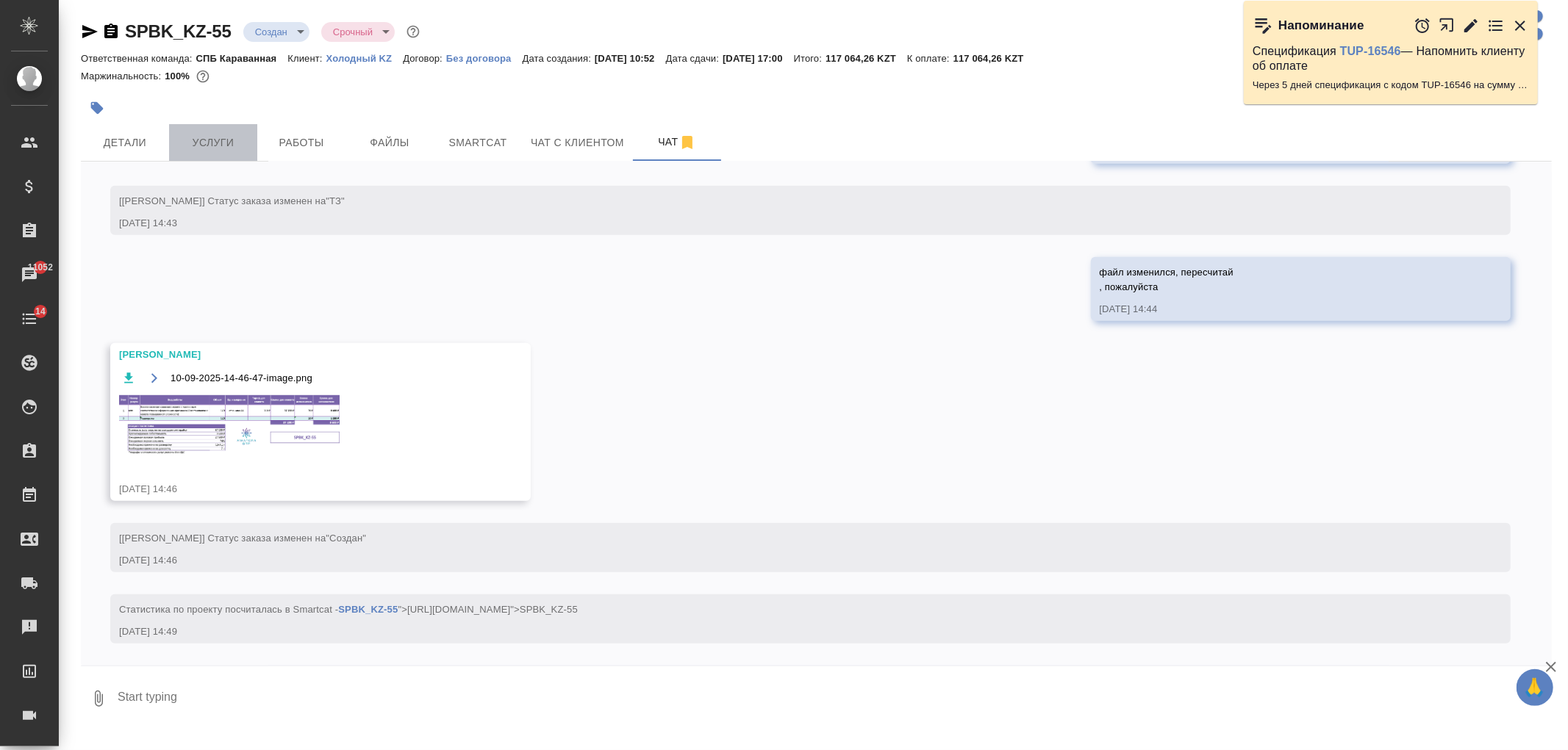
click at [222, 152] on button "Услуги" at bounding box center [213, 142] width 88 height 37
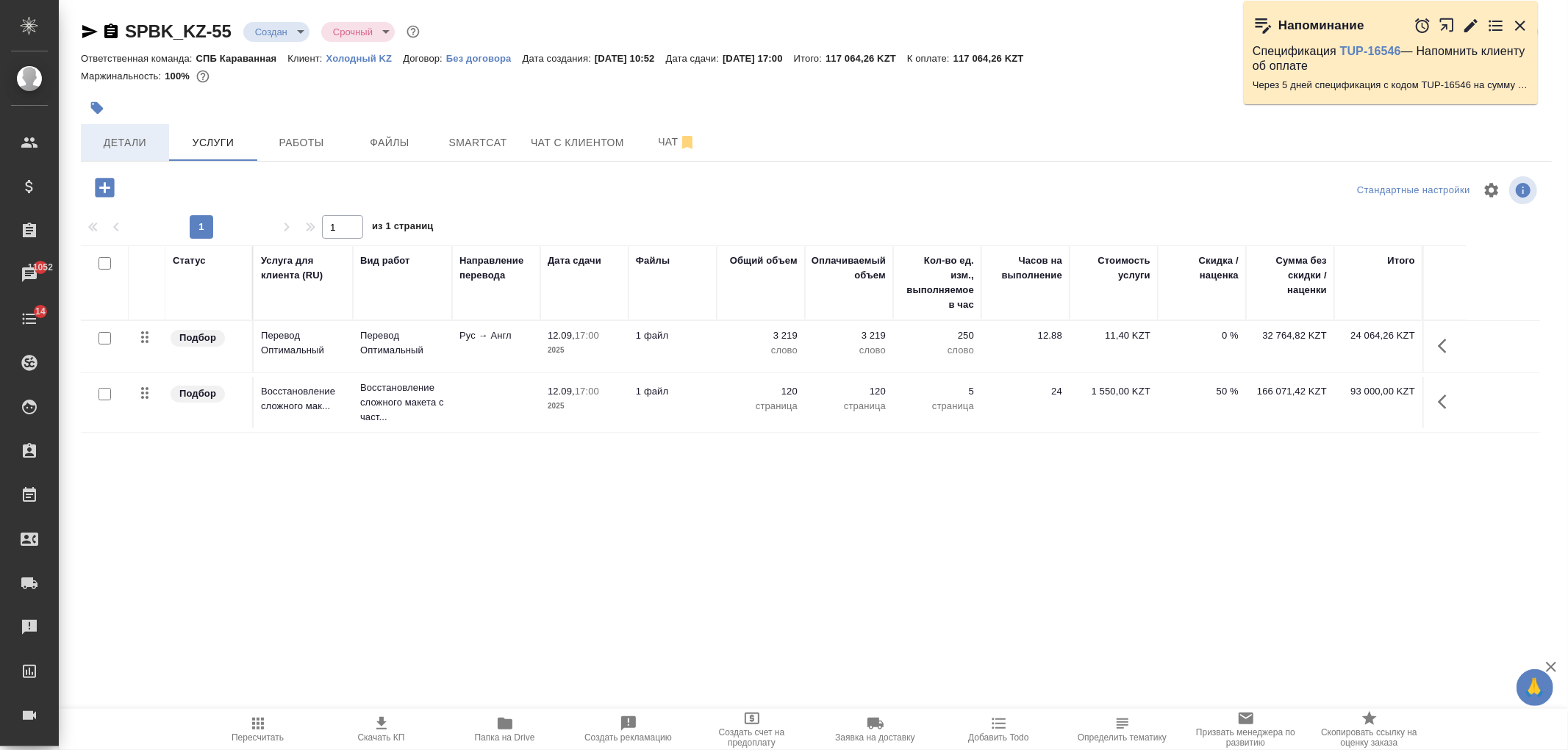
click at [143, 140] on span "Детали" at bounding box center [125, 142] width 71 height 18
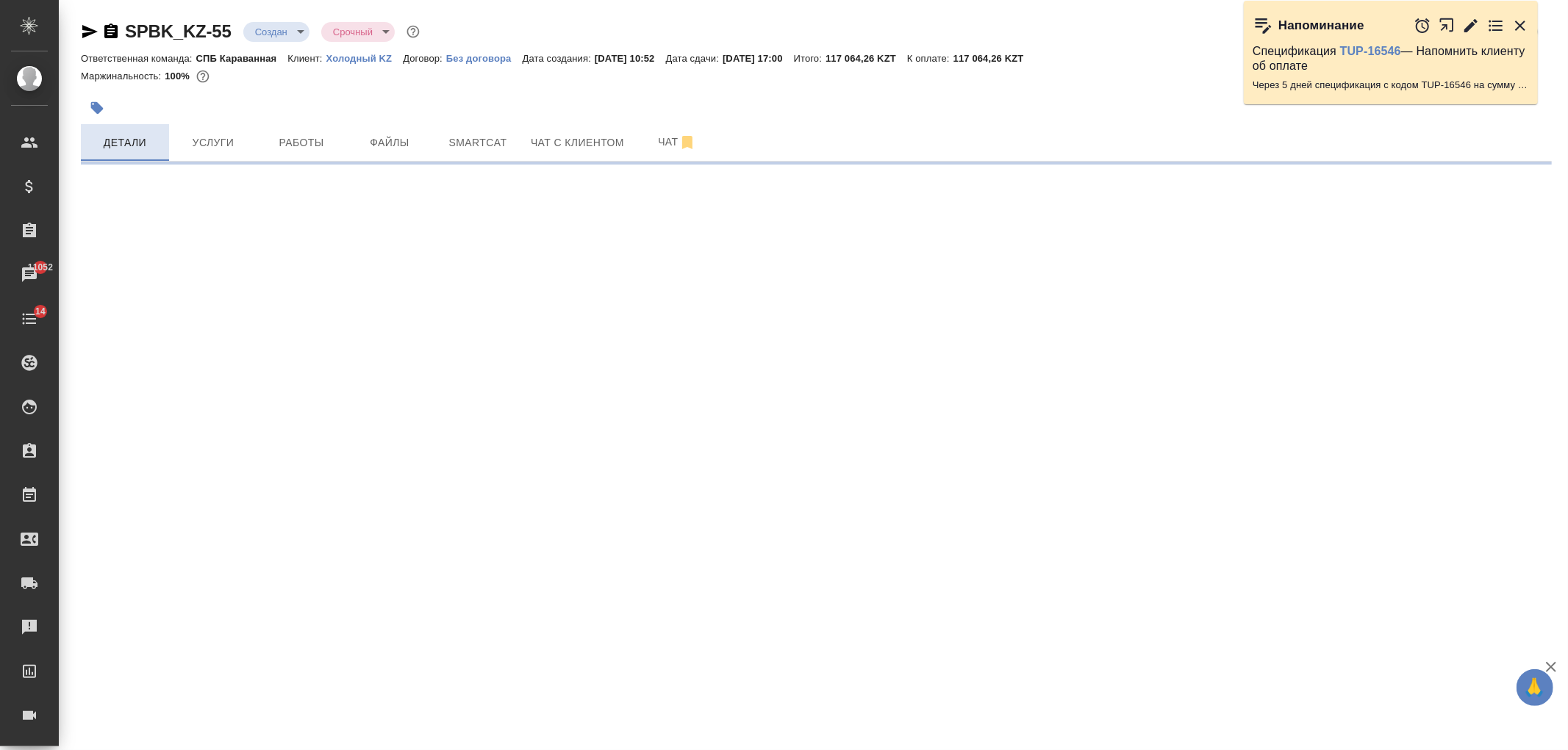
select select "RU"
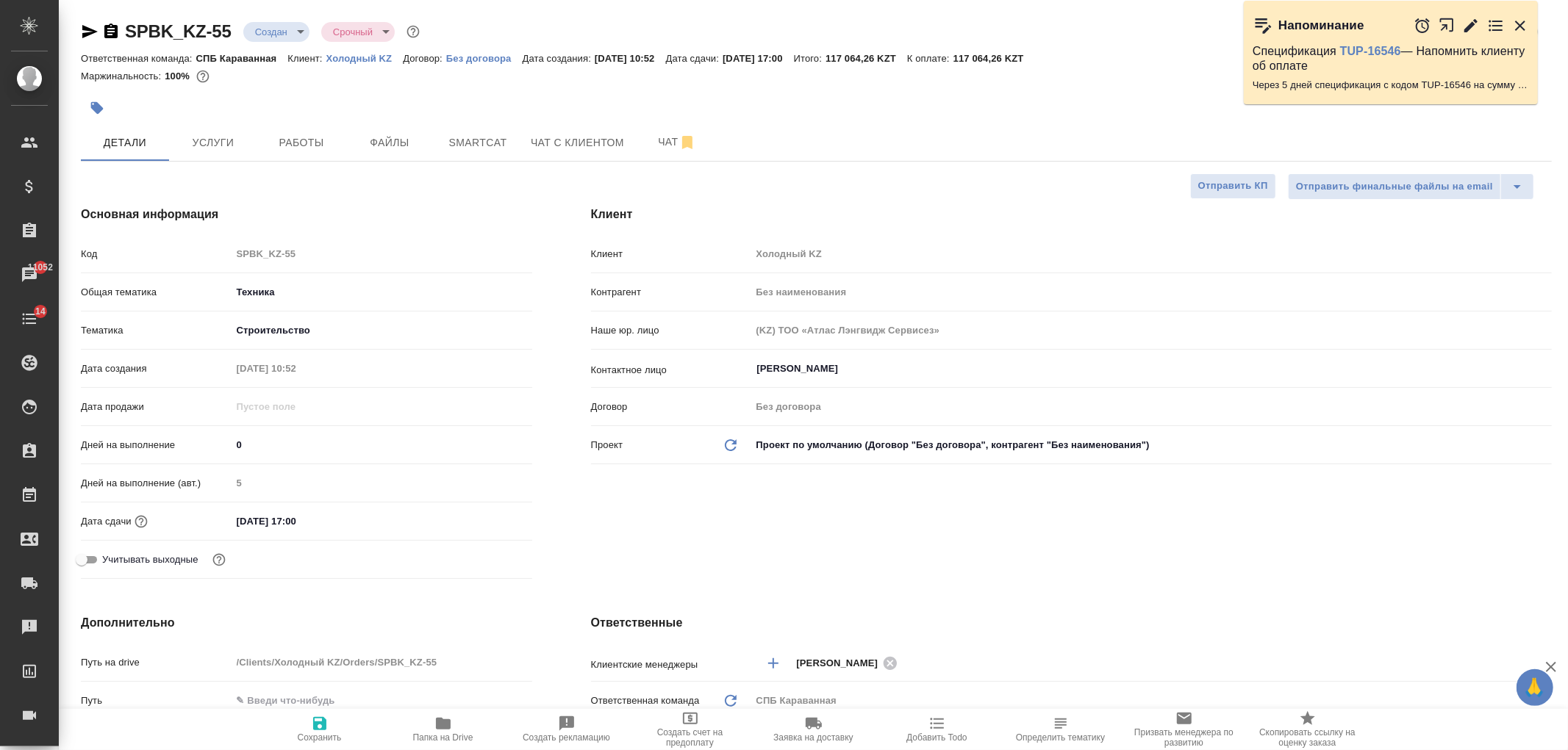
type textarea "x"
click at [273, 524] on input "12.09.2025 17:00" at bounding box center [296, 522] width 128 height 21
click at [481, 521] on icon "button" at bounding box center [489, 521] width 17 height 17
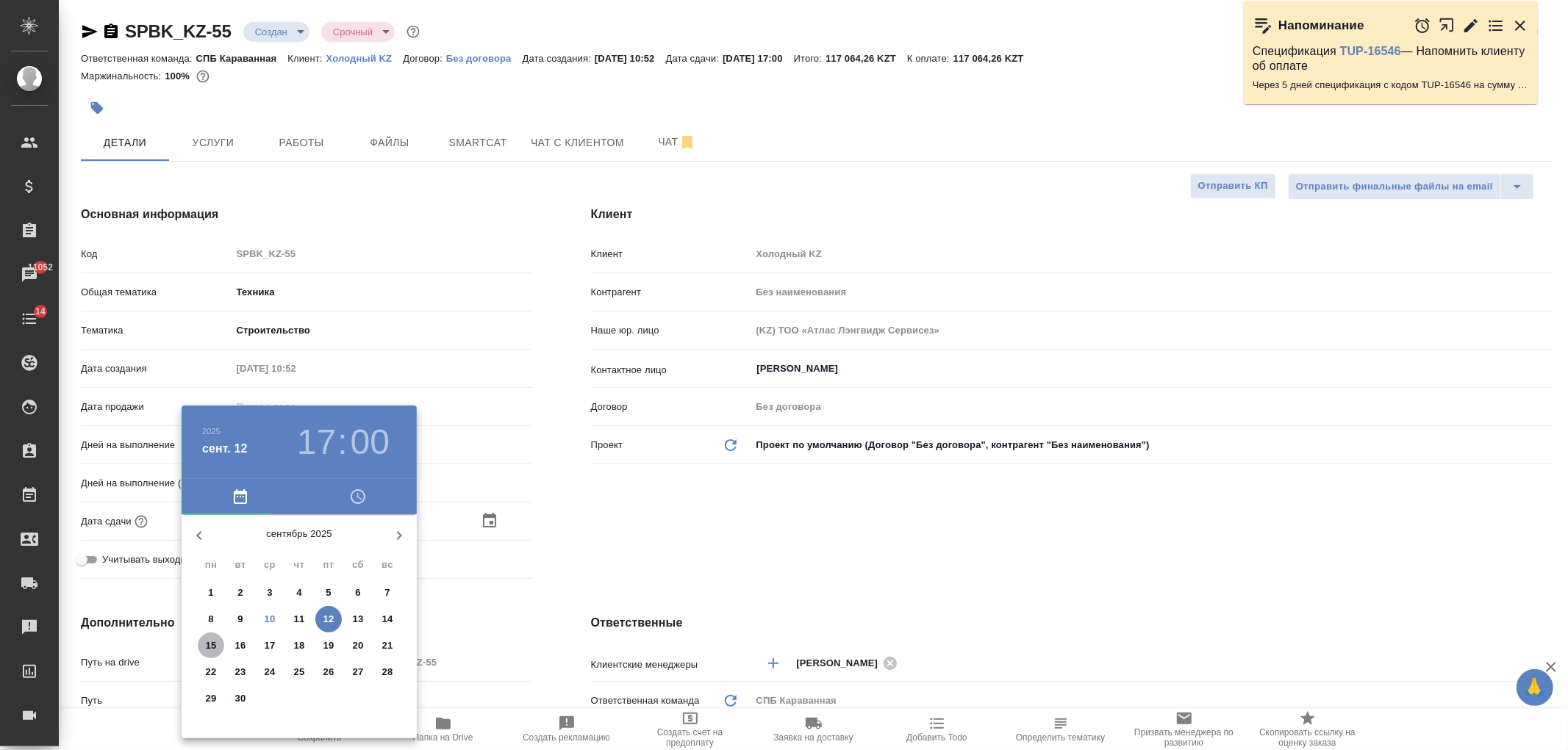
click at [209, 644] on p "15" at bounding box center [211, 645] width 11 height 15
type input "15.09.2025 17:00"
type textarea "x"
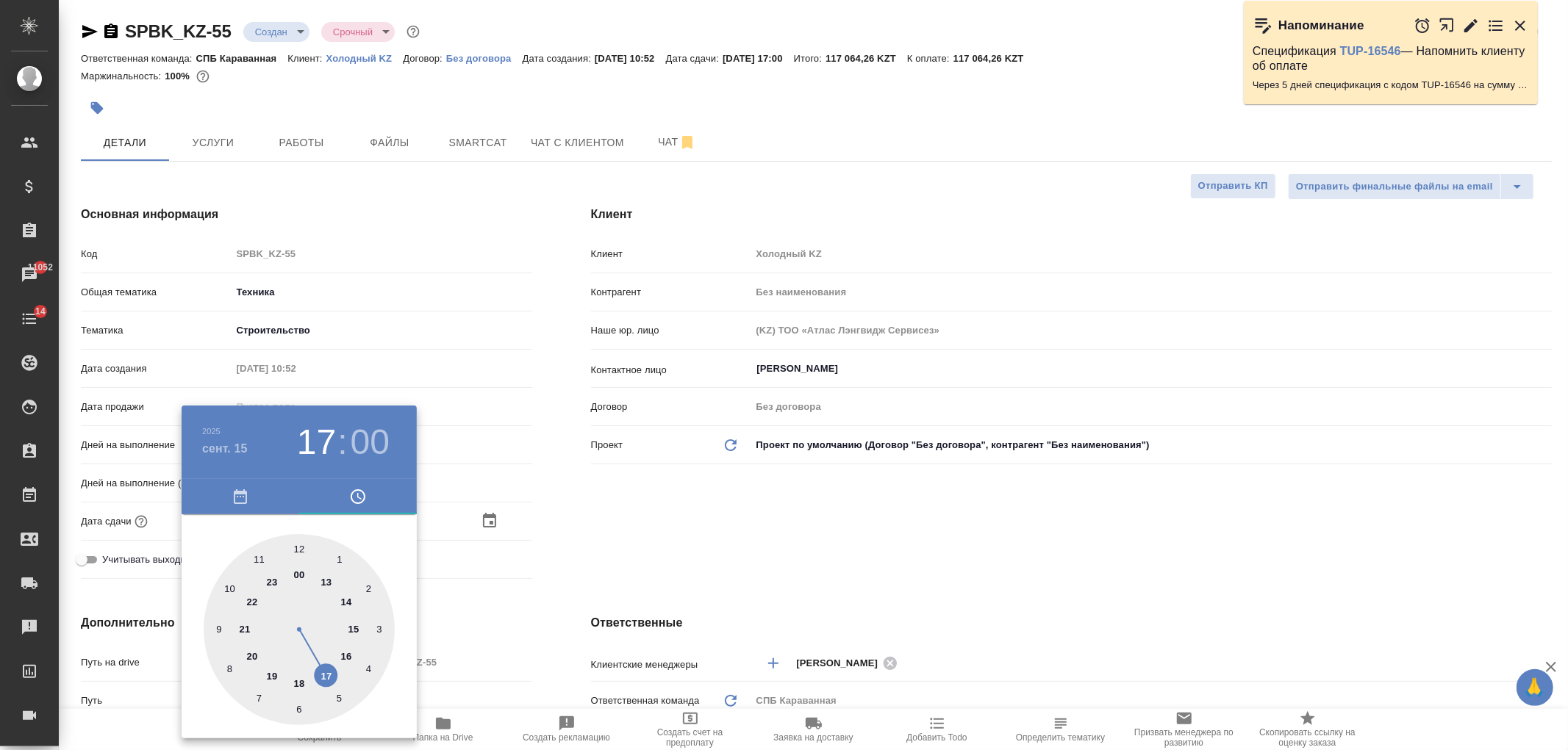
click at [740, 556] on div at bounding box center [784, 375] width 1568 height 750
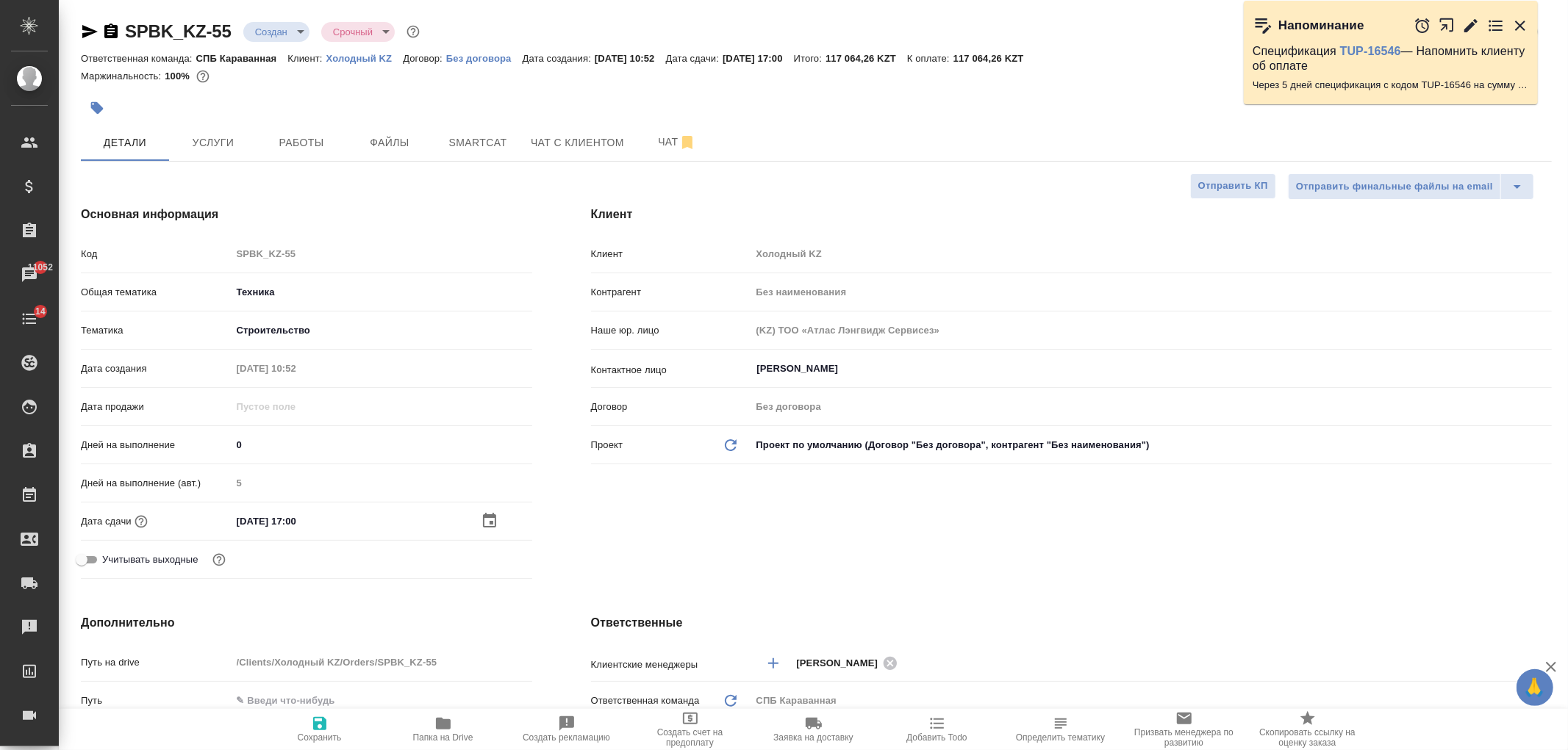
click at [310, 737] on span "Сохранить" at bounding box center [319, 738] width 44 height 10
type textarea "x"
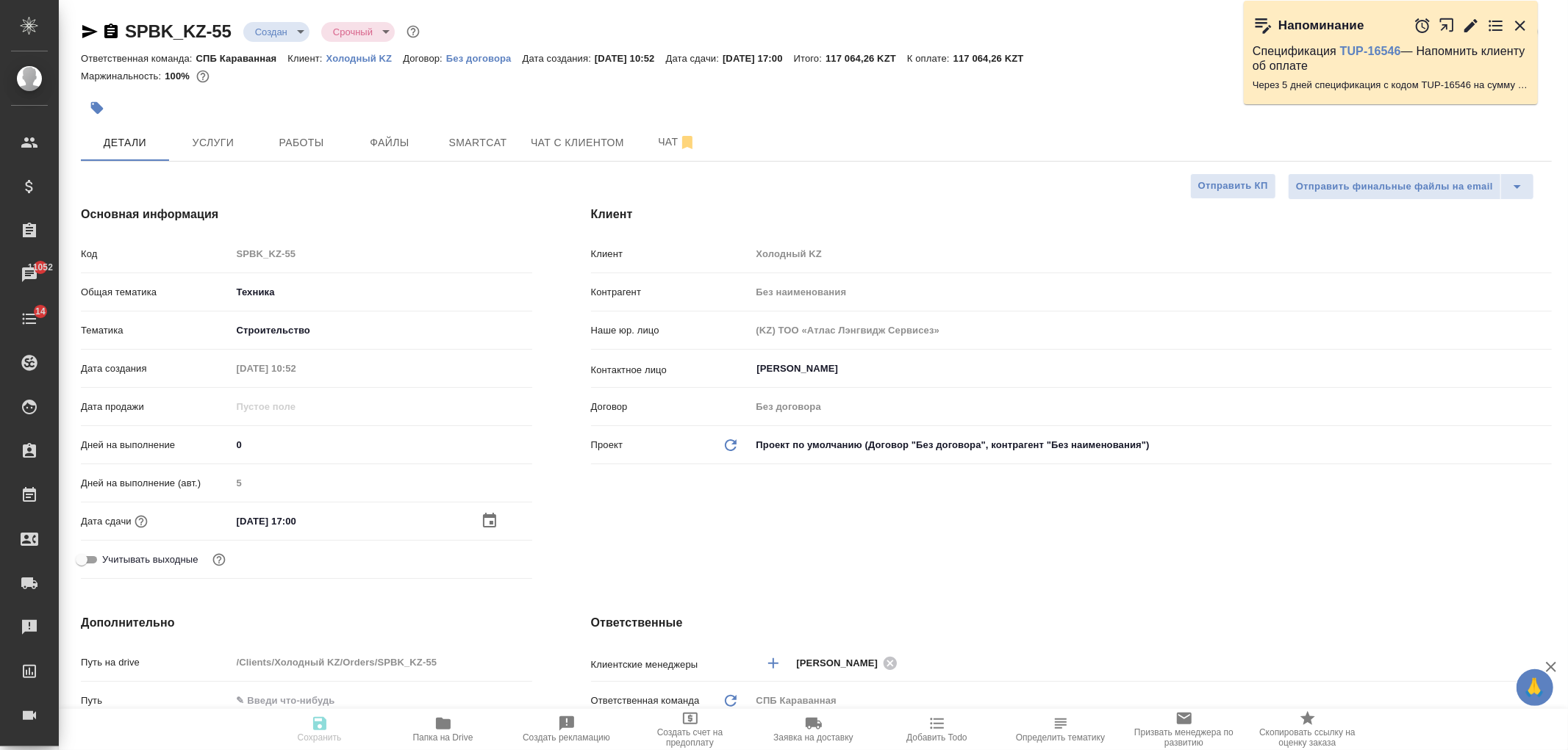
type textarea "x"
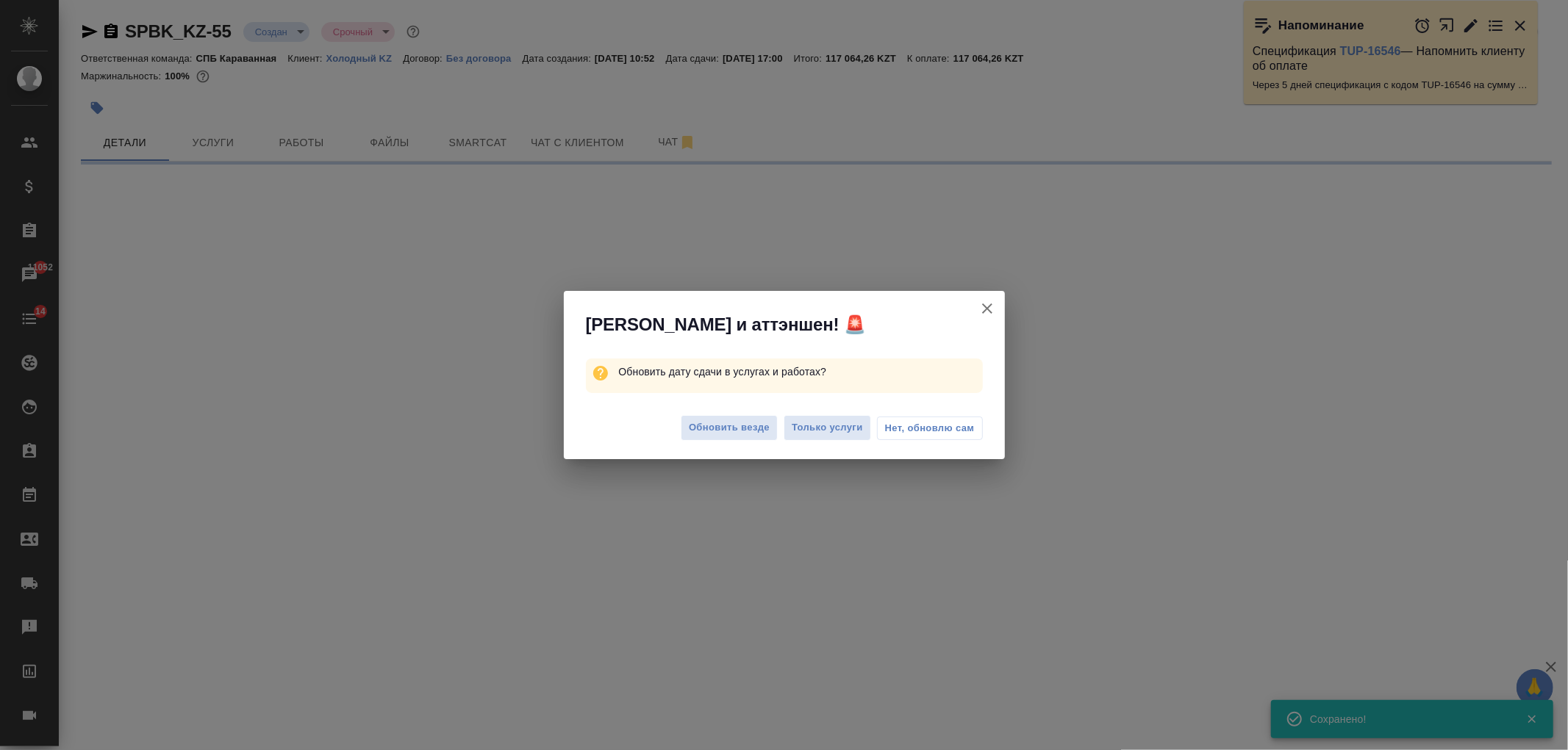
select select "RU"
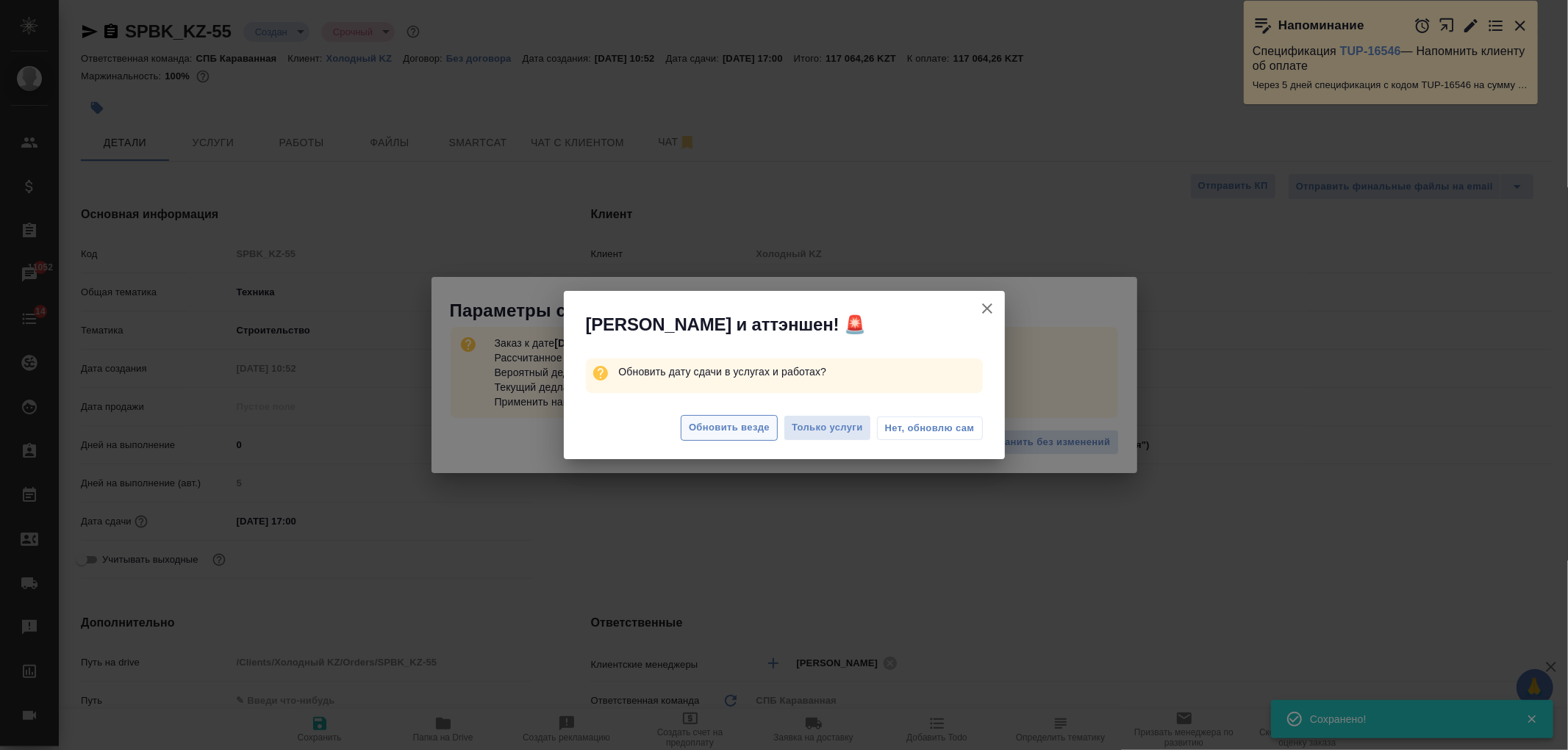
type textarea "x"
click at [755, 435] on span "Обновить везде" at bounding box center [729, 427] width 81 height 17
type textarea "x"
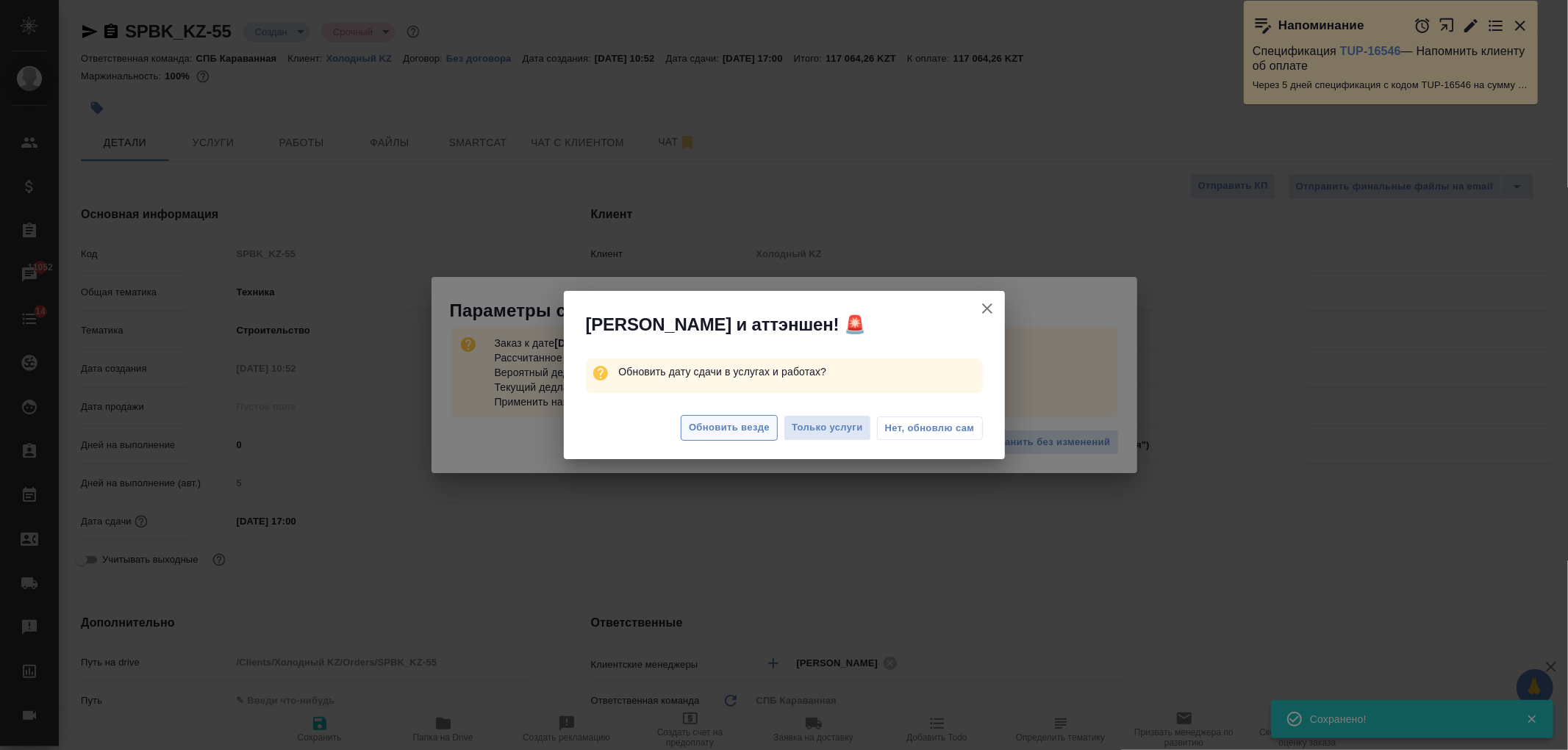
type textarea "x"
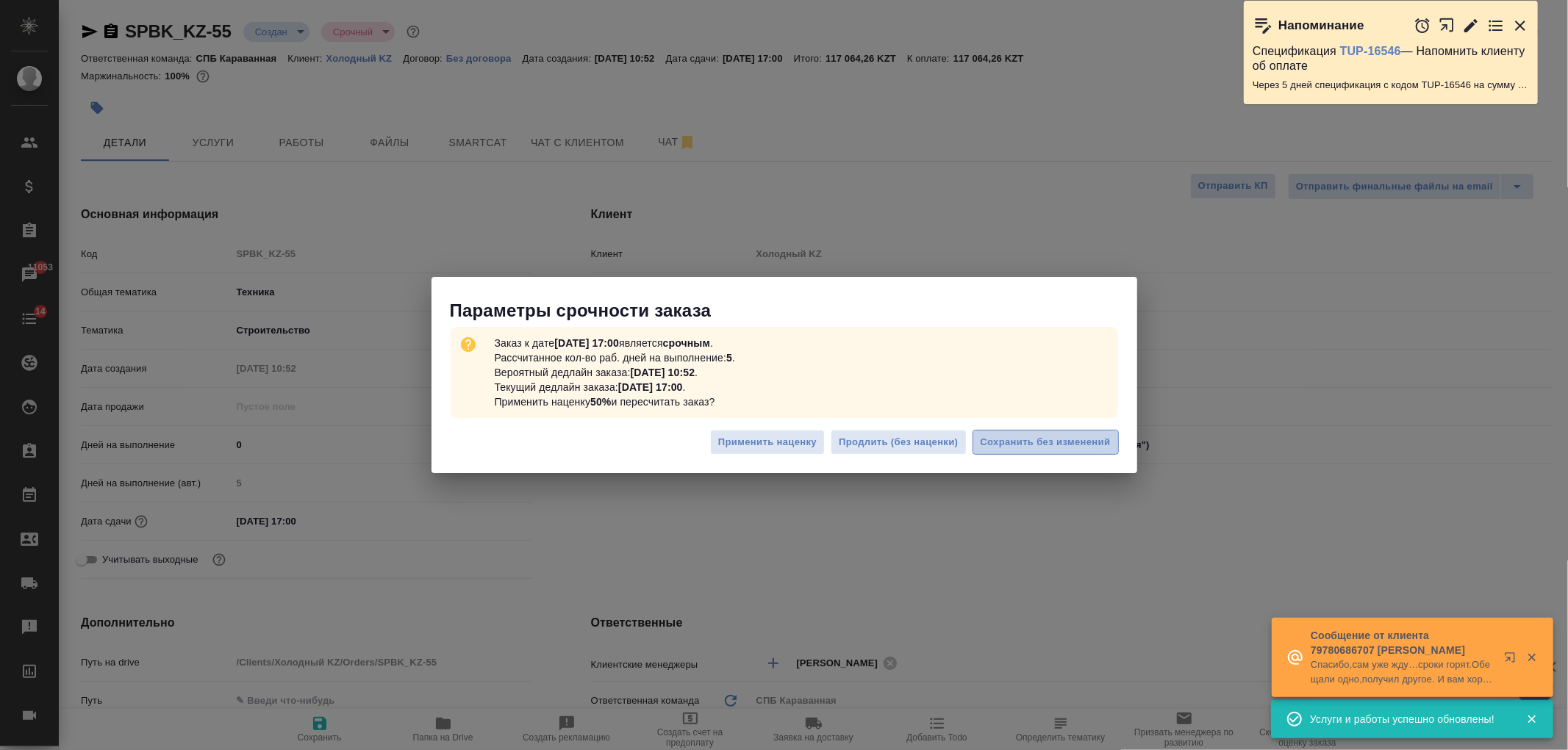
click at [1038, 443] on span "Сохранить без изменений" at bounding box center [1045, 442] width 130 height 17
type textarea "x"
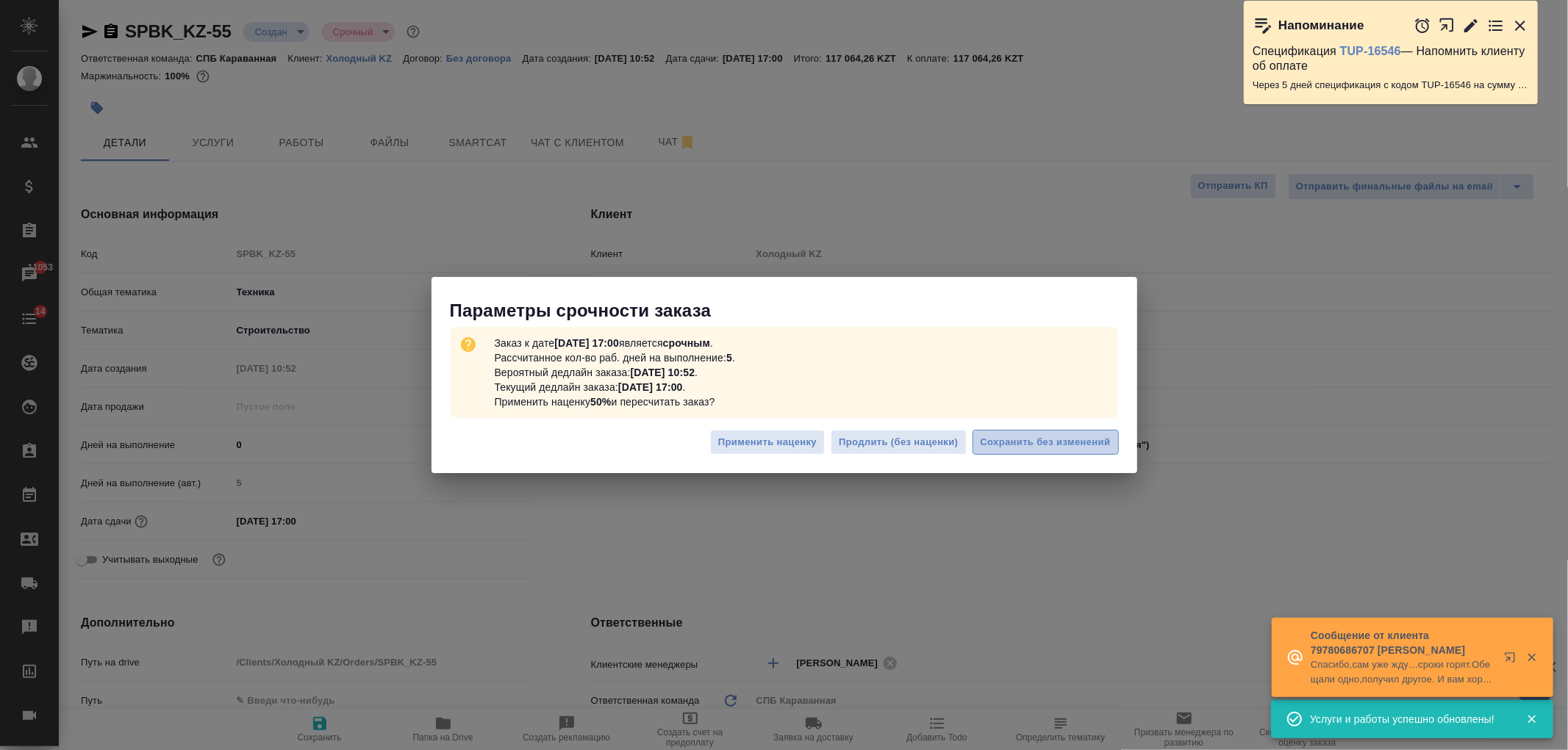
type textarea "x"
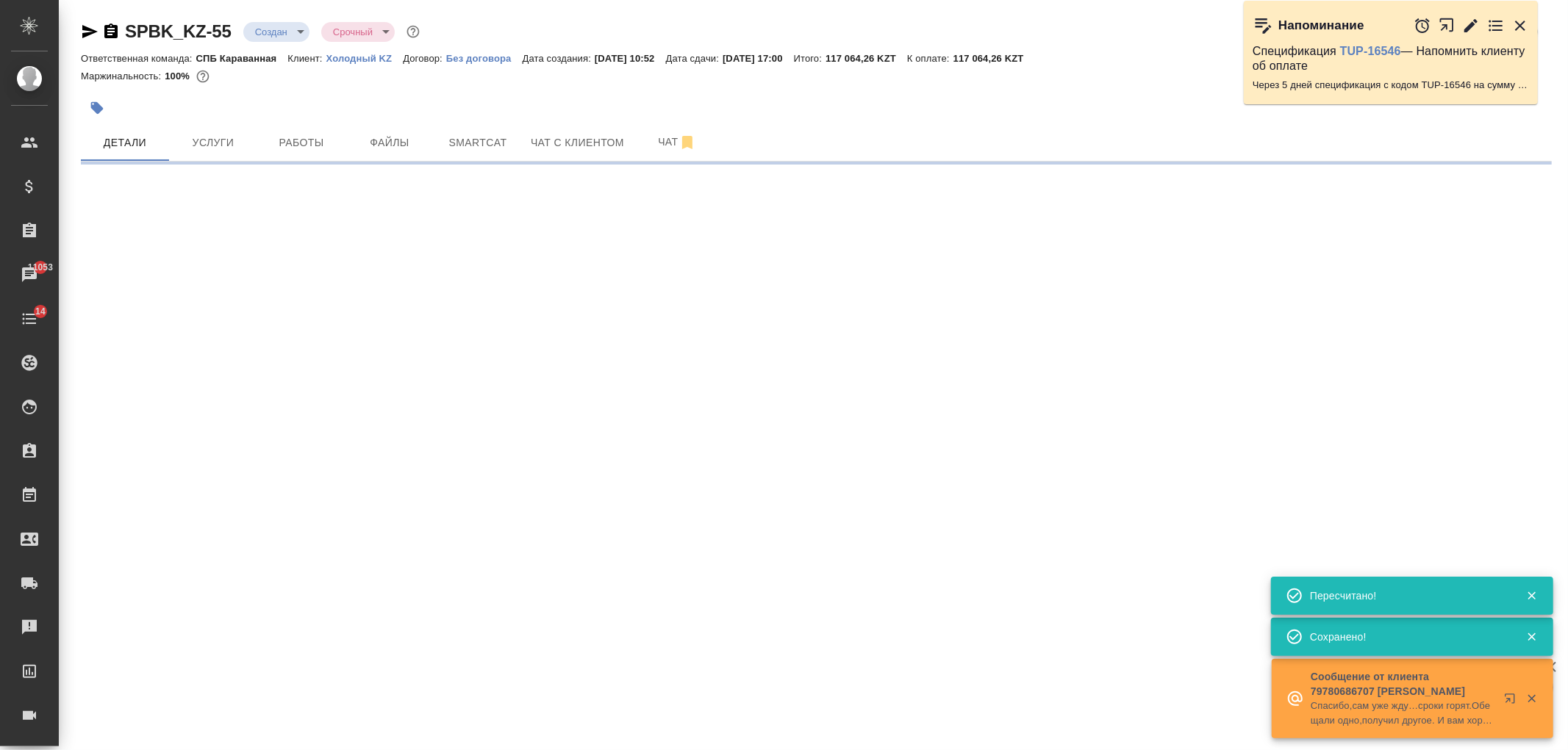
select select "RU"
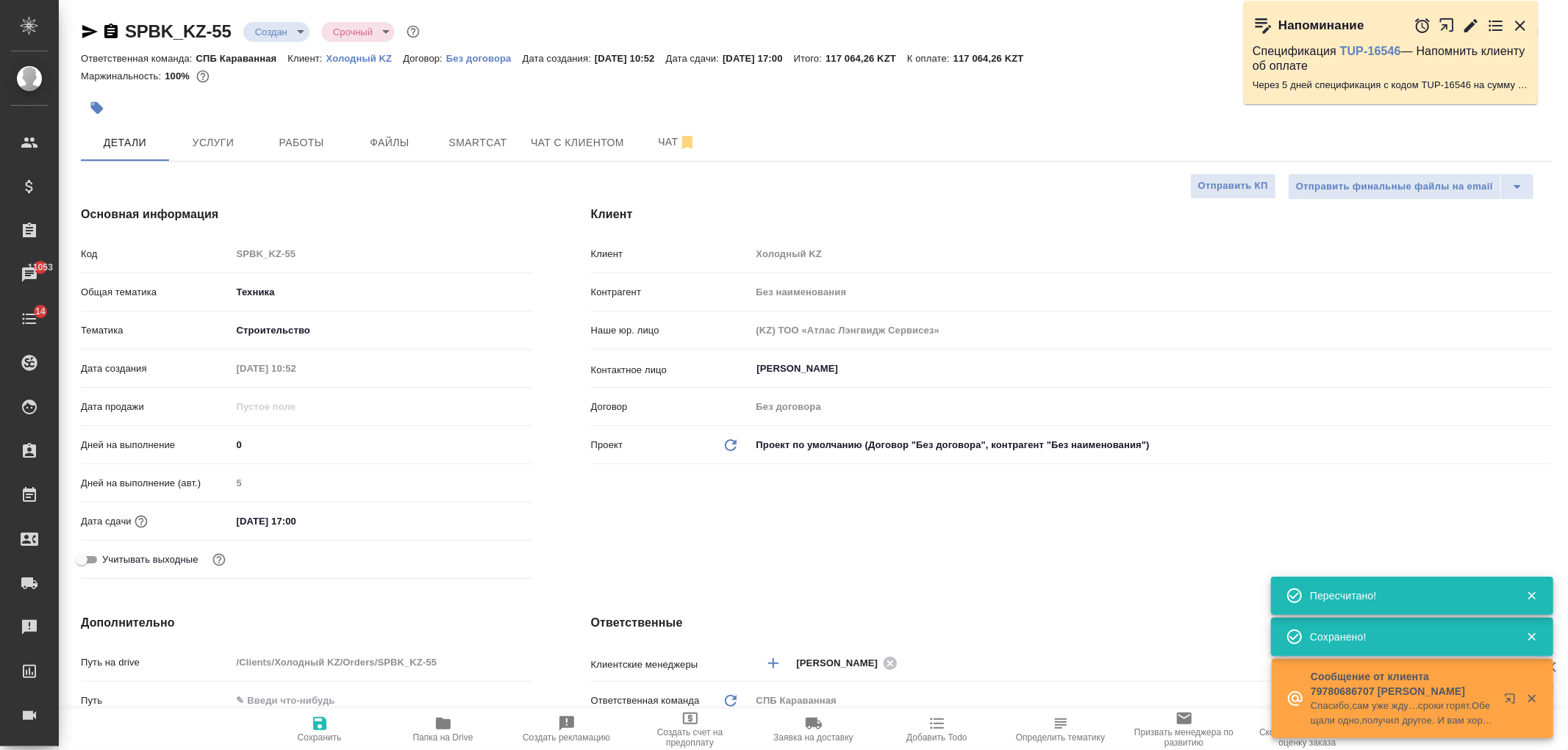
type textarea "x"
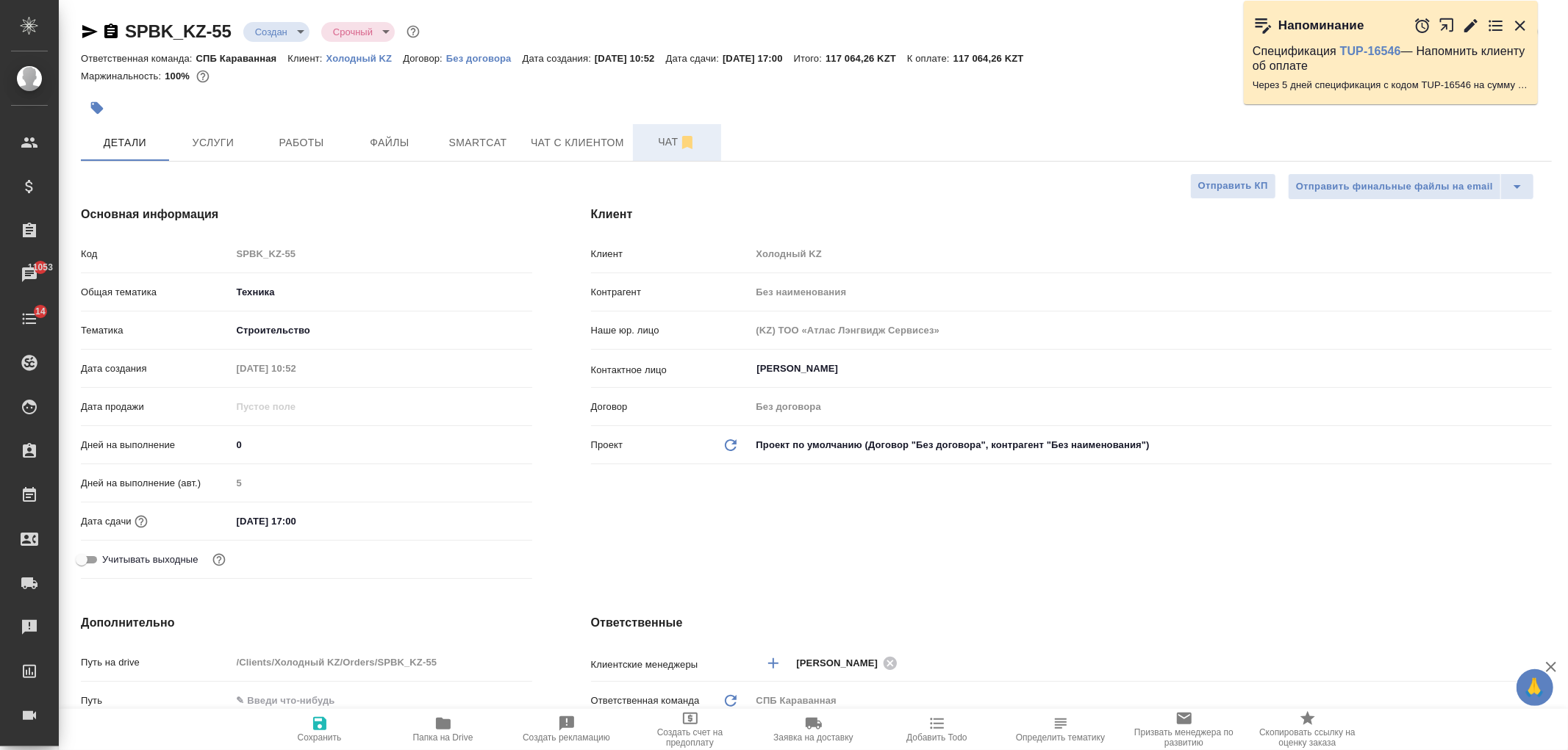
click at [659, 152] on button "Чат" at bounding box center [677, 142] width 88 height 37
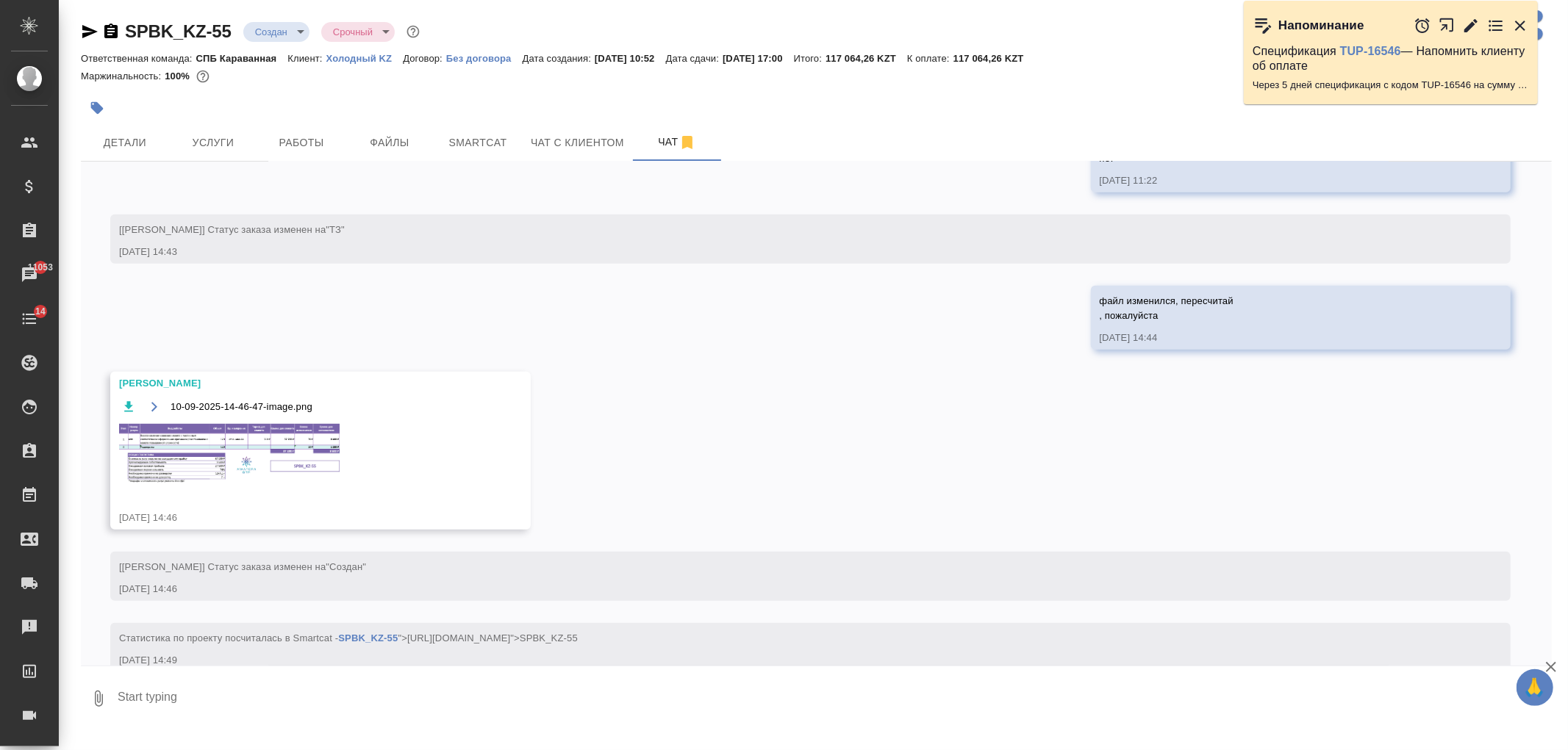
scroll to position [737, 0]
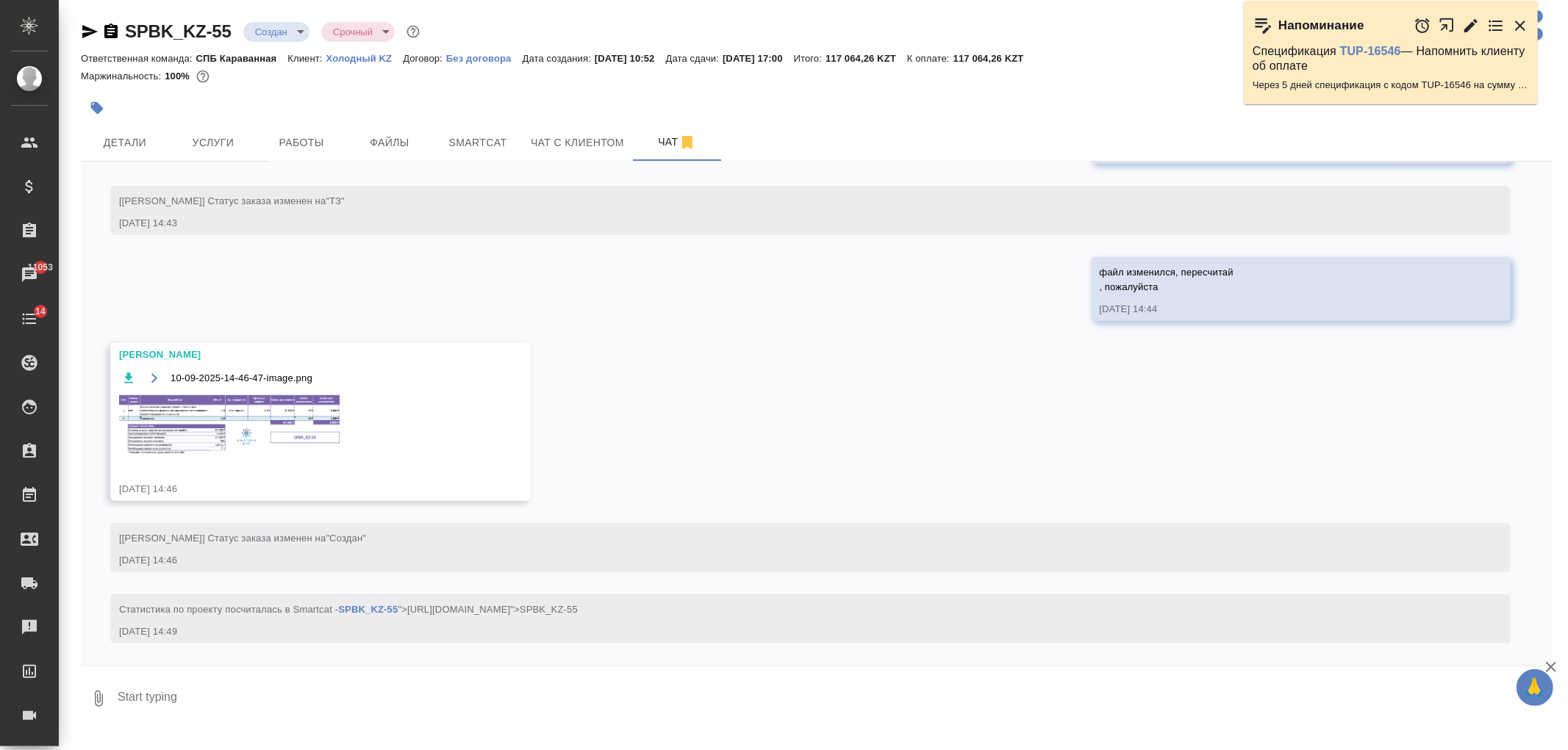
click at [302, 437] on img at bounding box center [229, 426] width 221 height 62
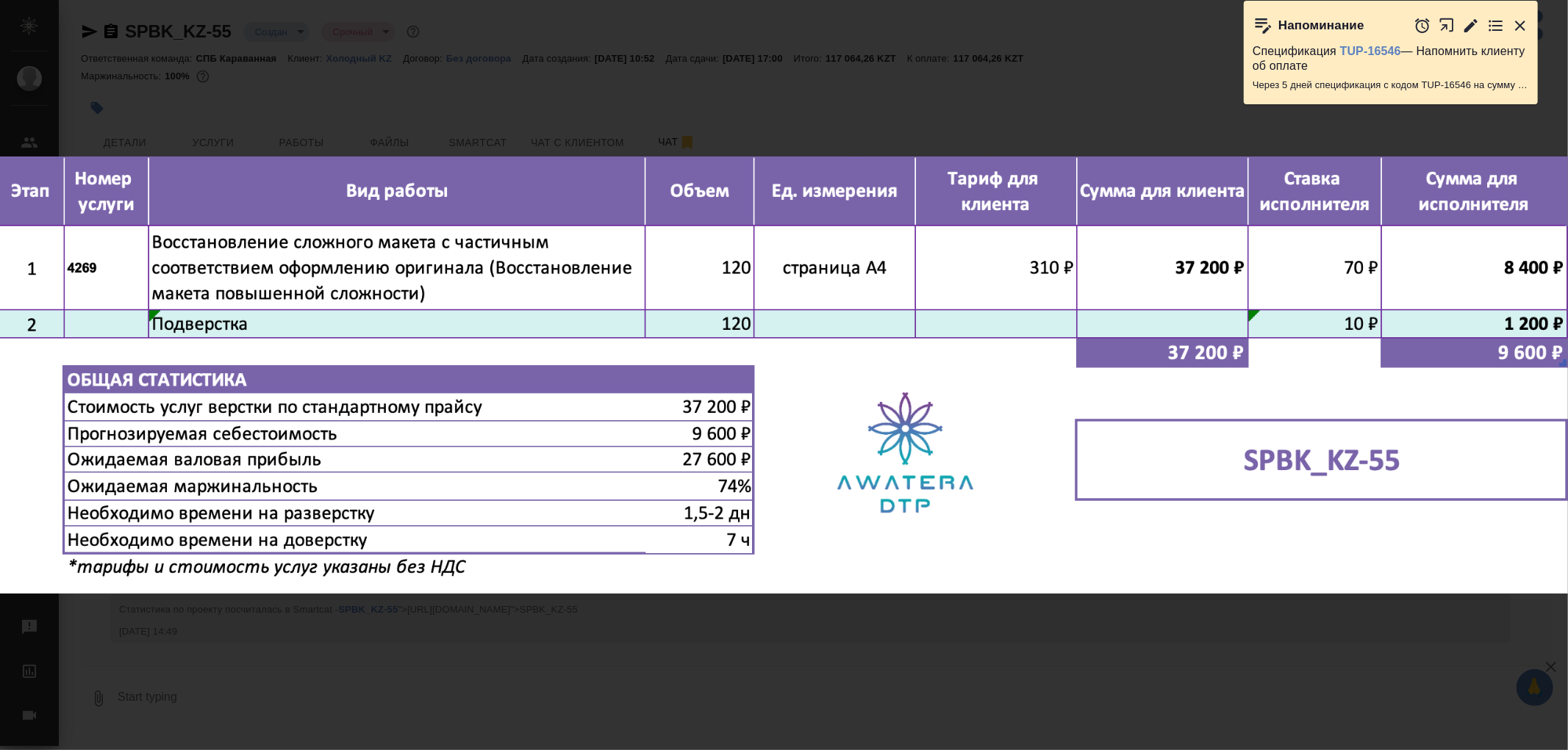
click at [619, 664] on div "10-09-2025-14-46-47-image.png 1 of 1" at bounding box center [784, 375] width 1568 height 750
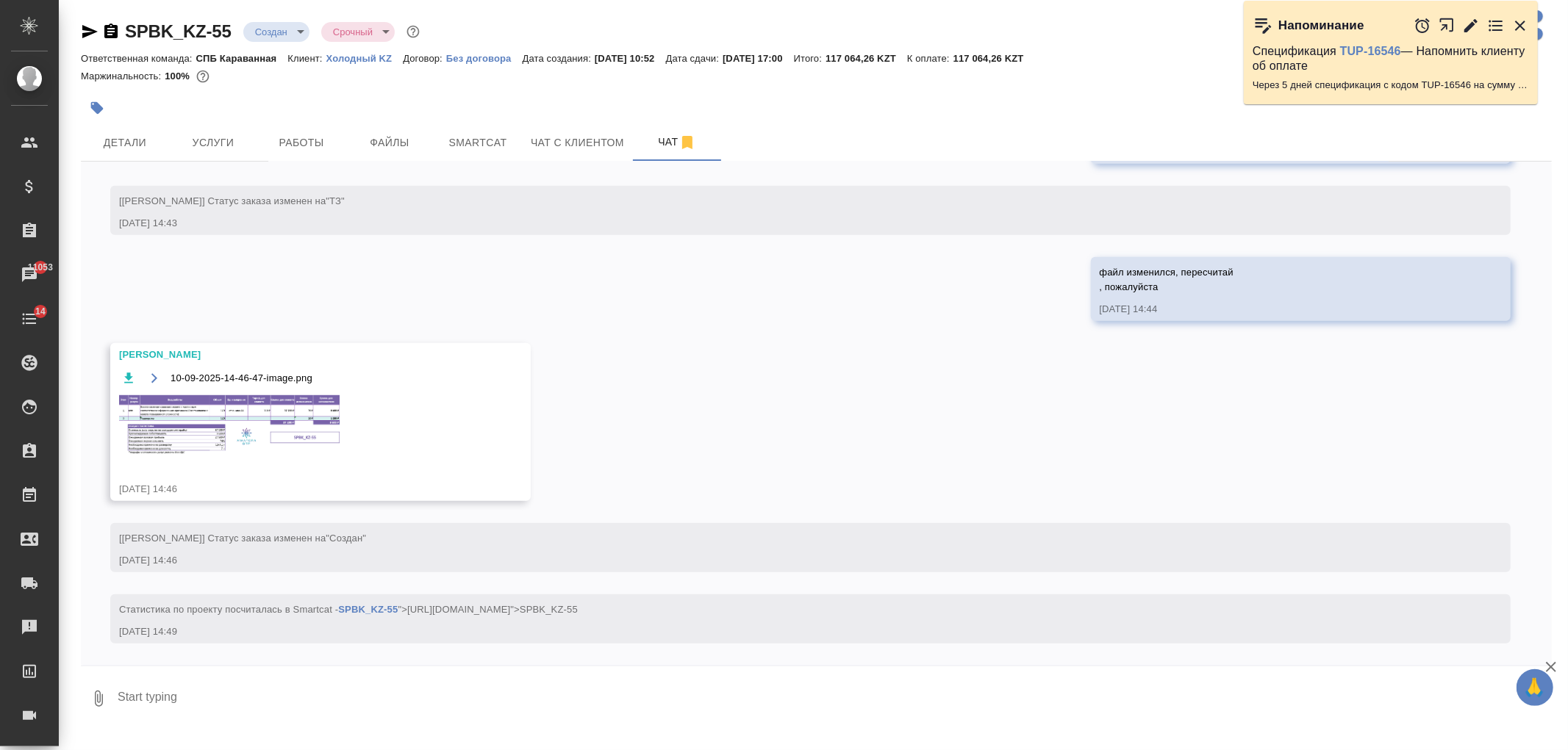
click at [250, 416] on img at bounding box center [229, 426] width 221 height 62
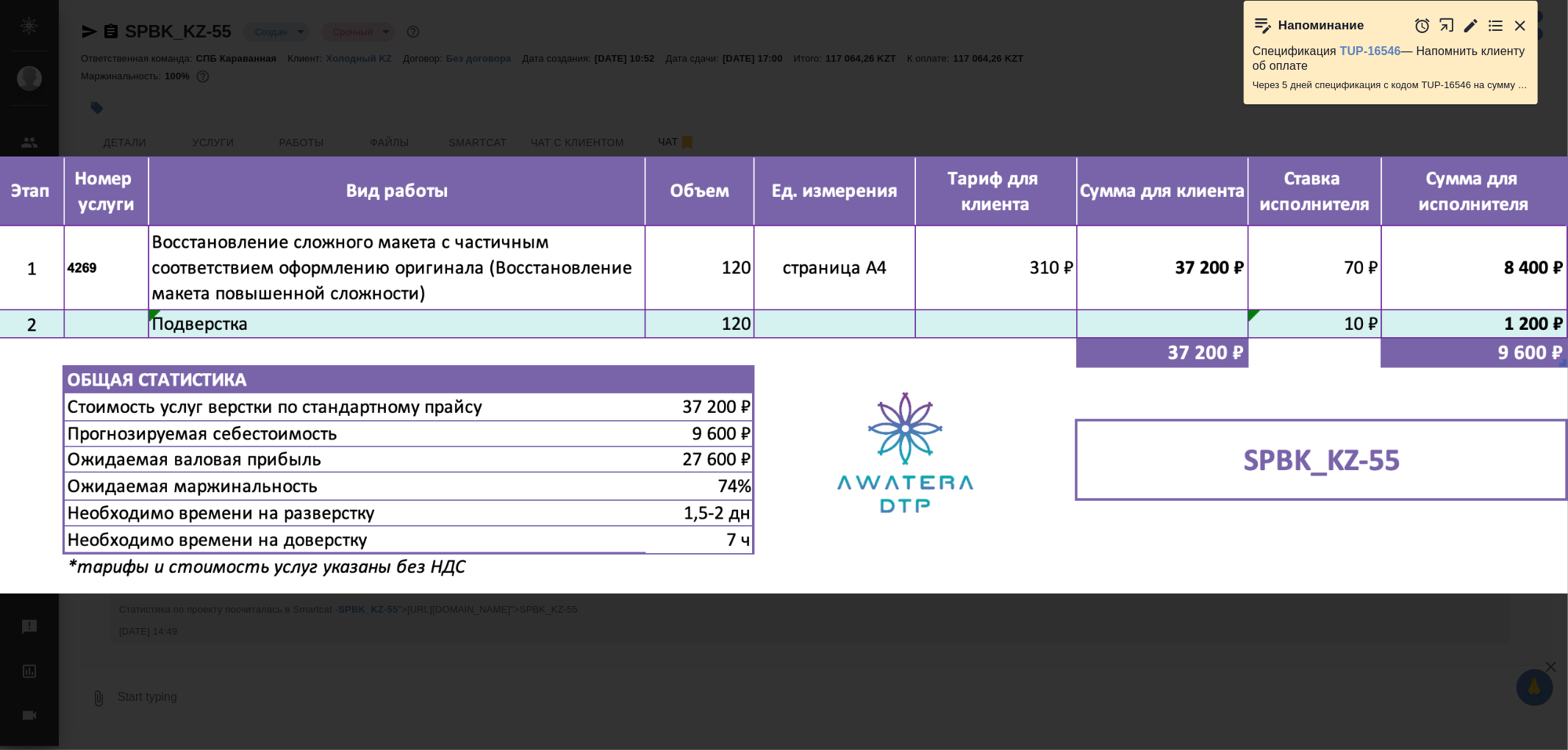
click at [531, 641] on div "10-09-2025-14-46-47-image.png 1 of 1" at bounding box center [784, 375] width 1568 height 750
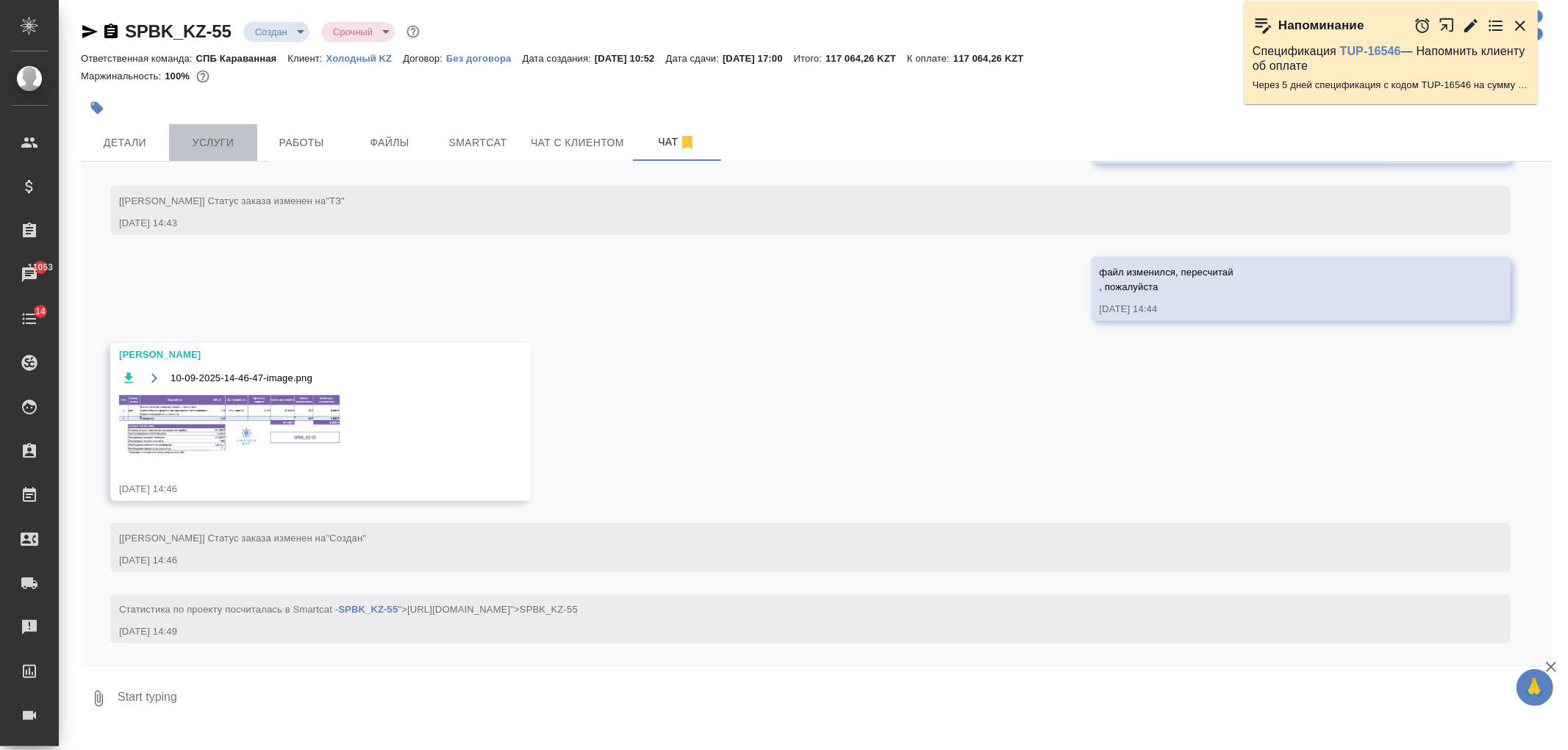
click at [199, 138] on span "Услуги" at bounding box center [213, 142] width 71 height 18
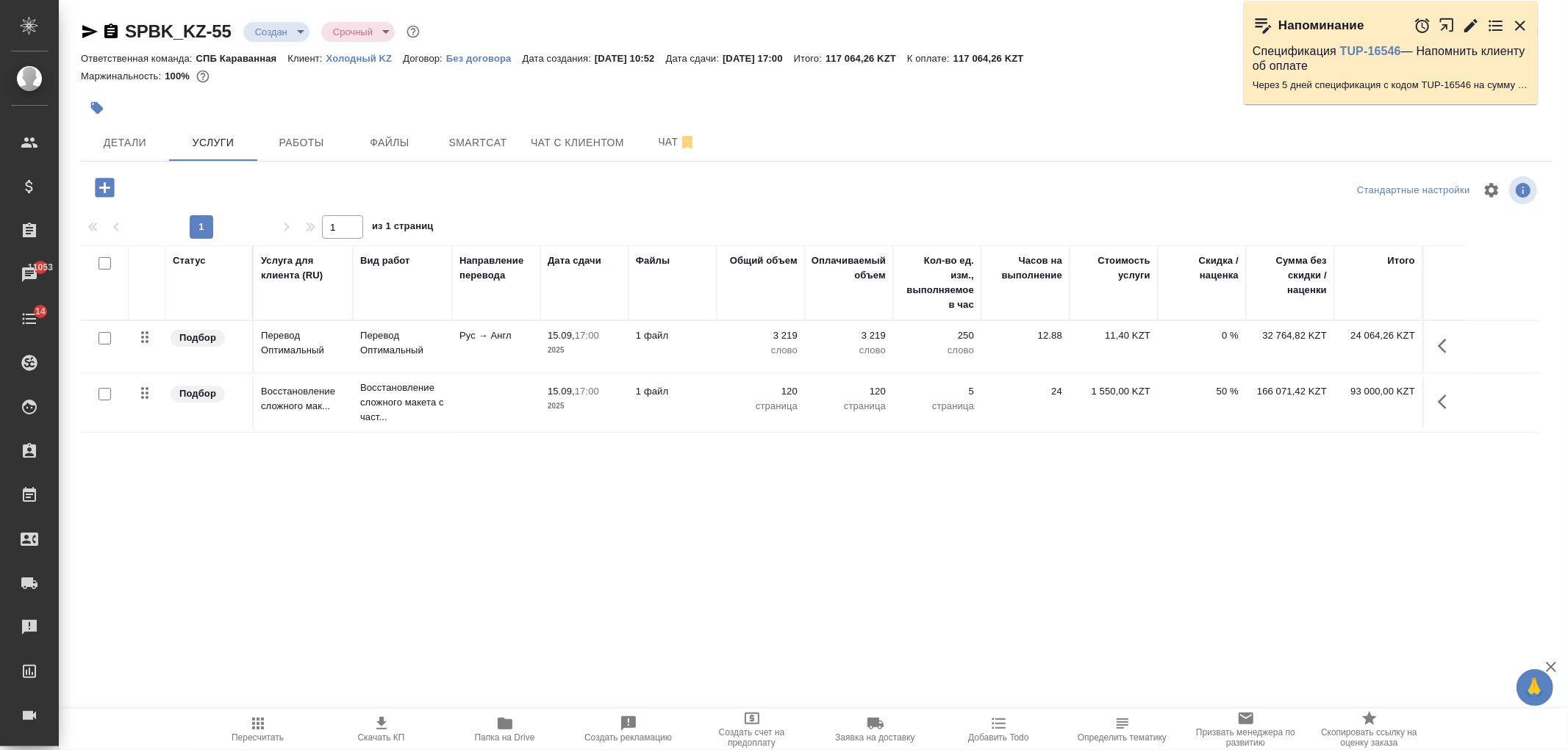
click at [123, 119] on div at bounding box center [571, 107] width 980 height 32
click at [126, 135] on span "Детали" at bounding box center [125, 142] width 71 height 18
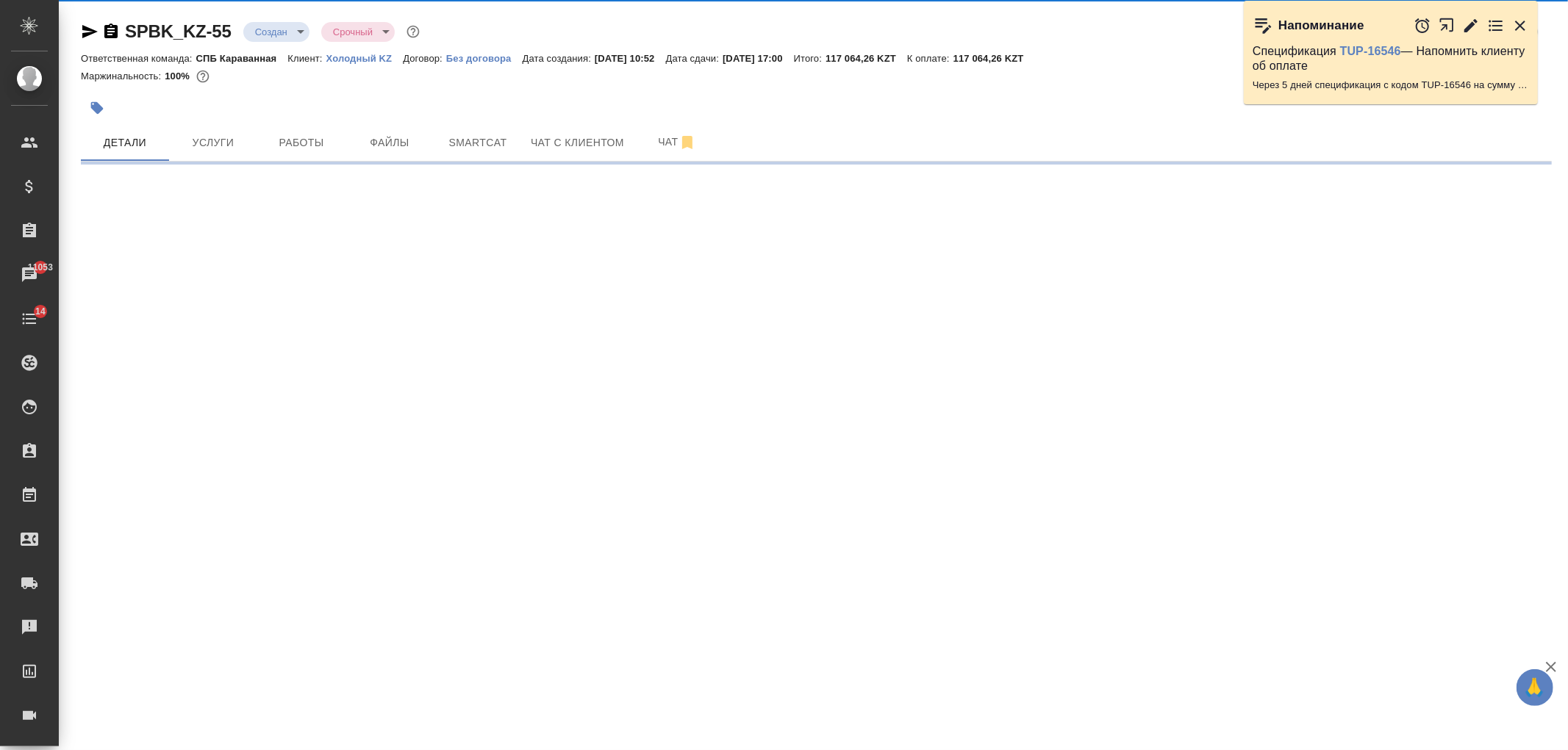
select select "RU"
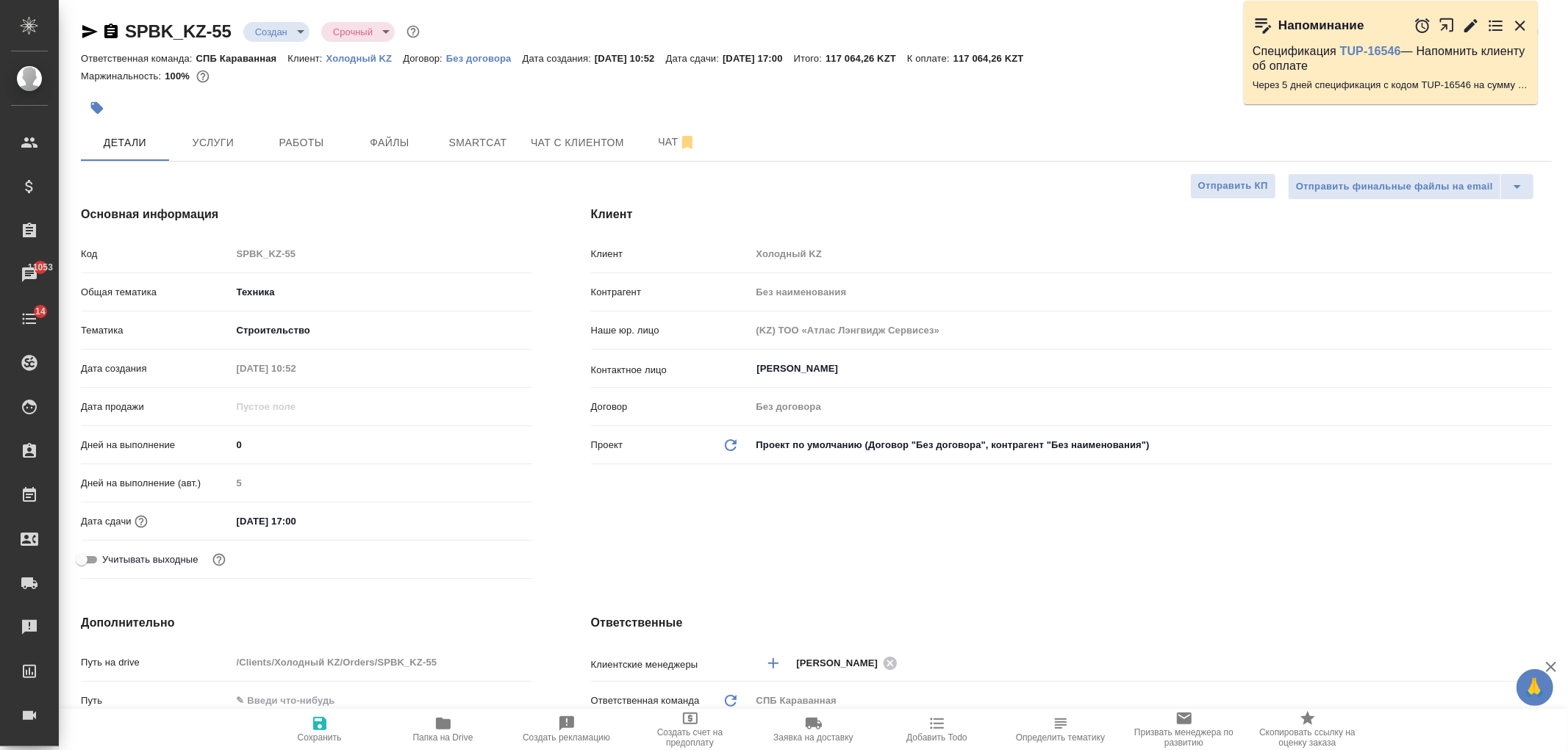
type textarea "x"
click at [263, 532] on div "Дата сдачи 15.09.2025 17:00" at bounding box center [306, 521] width 451 height 25
click at [297, 526] on input "15.09.2025 17:00" at bounding box center [295, 522] width 128 height 21
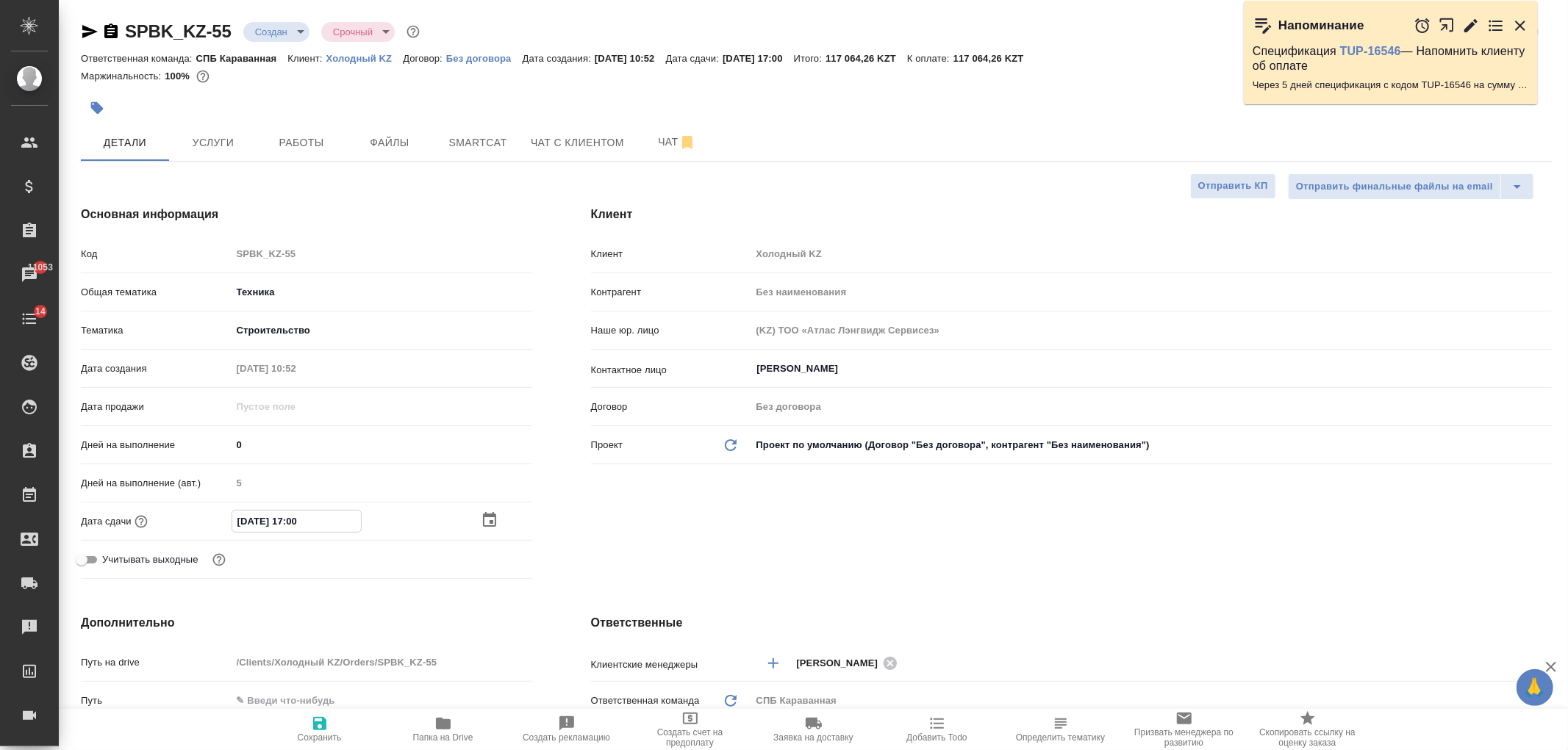
click at [481, 521] on icon "button" at bounding box center [489, 521] width 17 height 17
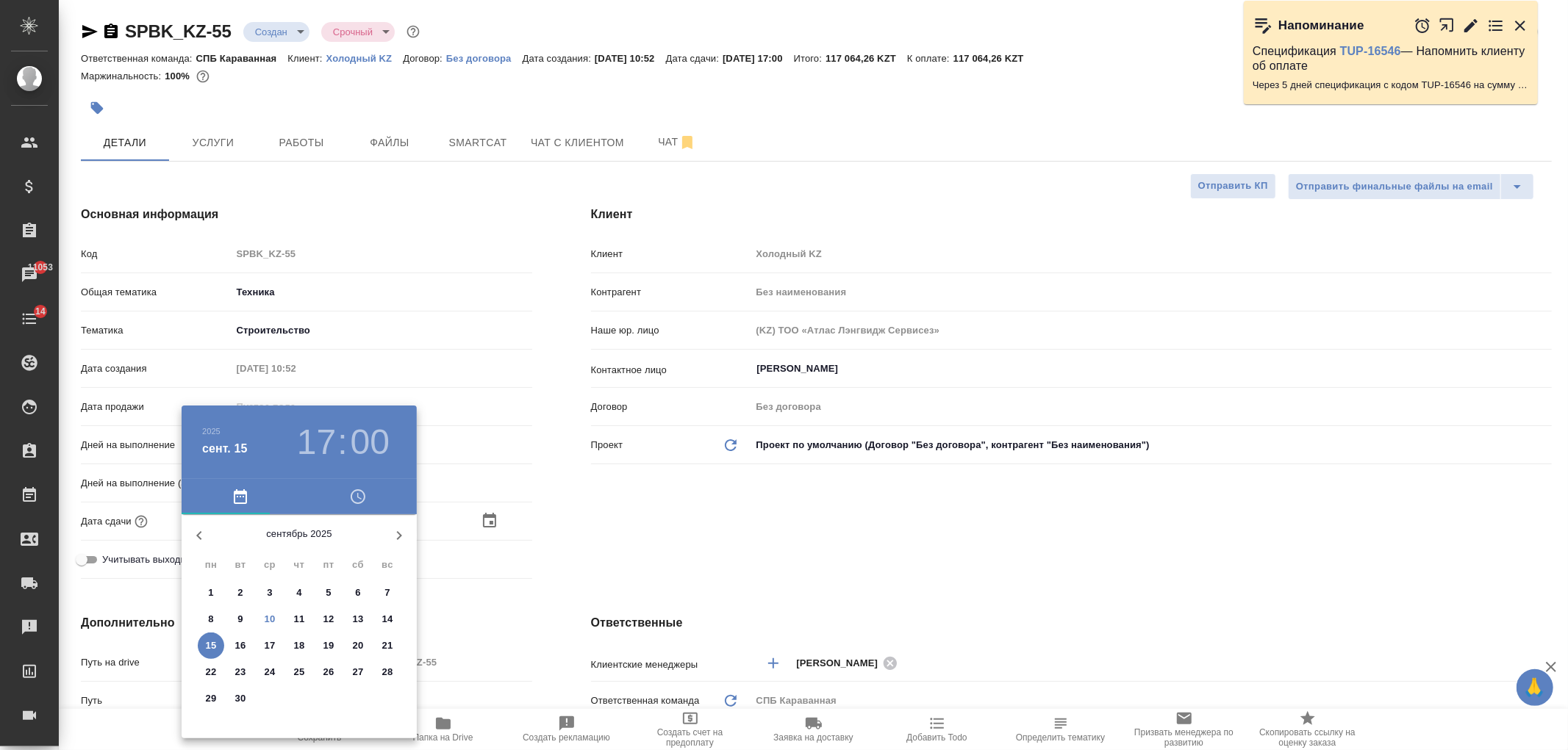
click at [242, 648] on p "16" at bounding box center [241, 645] width 11 height 15
type input "16.09.2025 17:00"
type textarea "x"
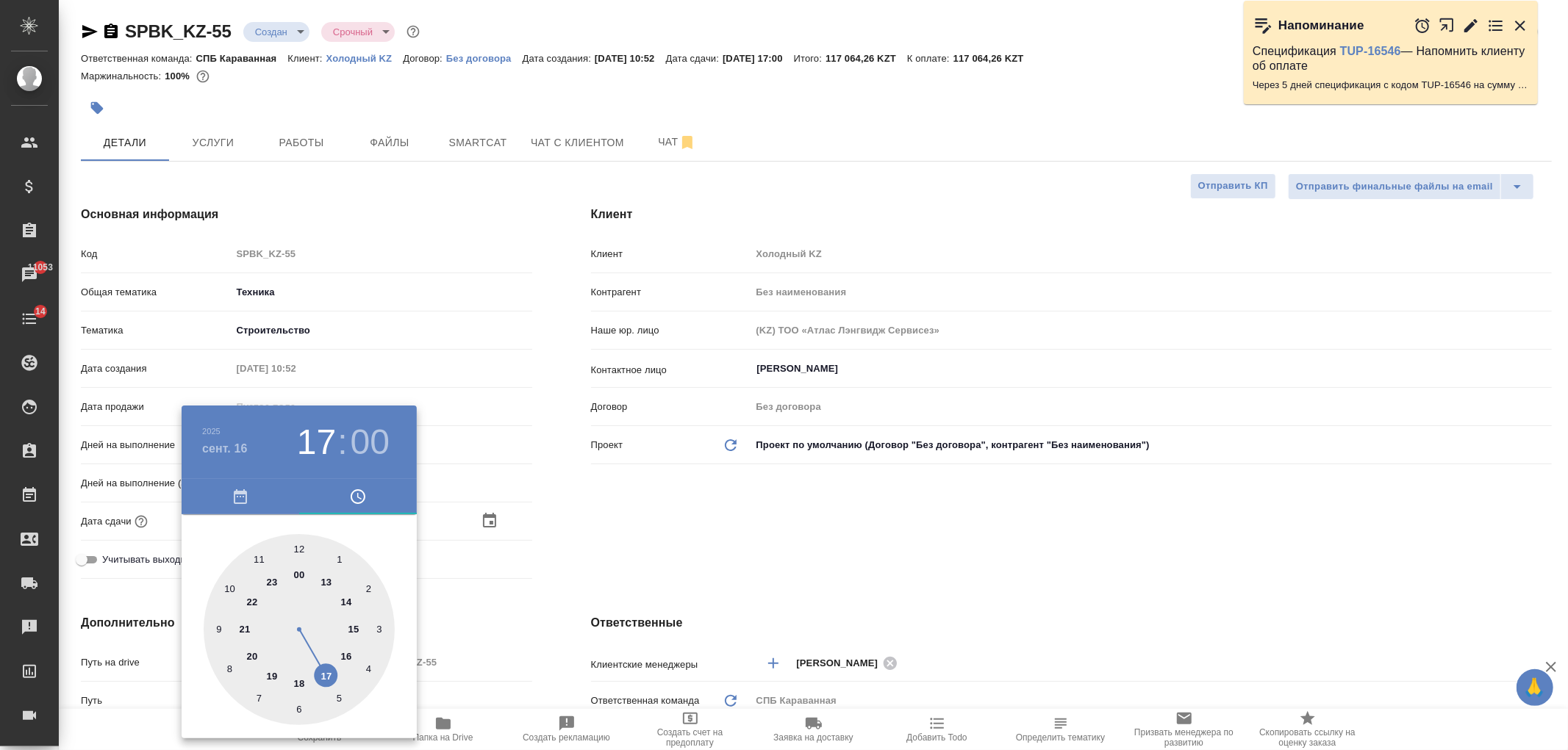
click at [621, 556] on div at bounding box center [784, 375] width 1568 height 750
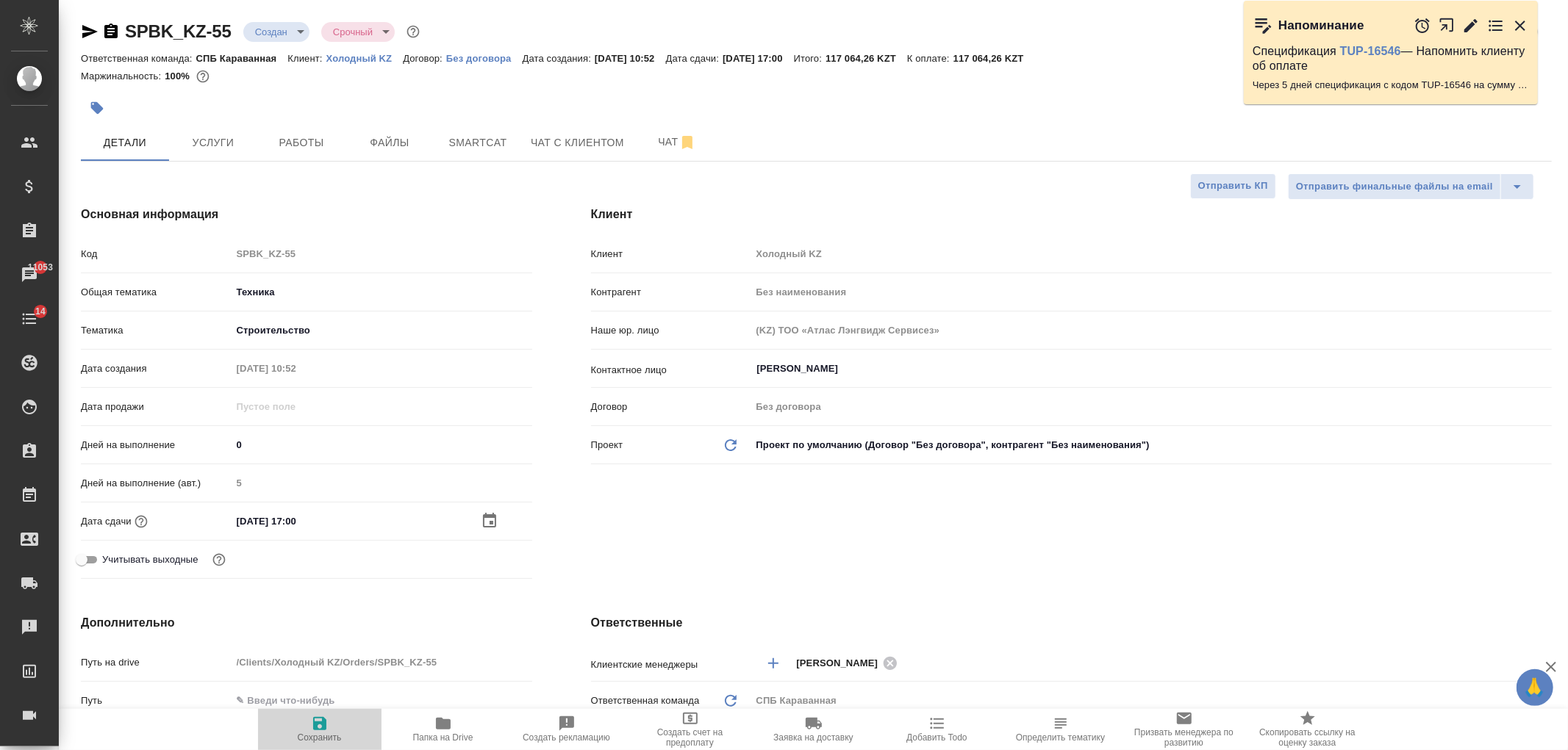
click at [322, 721] on icon "button" at bounding box center [319, 724] width 13 height 13
type textarea "x"
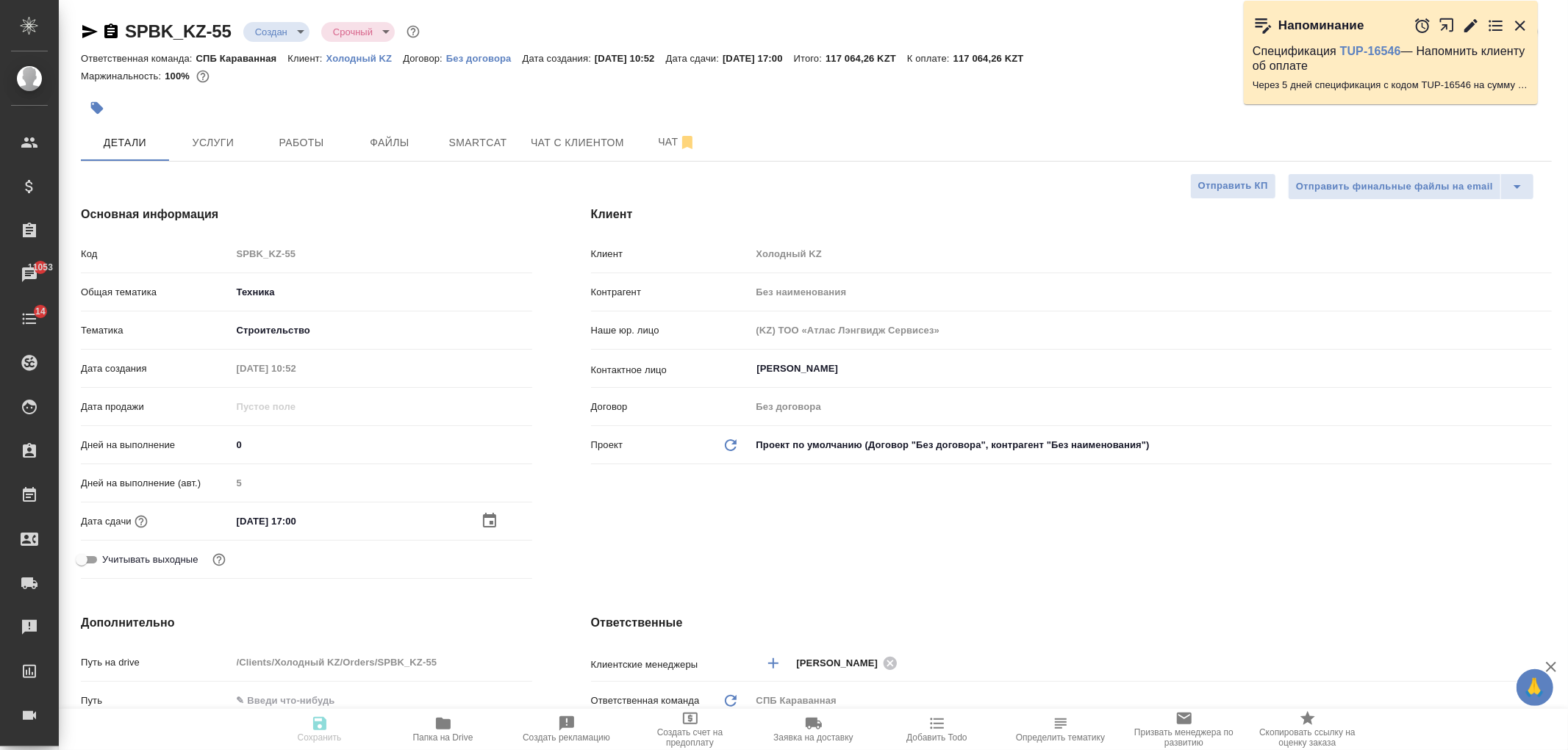
type textarea "x"
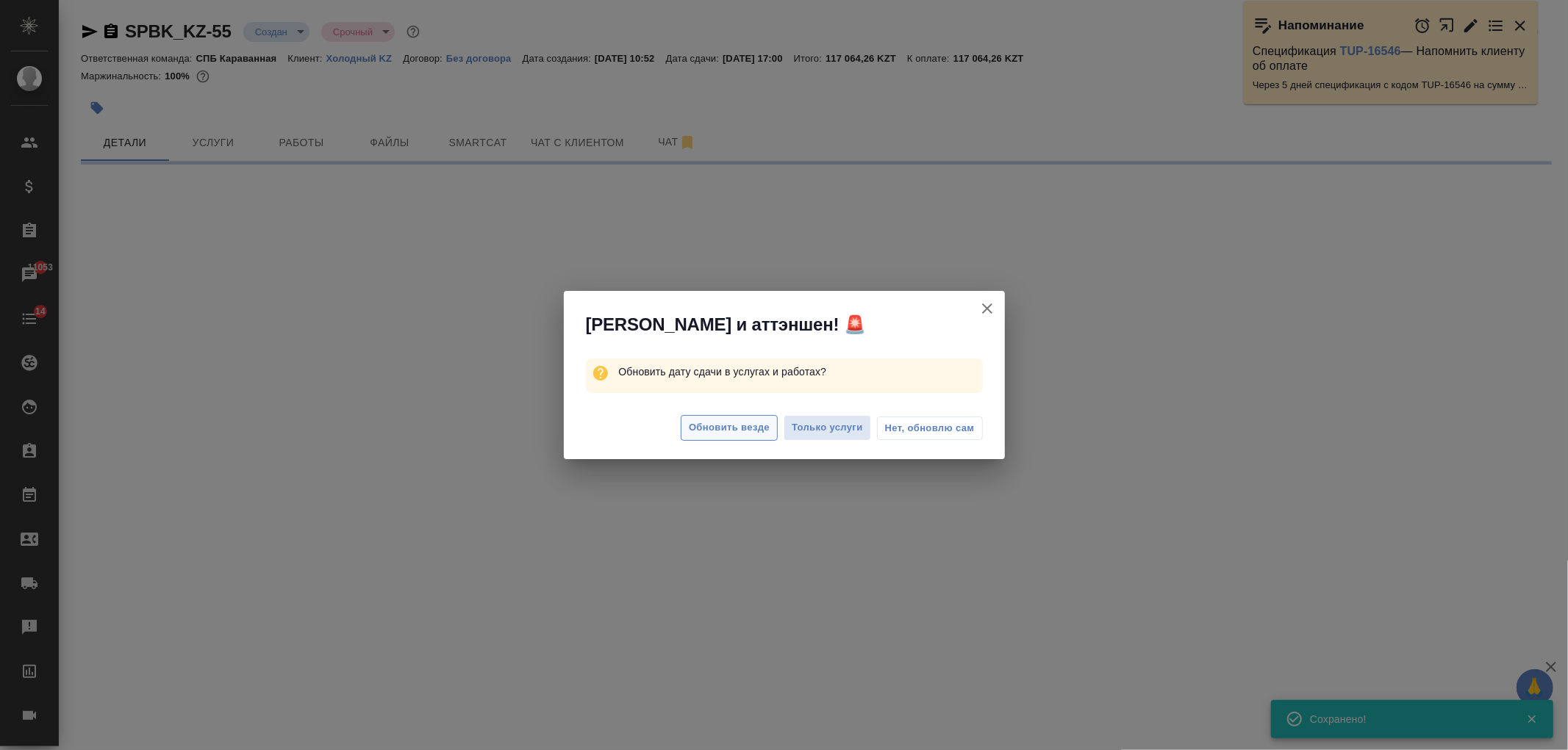
select select "RU"
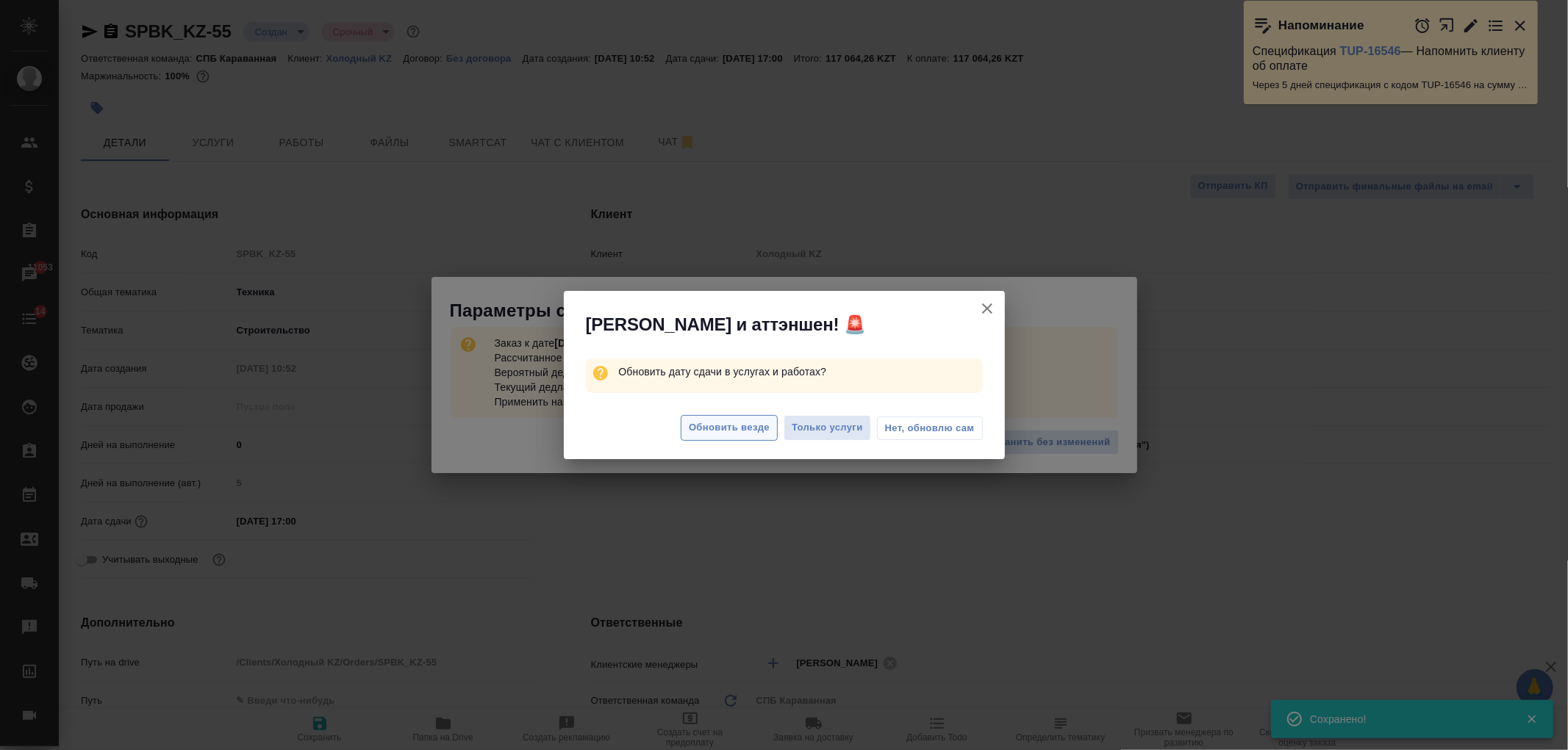
type textarea "x"
click at [724, 432] on span "Обновить везде" at bounding box center [729, 427] width 81 height 17
type textarea "x"
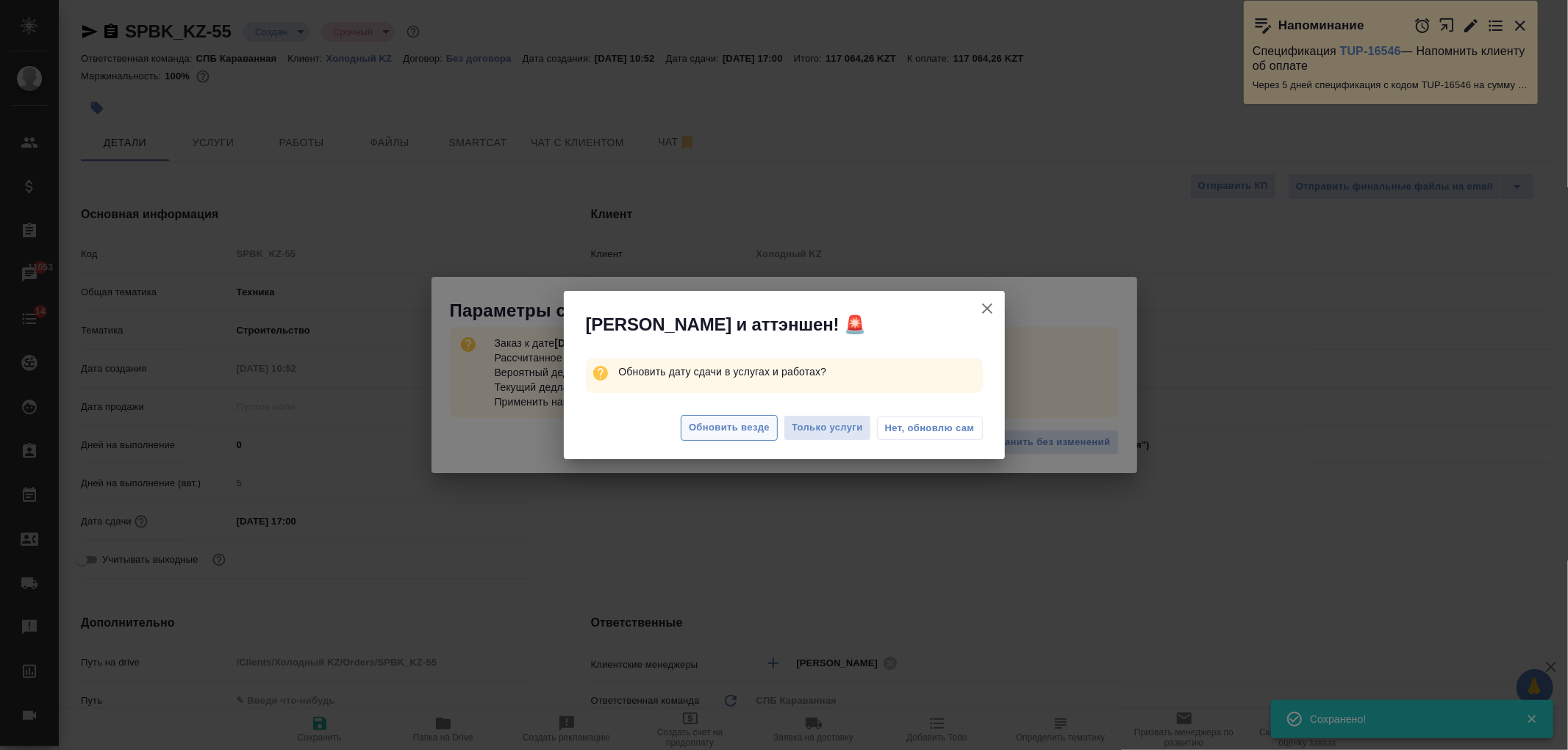
type textarea "x"
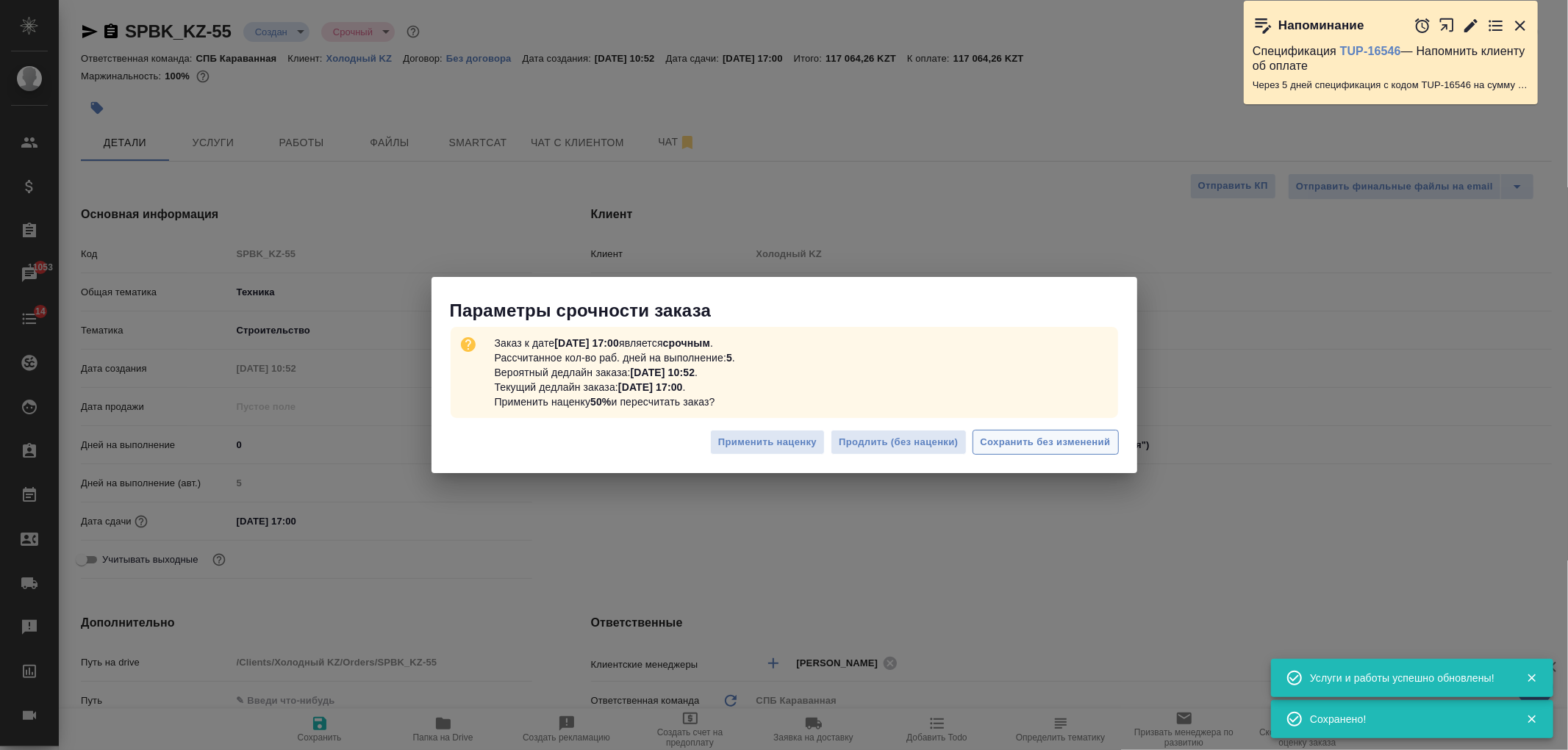
click at [1020, 439] on span "Сохранить без изменений" at bounding box center [1045, 442] width 130 height 17
type textarea "x"
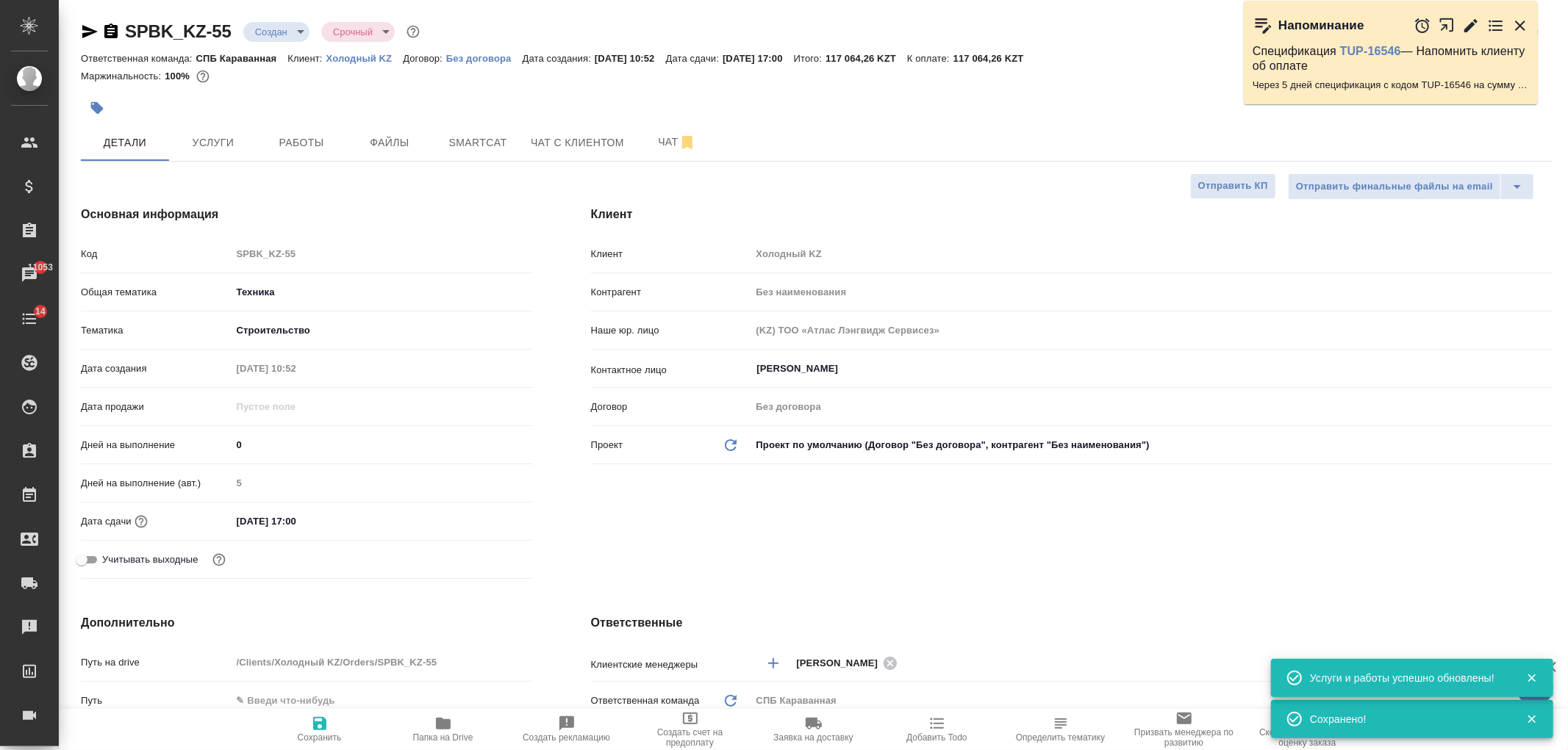
type textarea "x"
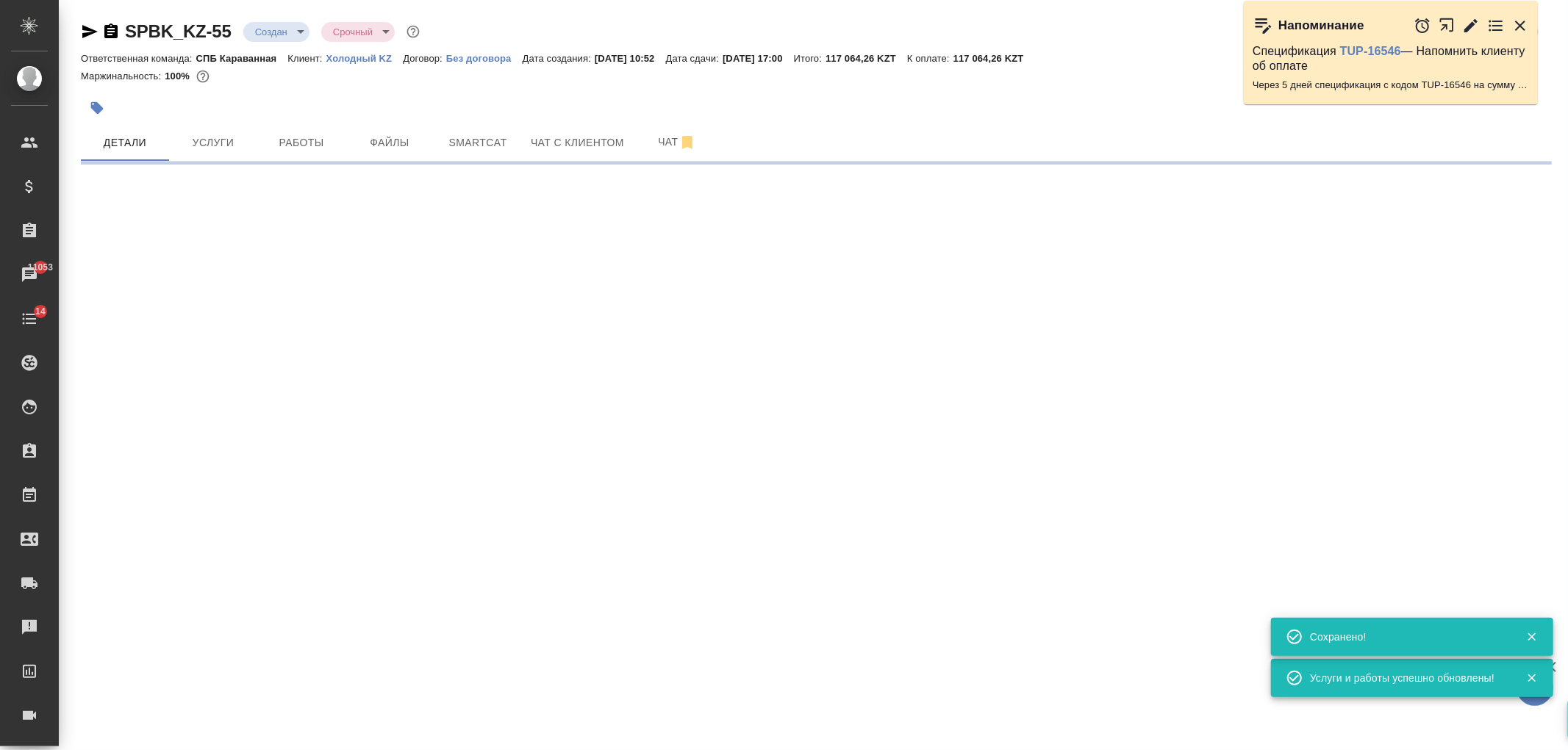
select select "RU"
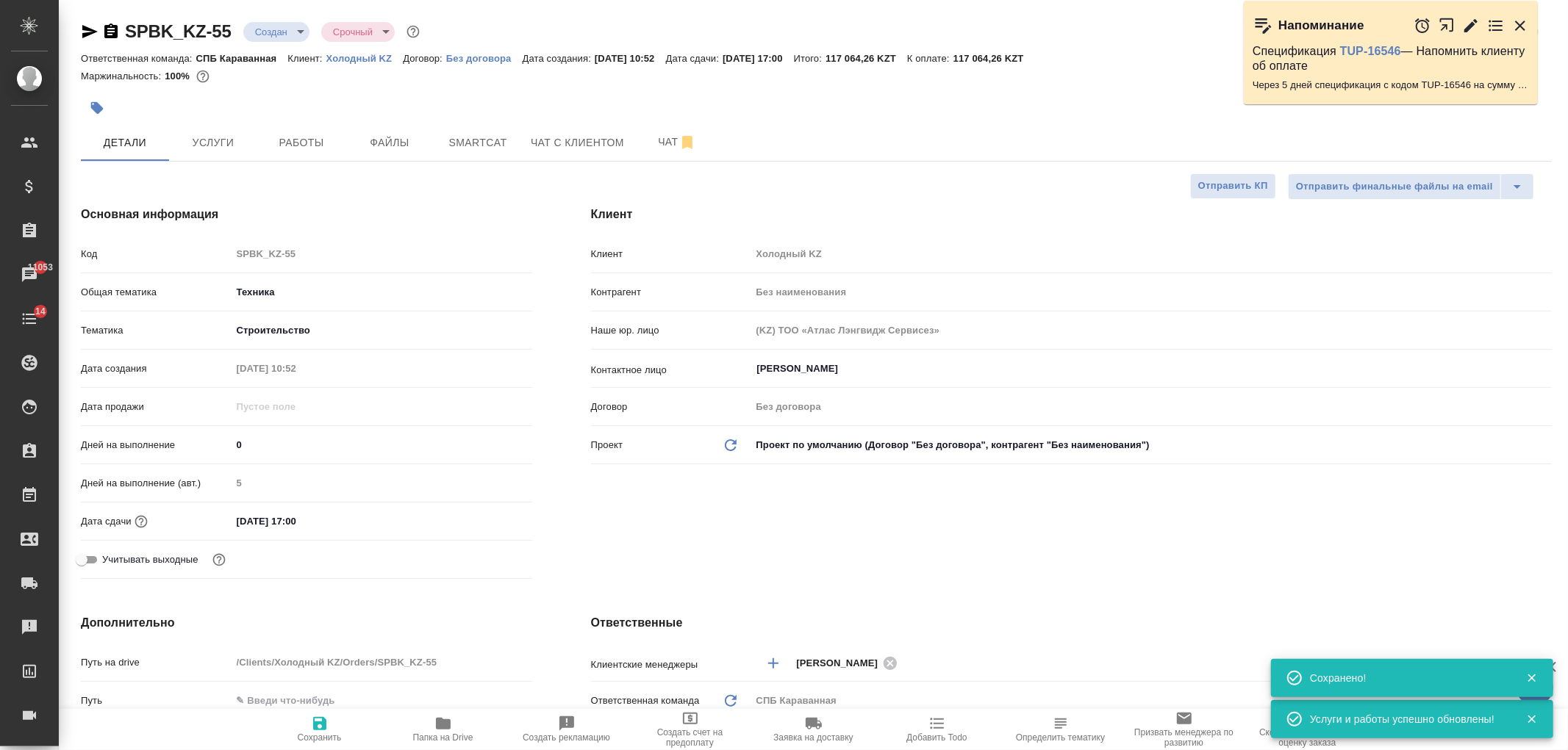
type textarea "x"
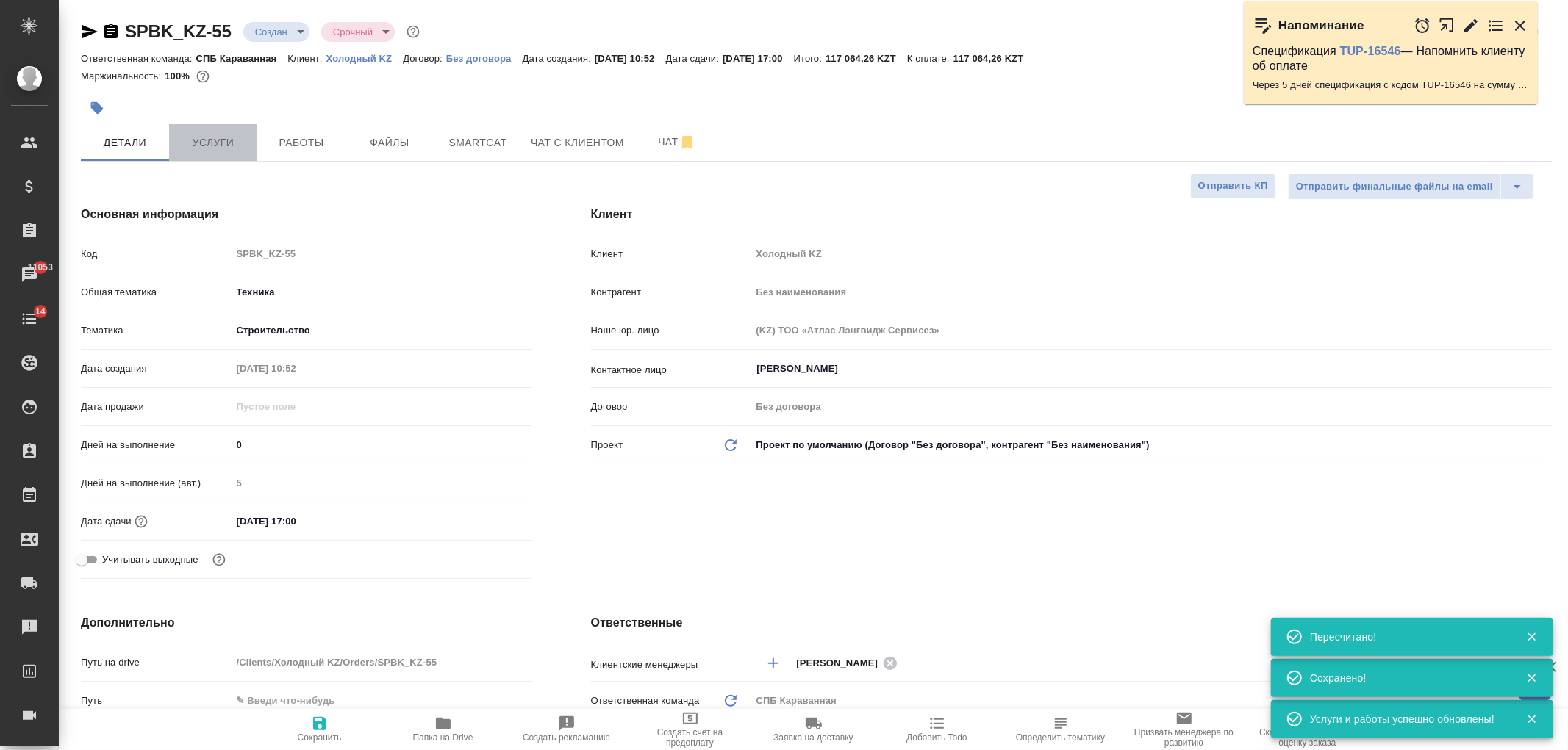
click at [232, 154] on button "Услуги" at bounding box center [213, 142] width 88 height 37
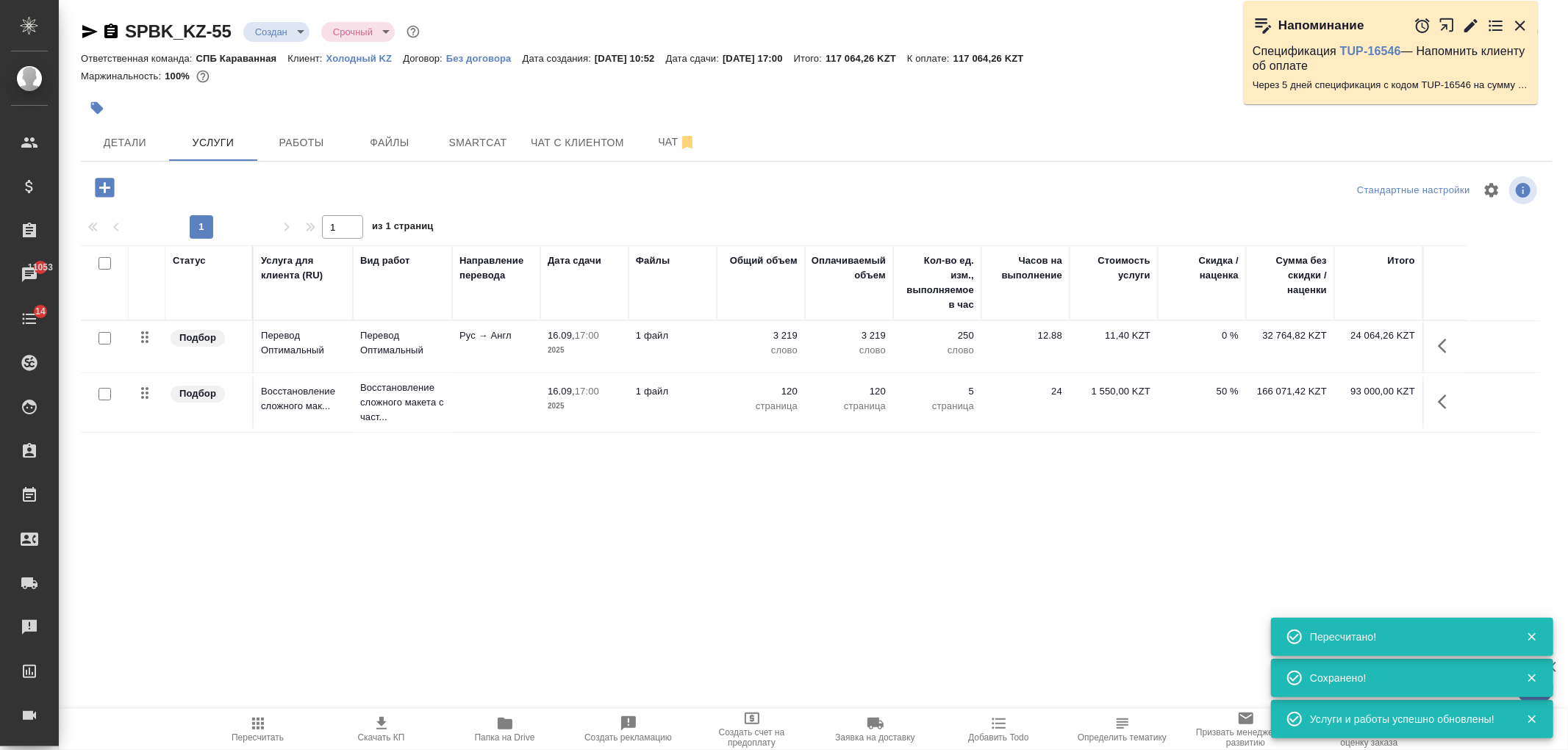
click at [373, 725] on icon "button" at bounding box center [381, 724] width 17 height 17
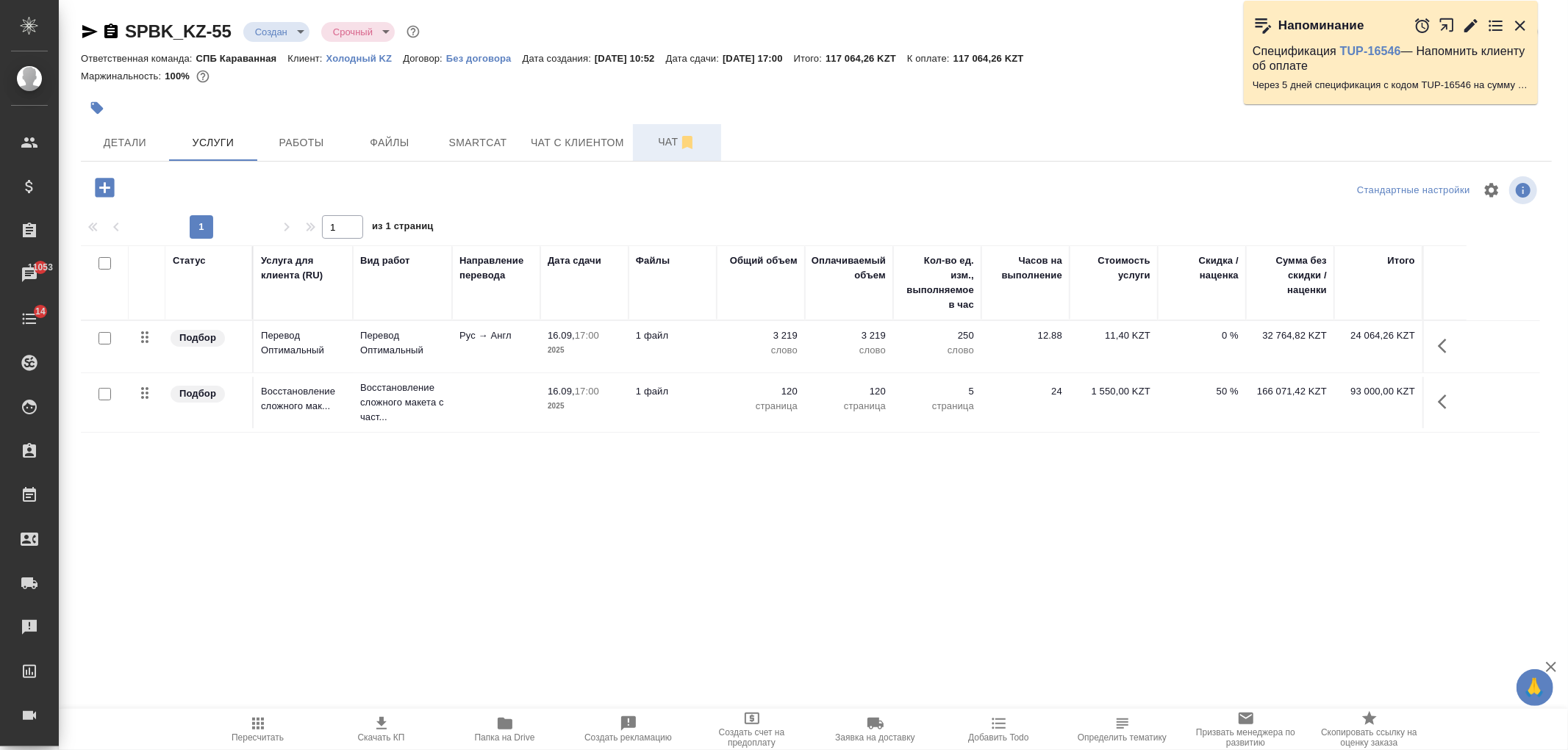
click at [650, 147] on span "Чат" at bounding box center [677, 142] width 71 height 18
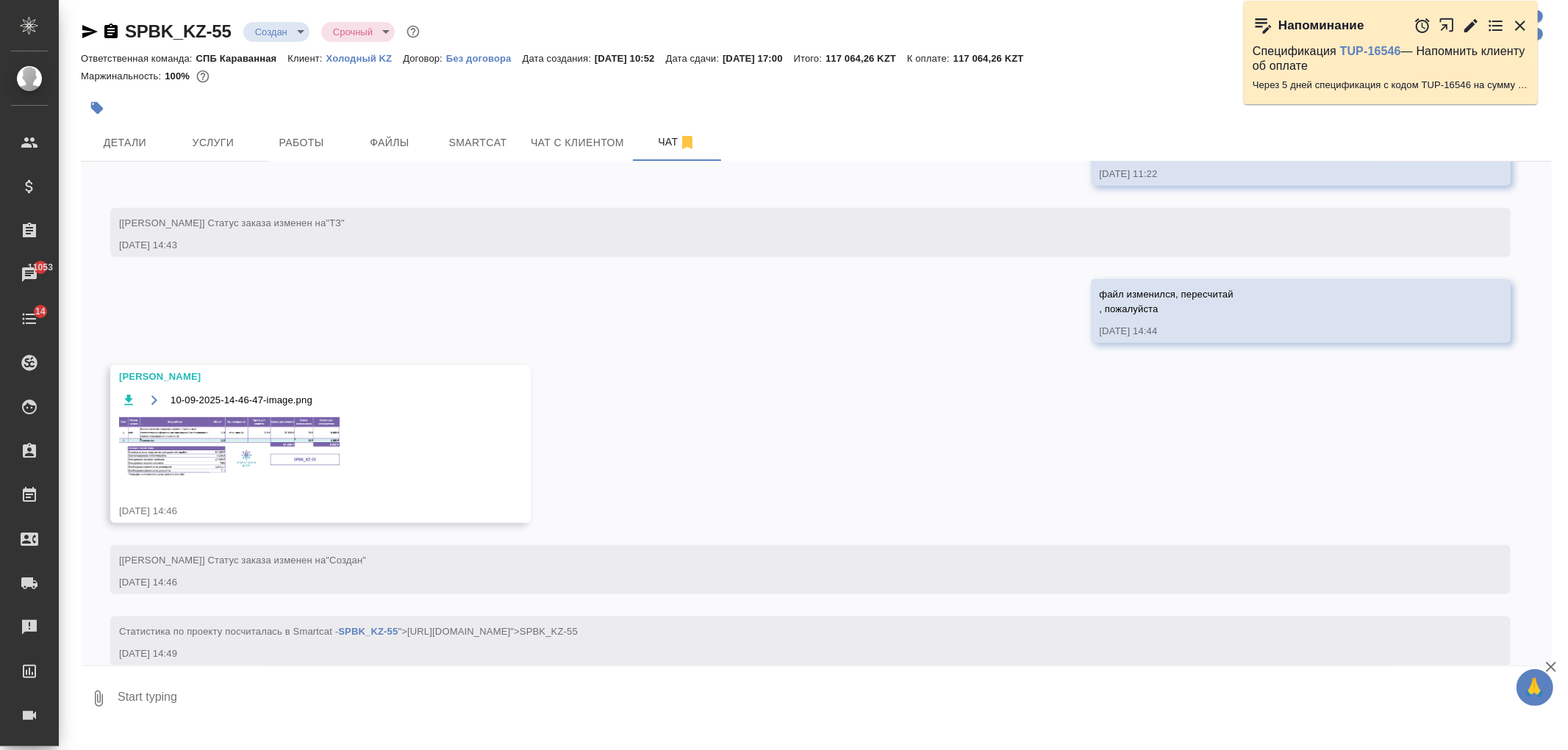
scroll to position [737, 0]
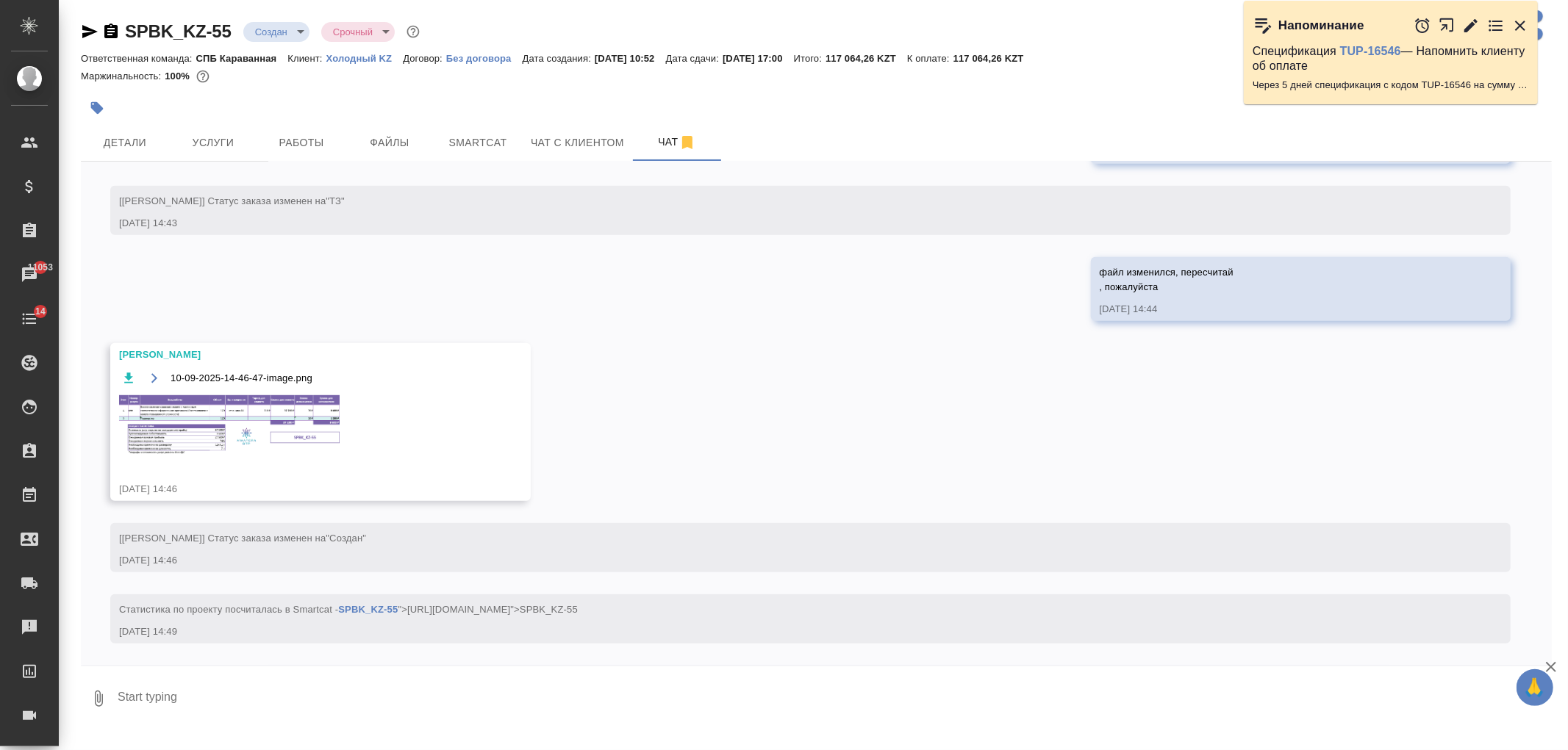
click at [281, 432] on img at bounding box center [229, 426] width 221 height 62
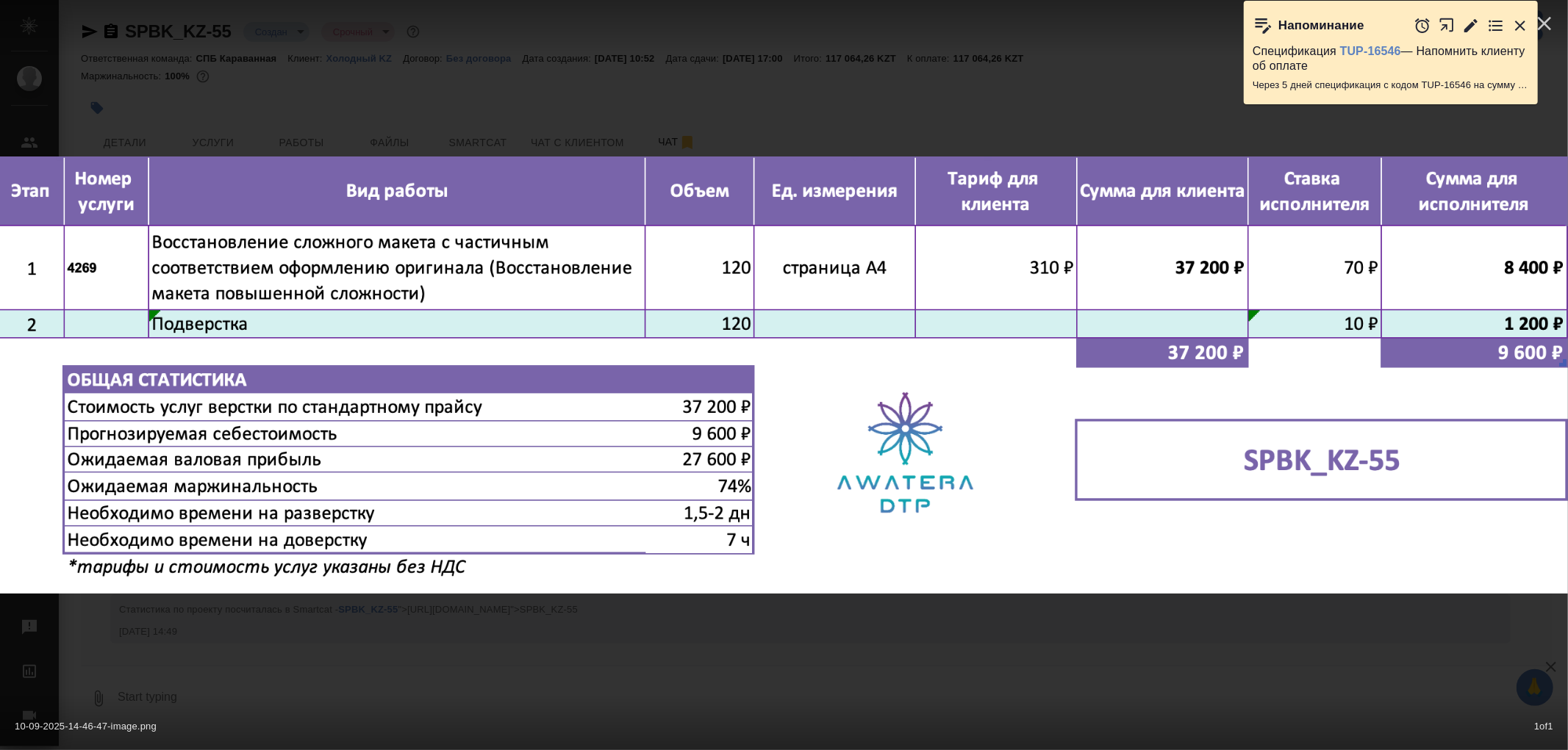
click at [720, 657] on div "10-09-2025-14-46-47-image.png 1 of 1" at bounding box center [784, 375] width 1568 height 750
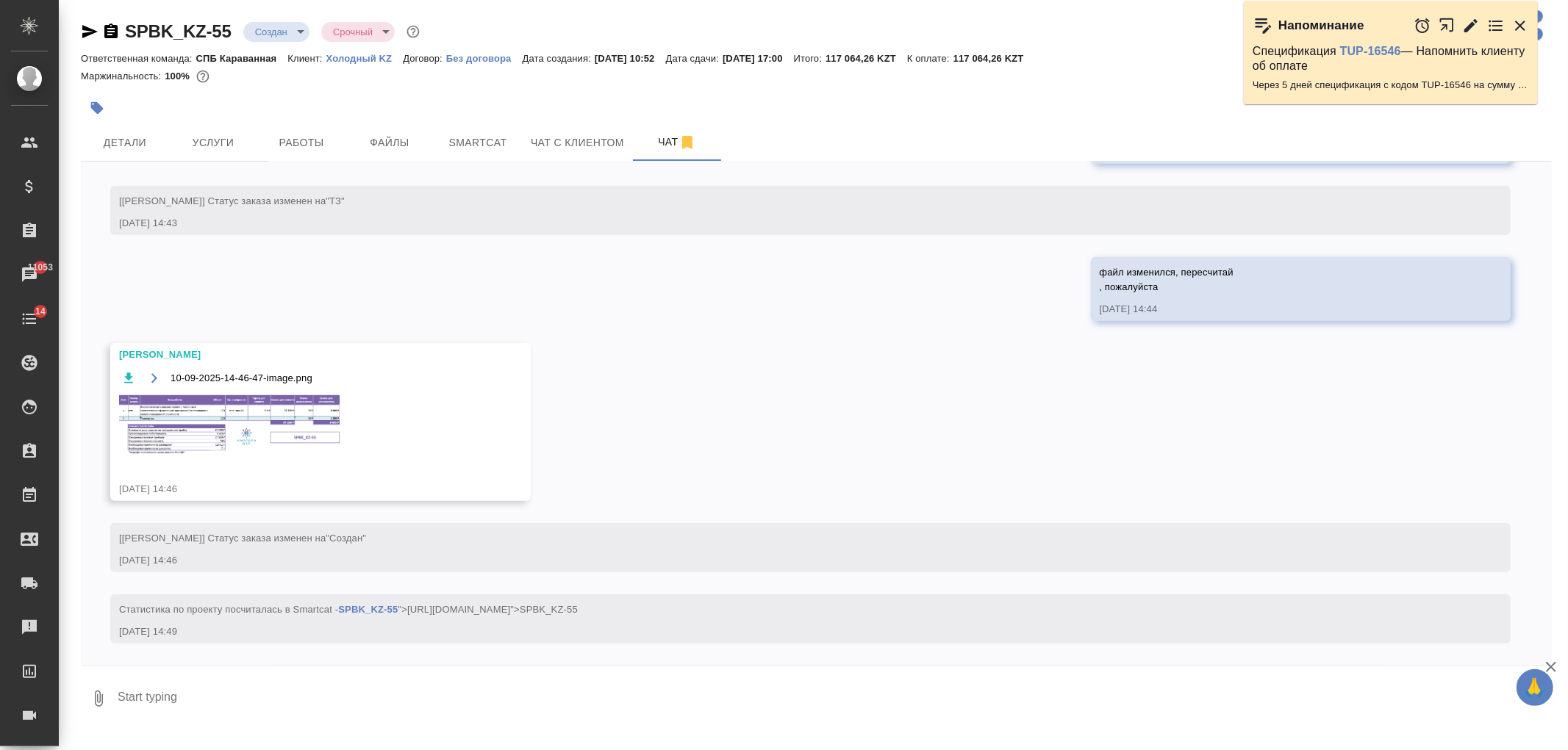
click at [223, 402] on img at bounding box center [229, 426] width 221 height 62
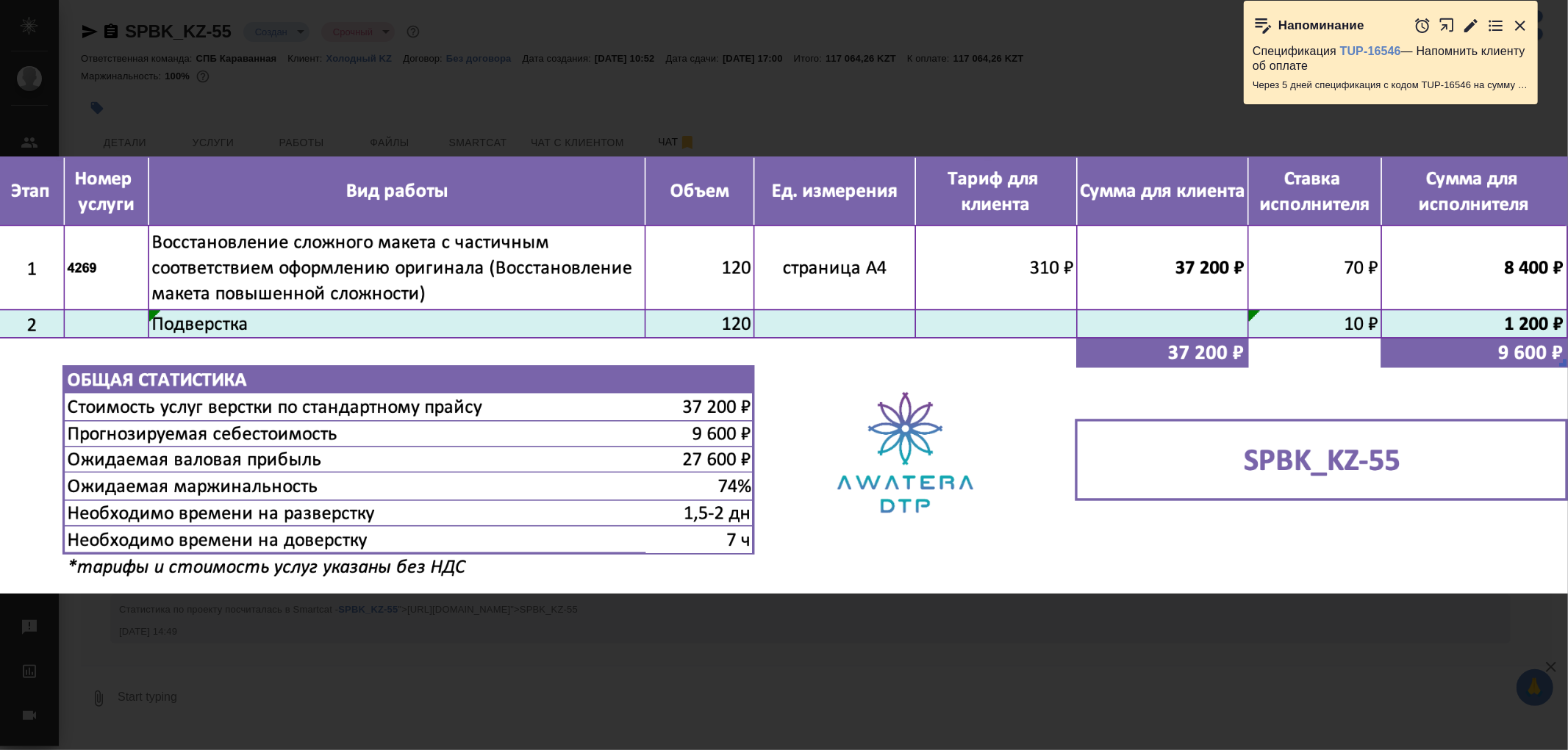
click at [867, 641] on div "10-09-2025-14-46-47-image.png 1 of 1" at bounding box center [784, 375] width 1568 height 750
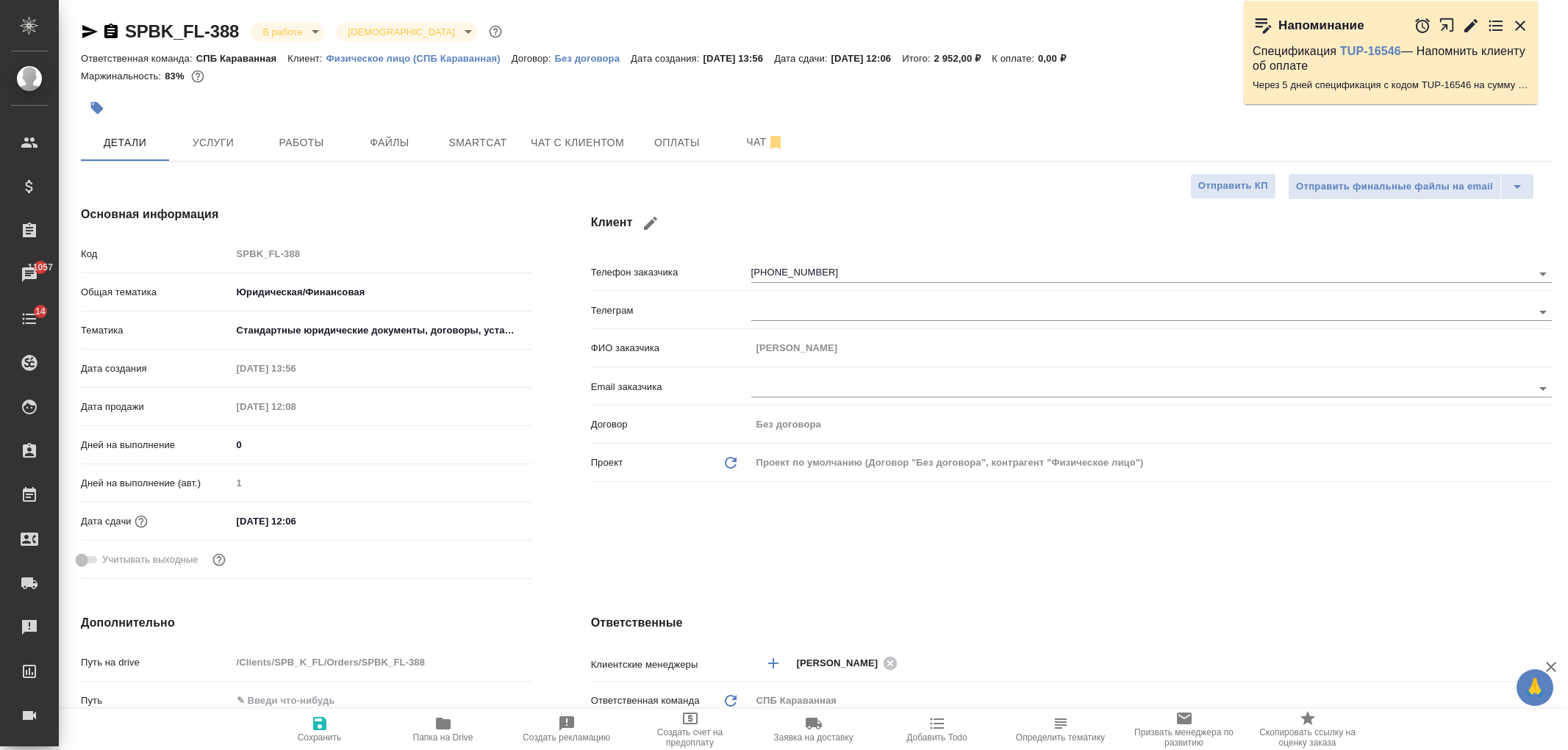
select select "RU"
click at [215, 148] on span "Услуги" at bounding box center [213, 142] width 71 height 18
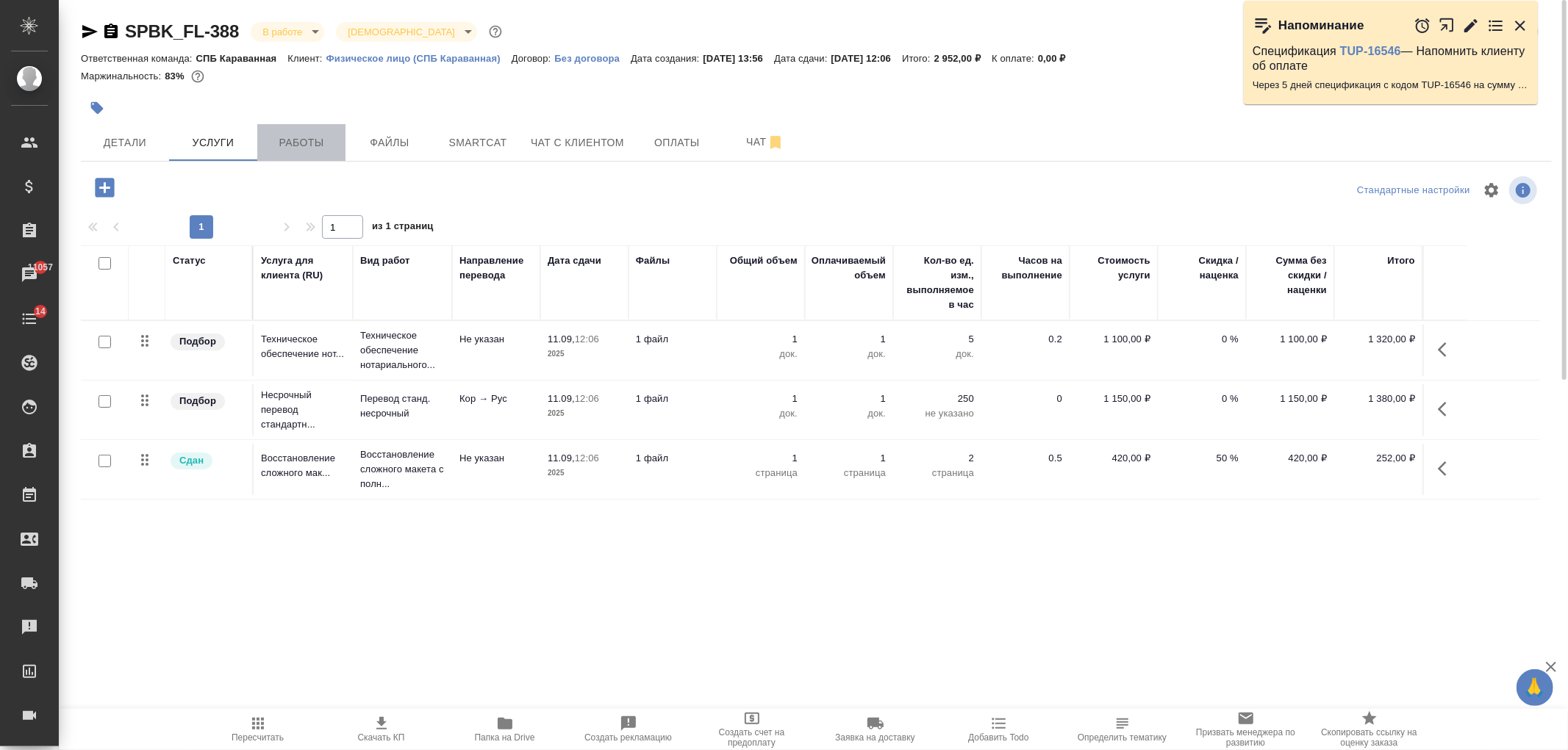
click at [325, 143] on span "Работы" at bounding box center [301, 142] width 71 height 18
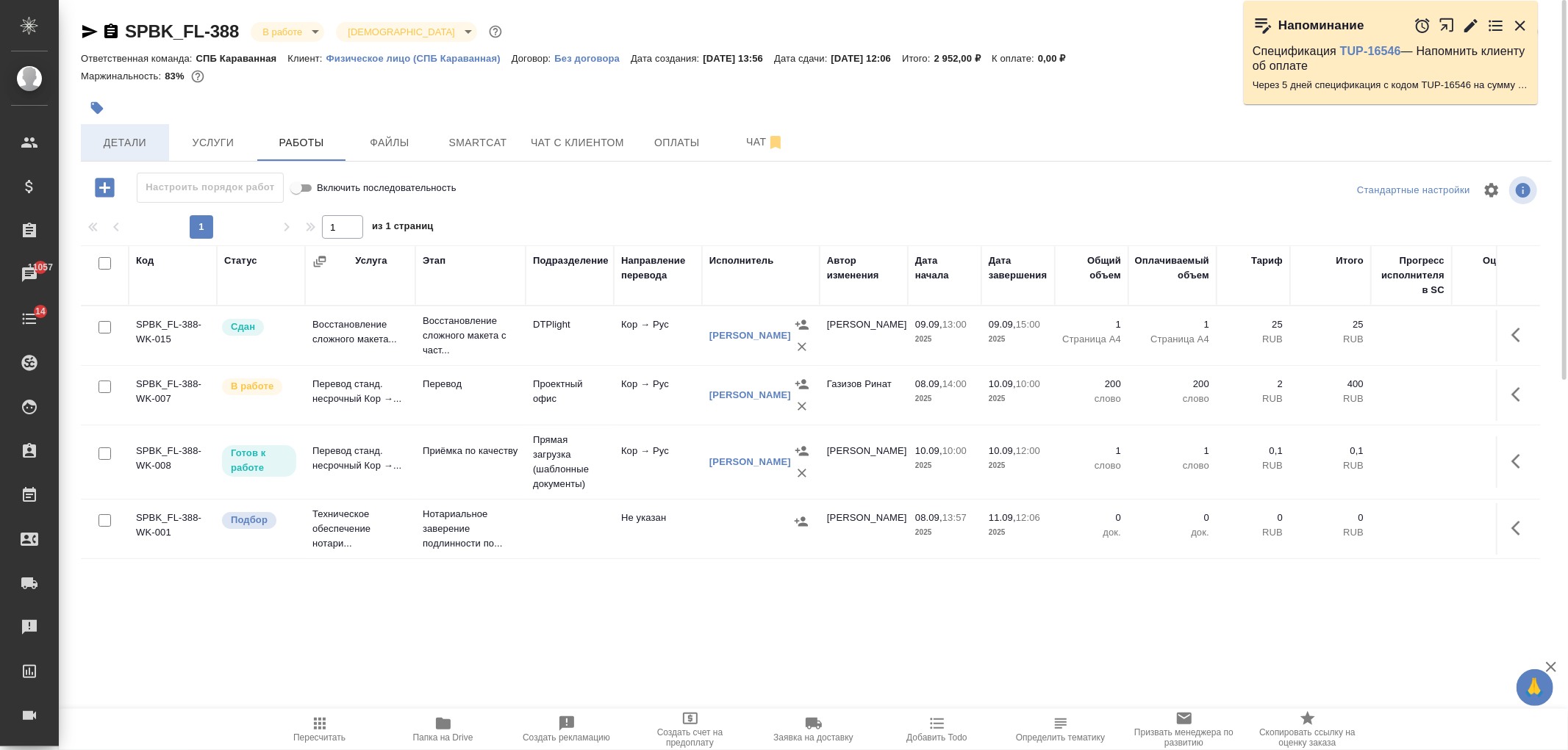
click at [123, 138] on span "Детали" at bounding box center [125, 142] width 71 height 18
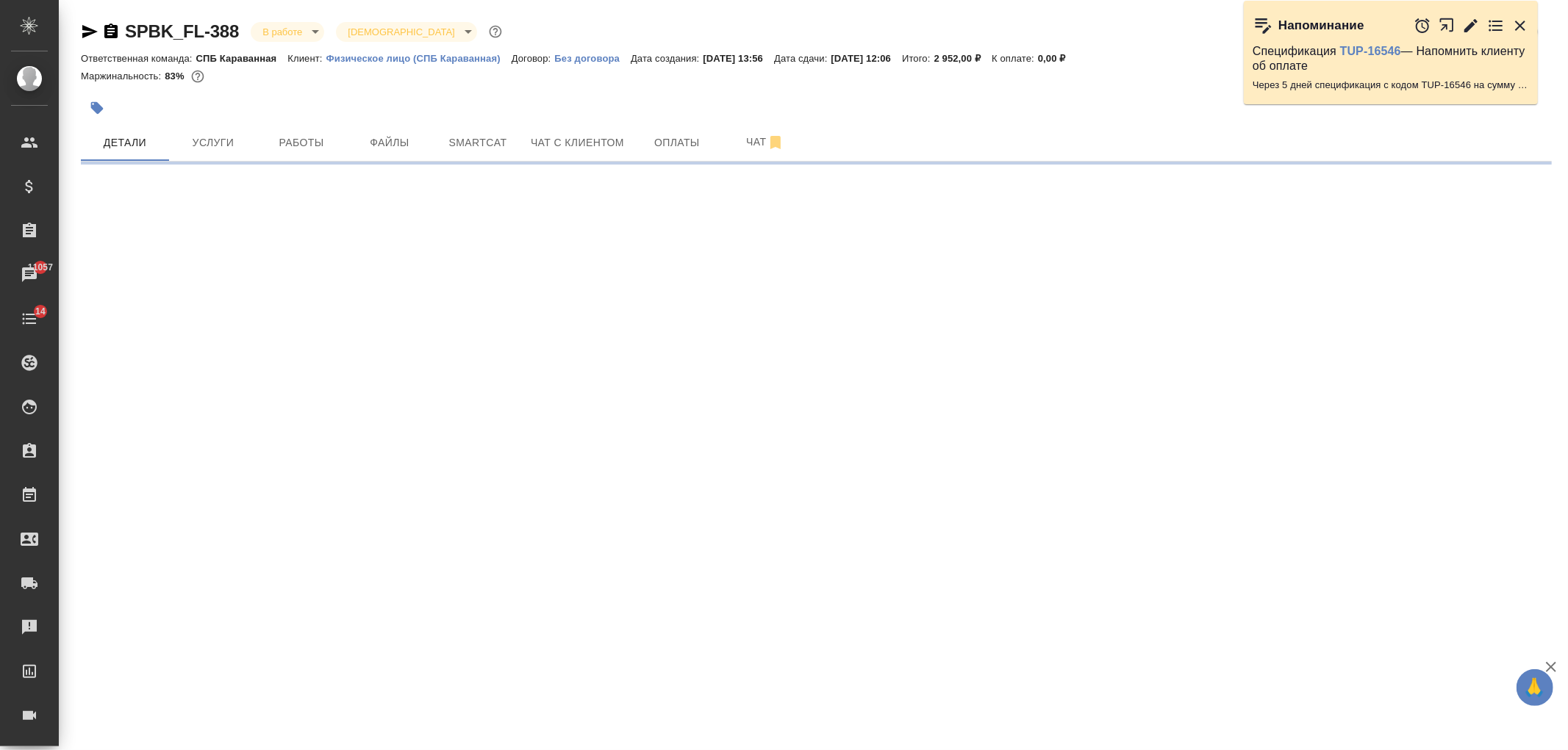
select select "RU"
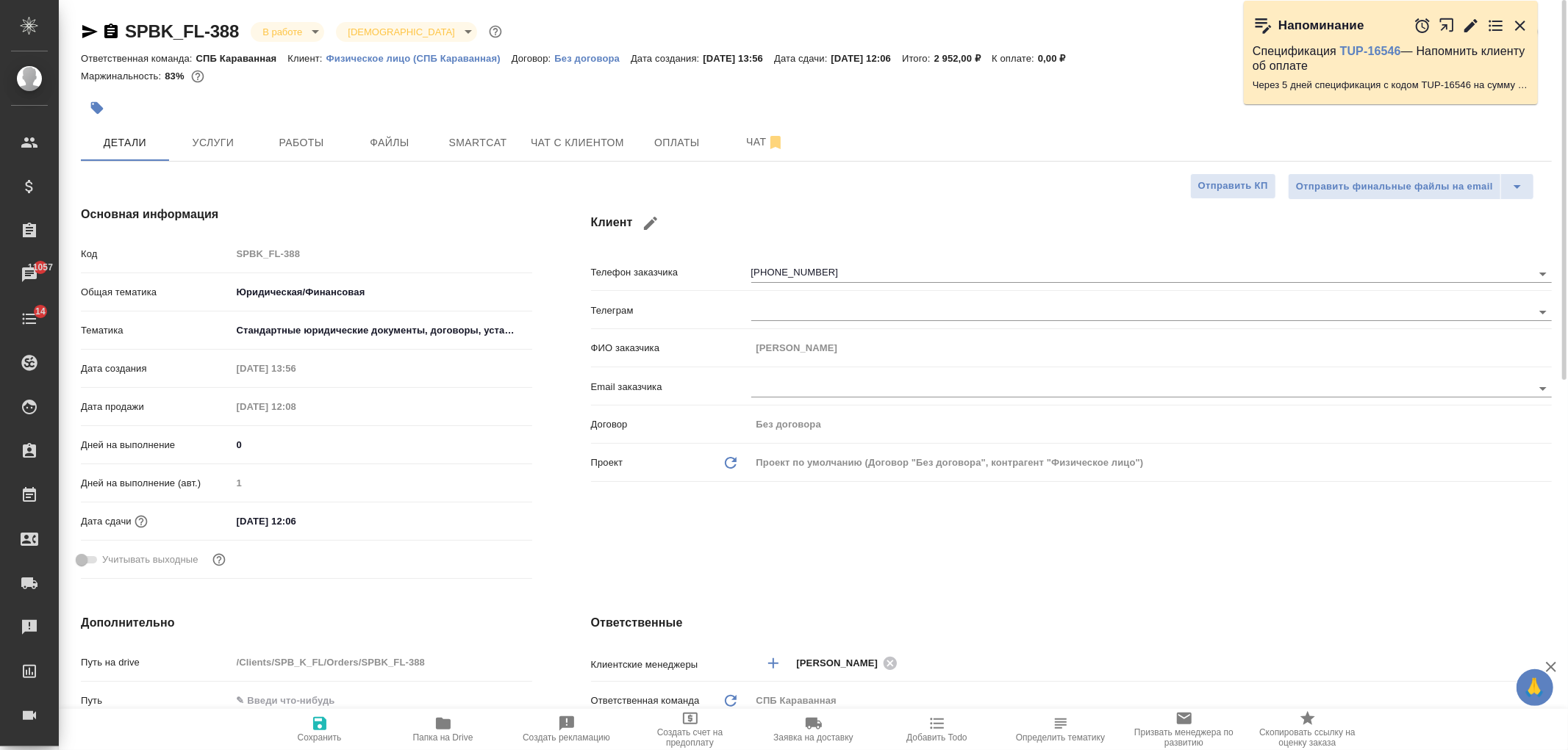
type textarea "x"
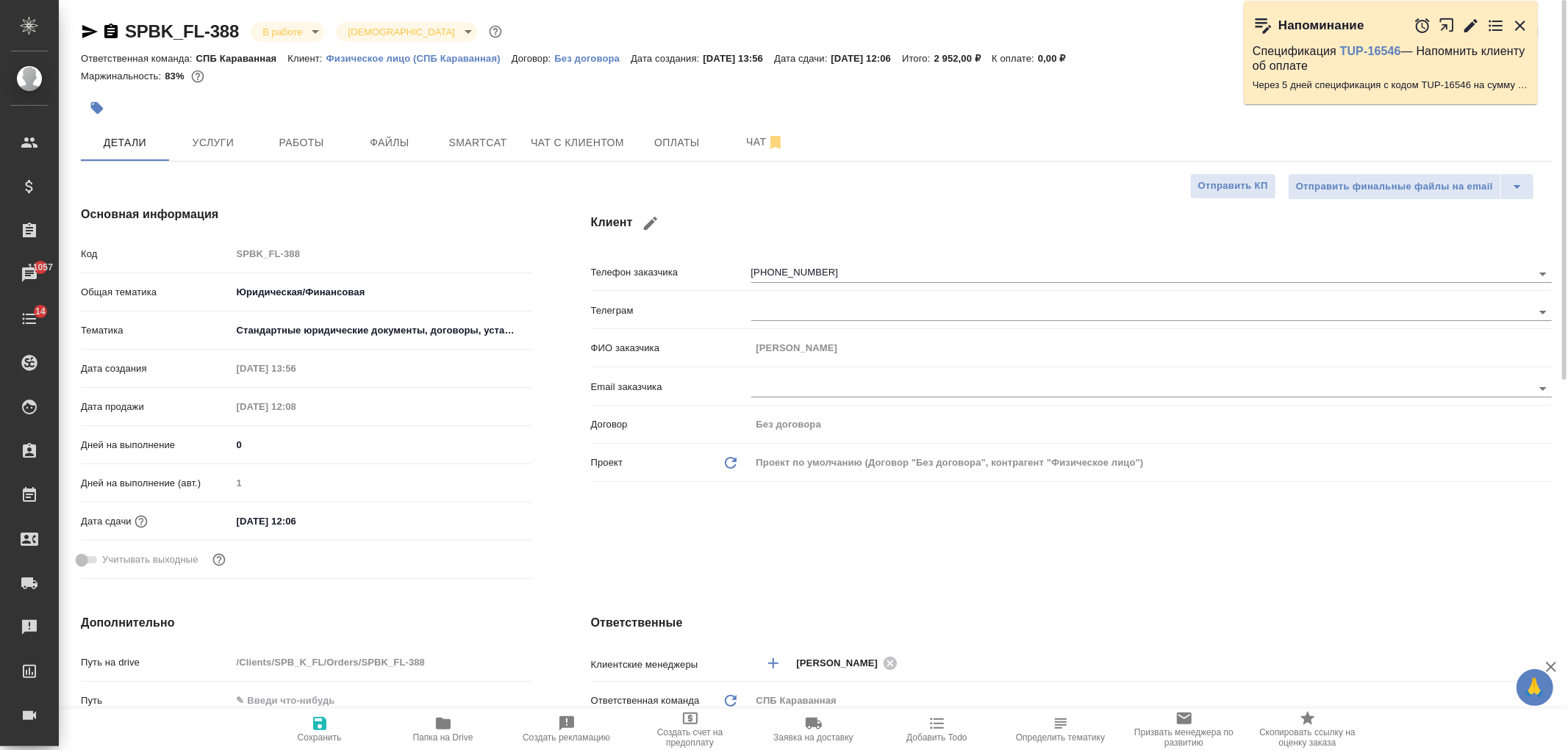
type textarea "x"
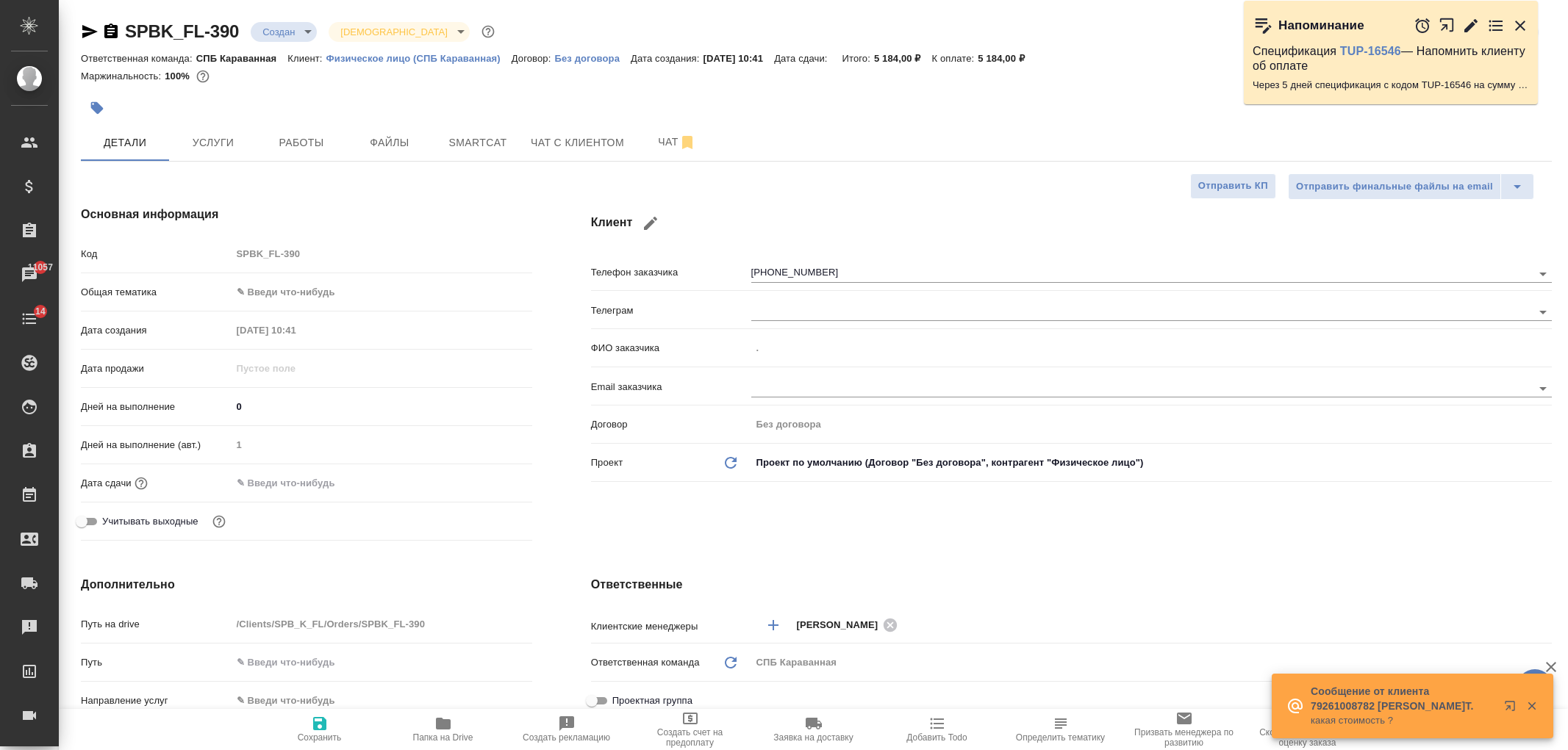
select select "RU"
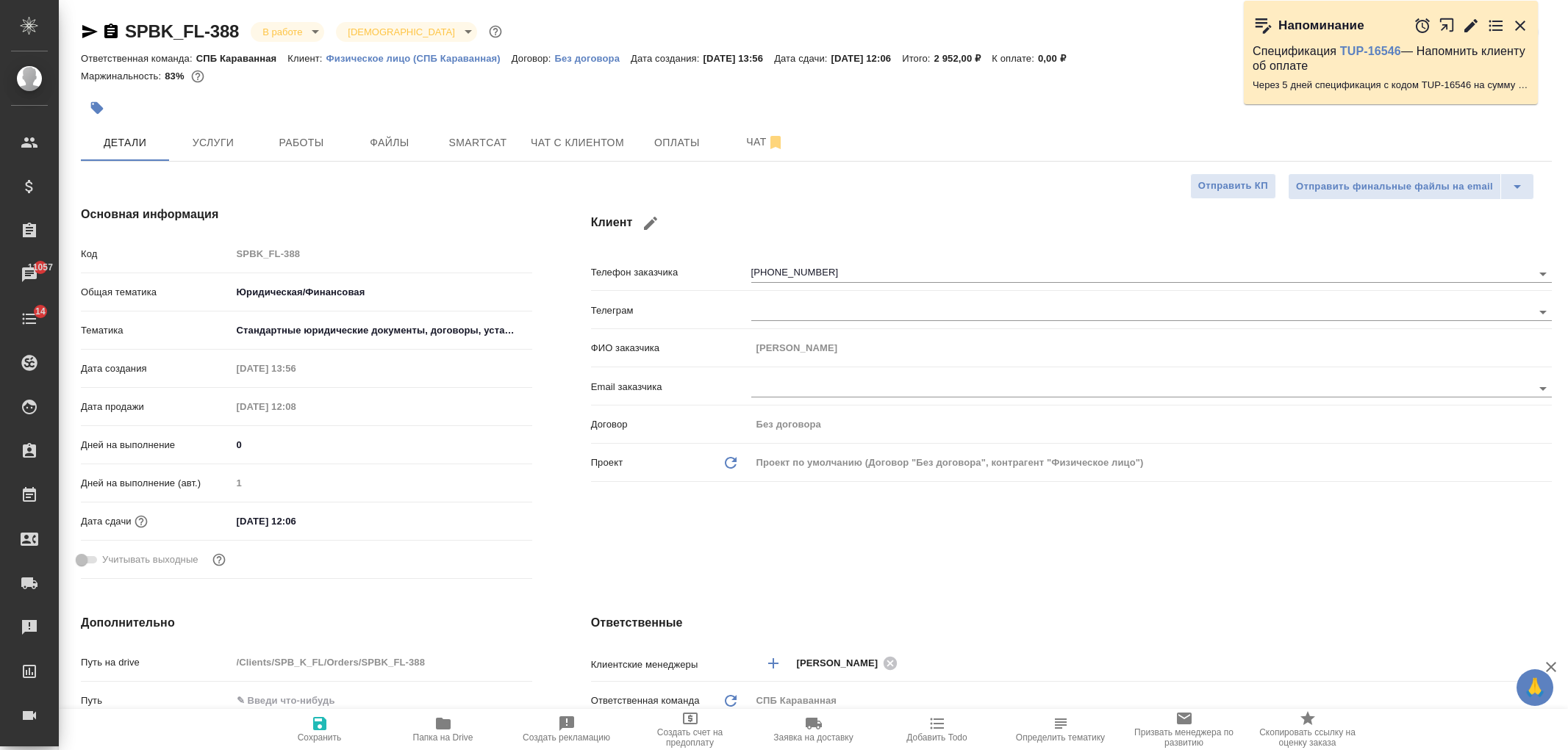
select select "RU"
click at [81, 27] on icon "button" at bounding box center [90, 31] width 17 height 17
